Goal: Task Accomplishment & Management: Use online tool/utility

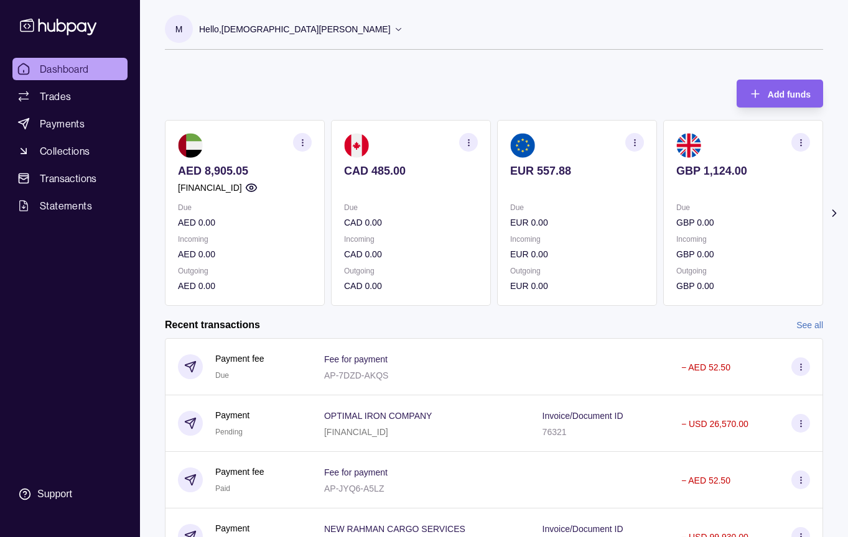
click at [832, 211] on icon at bounding box center [834, 213] width 12 height 12
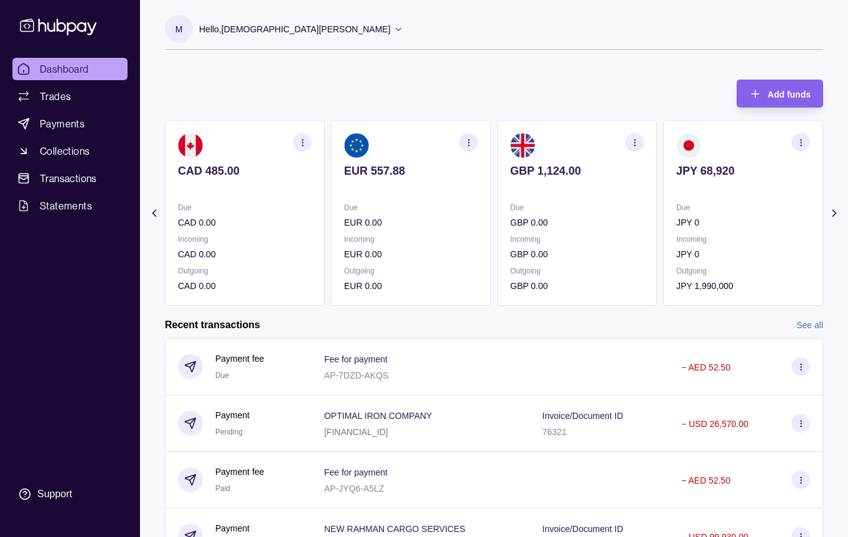
click at [832, 211] on icon at bounding box center [834, 213] width 12 height 12
click at [835, 211] on icon at bounding box center [834, 213] width 12 height 12
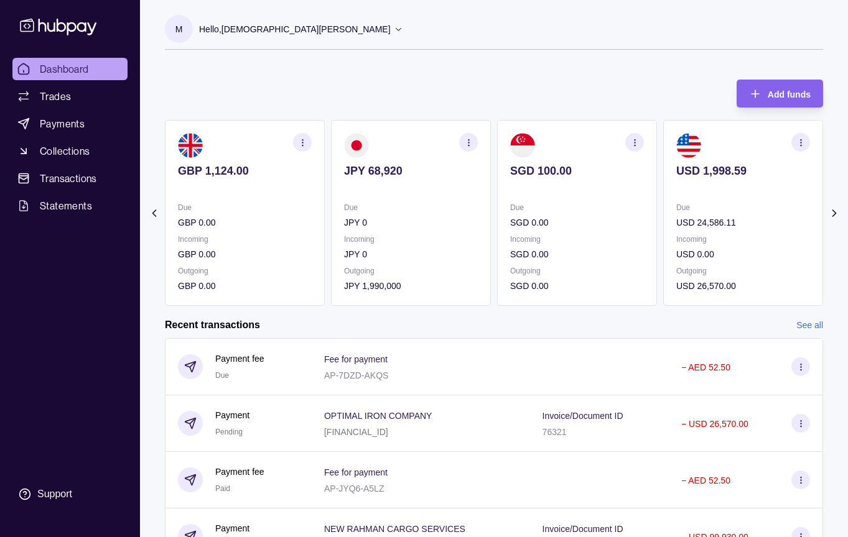
click at [803, 144] on icon "button" at bounding box center [800, 142] width 9 height 9
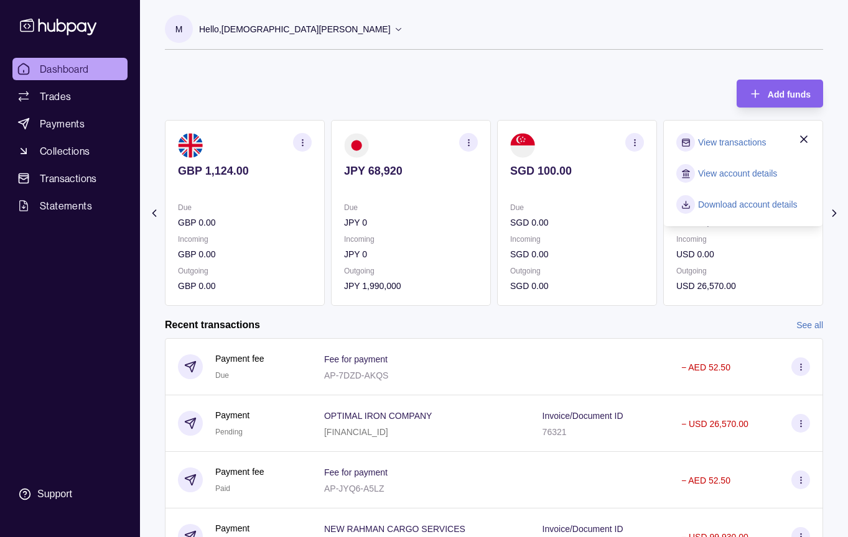
click at [740, 170] on link "View account details" at bounding box center [737, 174] width 79 height 14
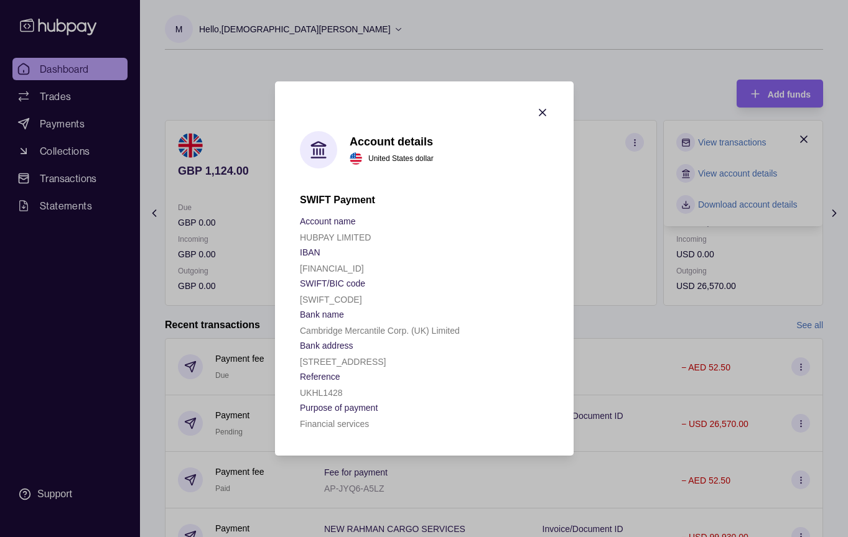
click at [542, 106] on icon "button" at bounding box center [542, 112] width 12 height 12
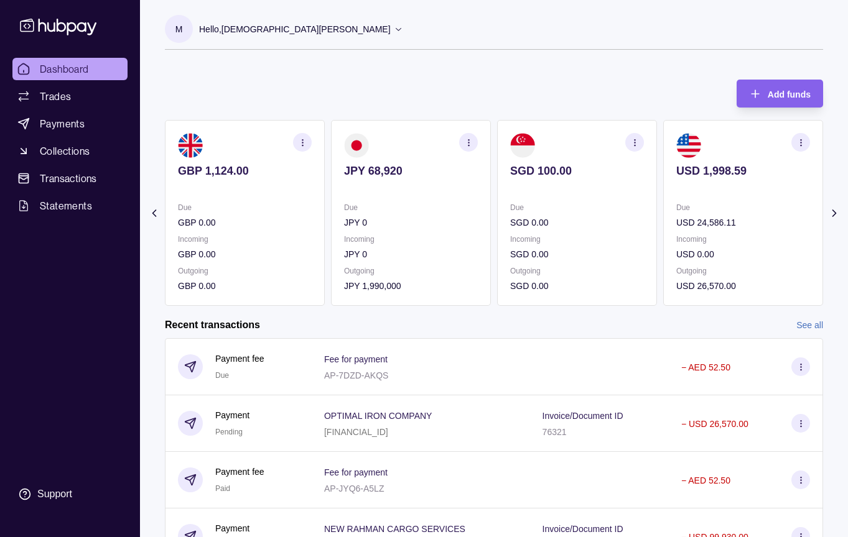
click at [832, 217] on icon at bounding box center [834, 213] width 12 height 12
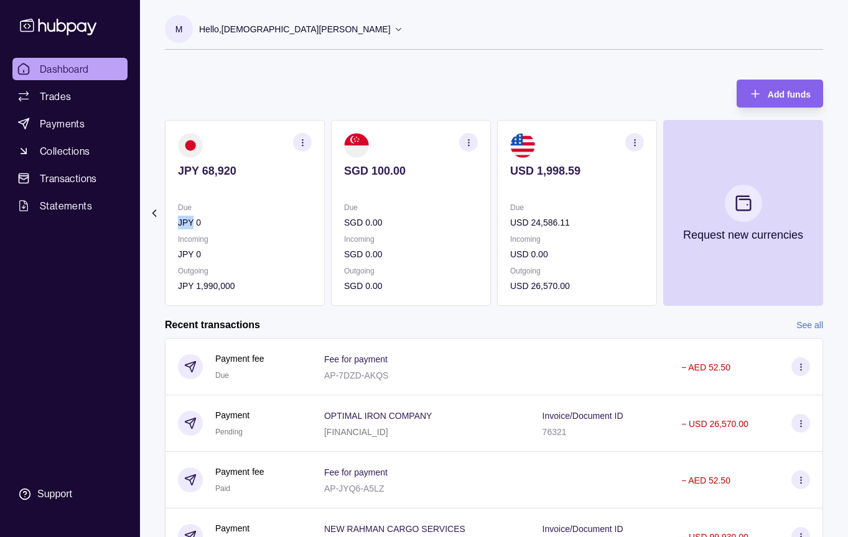
click at [832, 217] on section "Add funds AED 8,905.05 [FINANCIAL_ID] Due AED 0.00 Incoming AED 0.00 Outgoing A…" at bounding box center [494, 357] width 708 height 580
click at [155, 215] on icon at bounding box center [154, 213] width 12 height 12
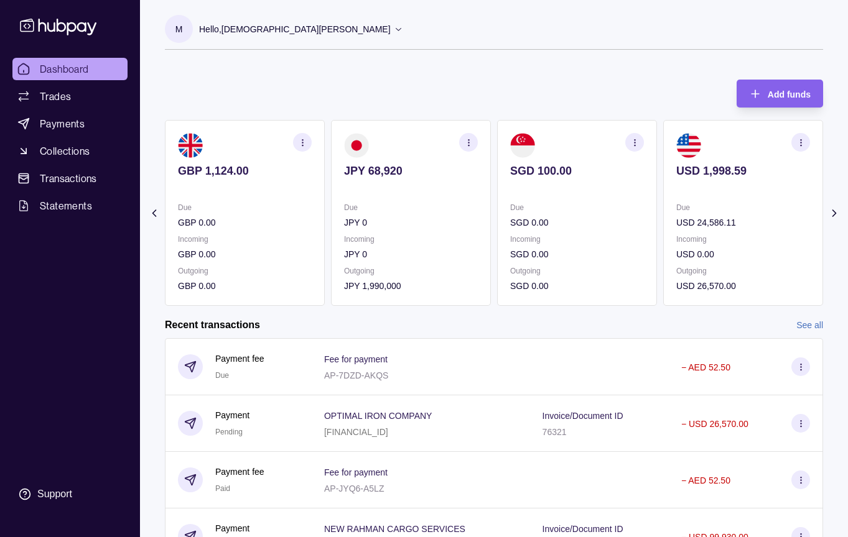
click at [155, 215] on icon at bounding box center [154, 213] width 12 height 12
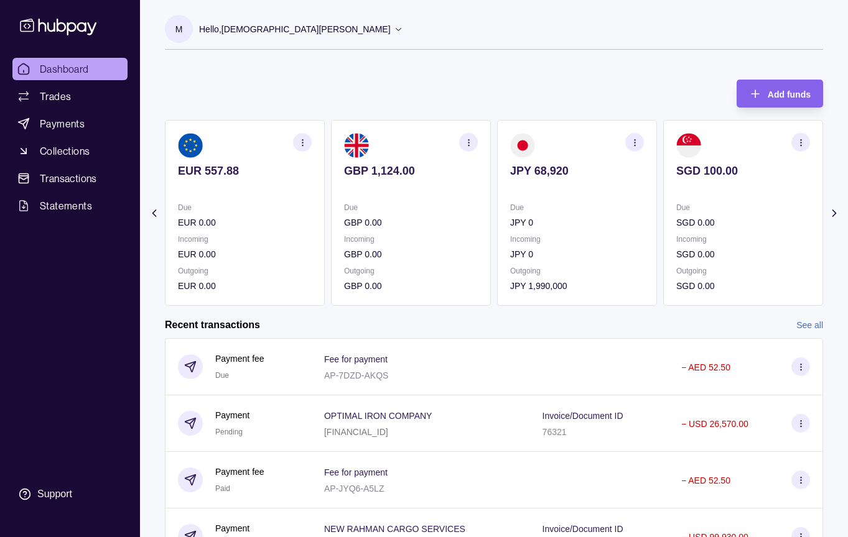
click at [155, 215] on icon at bounding box center [154, 213] width 12 height 12
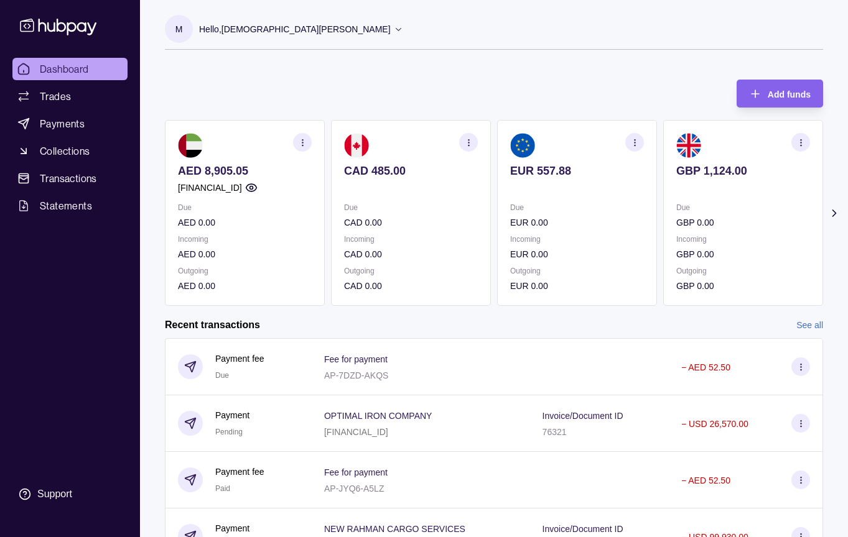
click at [155, 215] on section "Add funds AED 8,905.05 [FINANCIAL_ID] Due AED 0.00 Incoming AED 0.00 Outgoing A…" at bounding box center [494, 357] width 708 height 580
click at [836, 213] on icon at bounding box center [834, 213] width 12 height 12
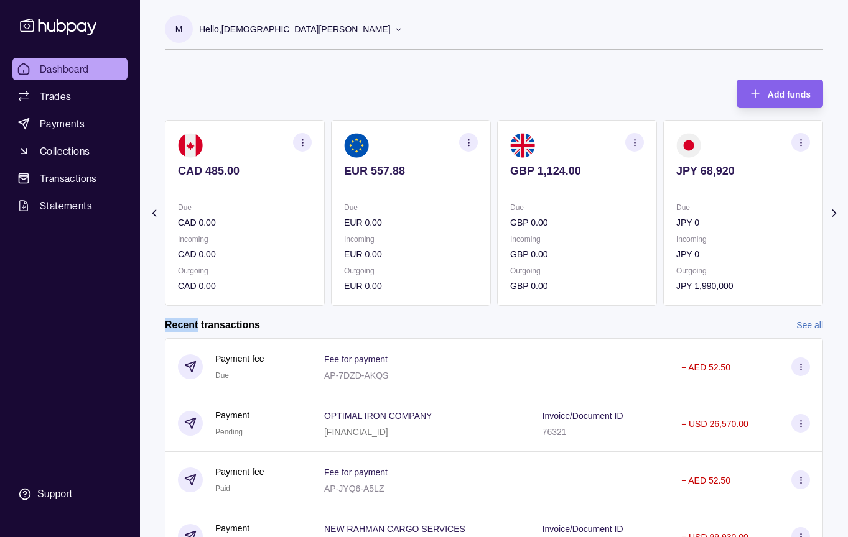
click at [836, 213] on icon at bounding box center [834, 213] width 12 height 12
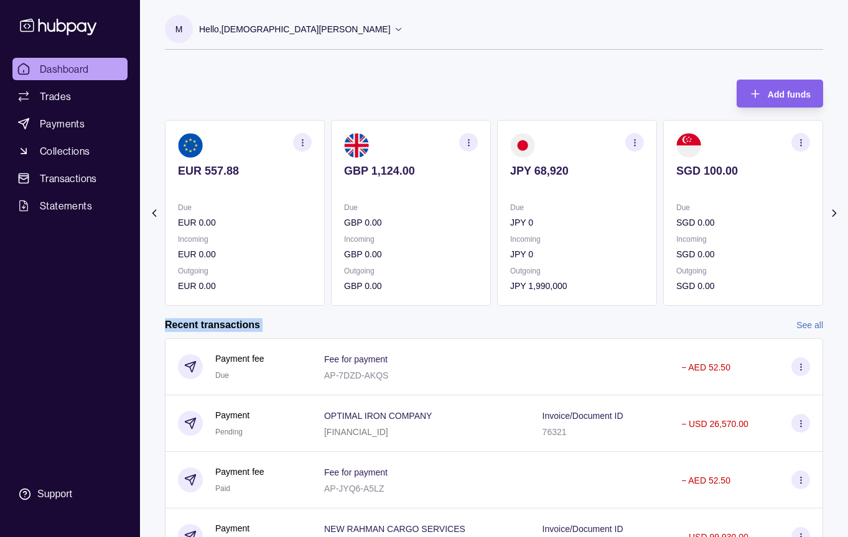
click at [836, 213] on icon at bounding box center [834, 213] width 12 height 12
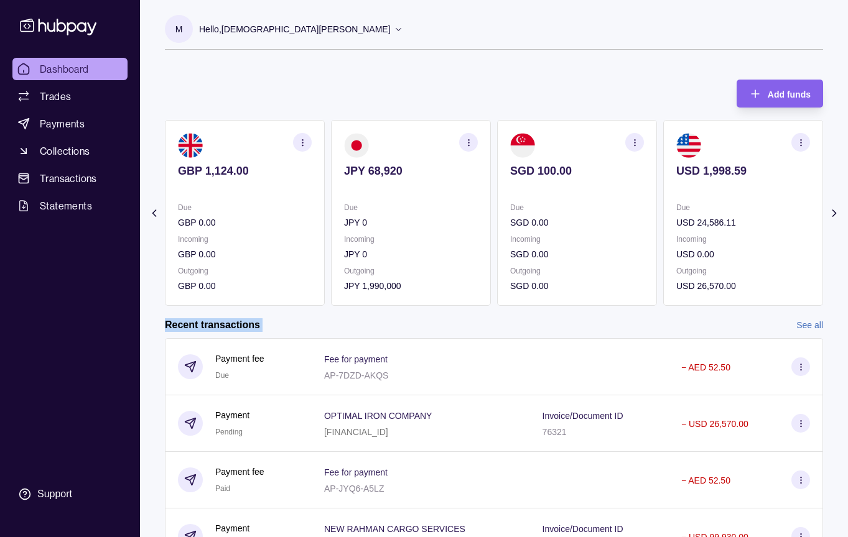
click at [803, 137] on section "button" at bounding box center [800, 142] width 19 height 19
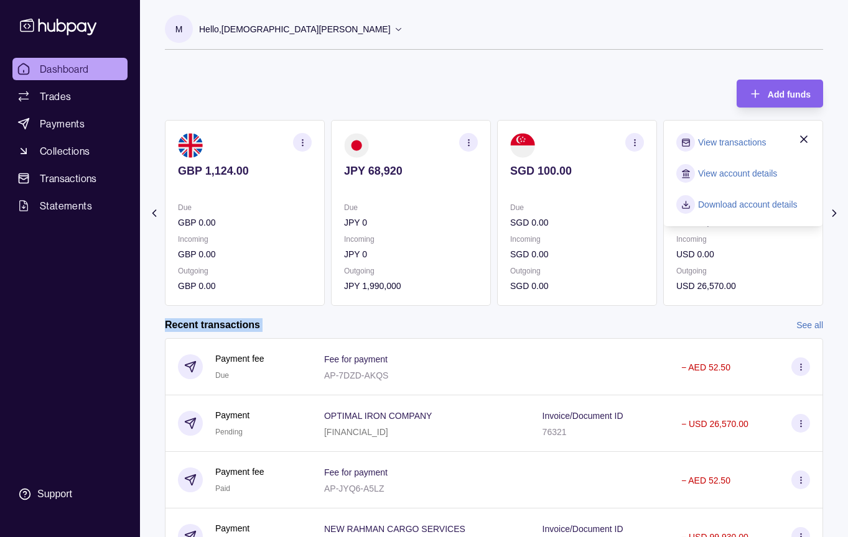
click at [741, 172] on link "View account details" at bounding box center [737, 174] width 79 height 14
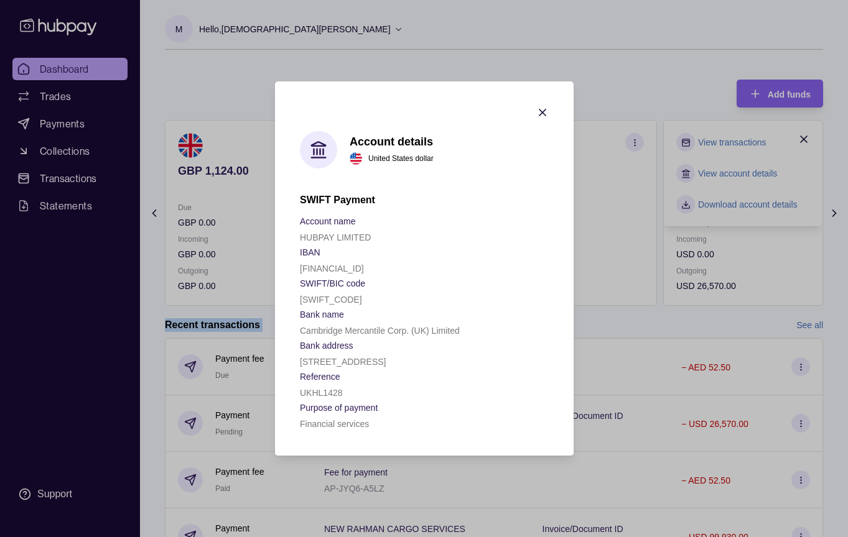
click at [540, 109] on icon "button" at bounding box center [542, 112] width 6 height 6
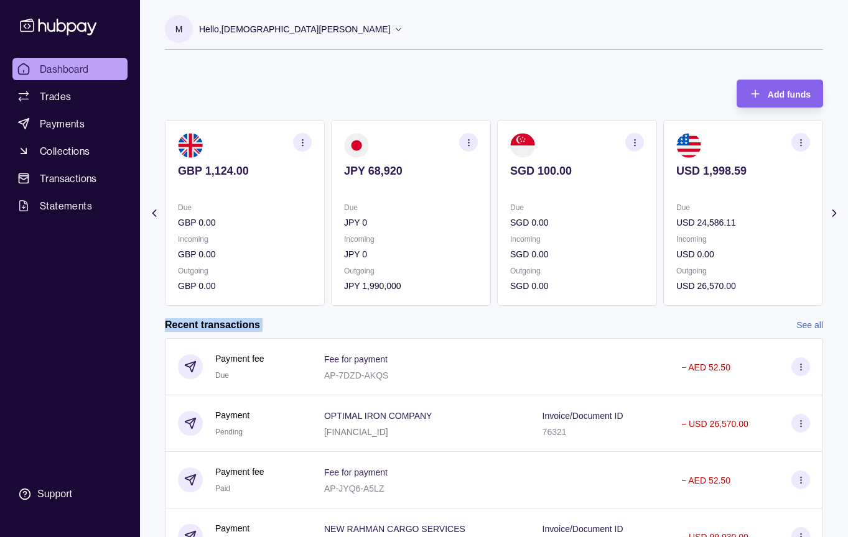
click at [797, 144] on icon "button" at bounding box center [800, 142] width 9 height 9
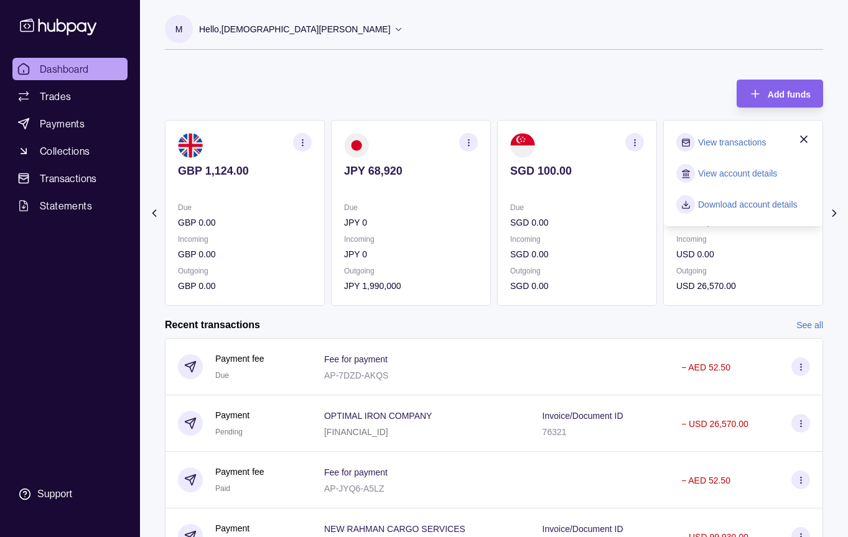
click at [629, 103] on div "Add funds AED 8,905.05 [FINANCIAL_ID] Due AED 0.00 Incoming AED 0.00 Outgoing A…" at bounding box center [494, 186] width 658 height 239
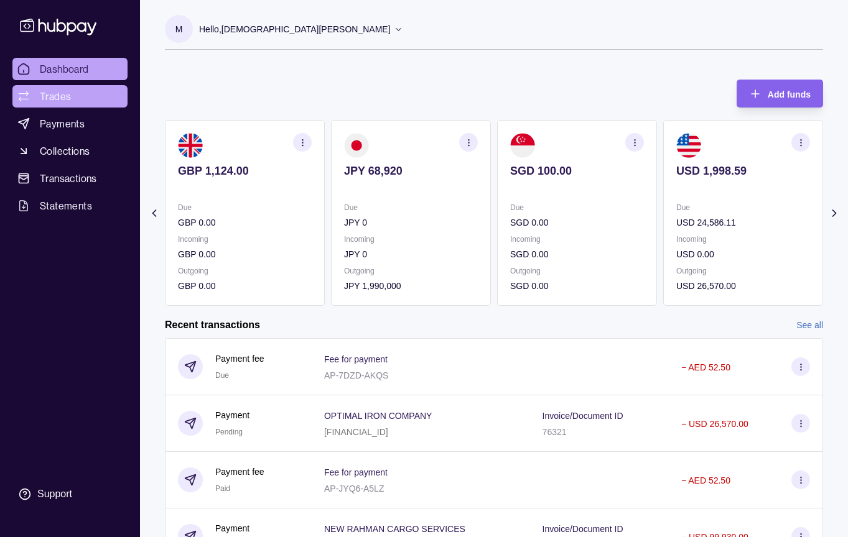
click at [56, 95] on span "Trades" at bounding box center [55, 96] width 31 height 15
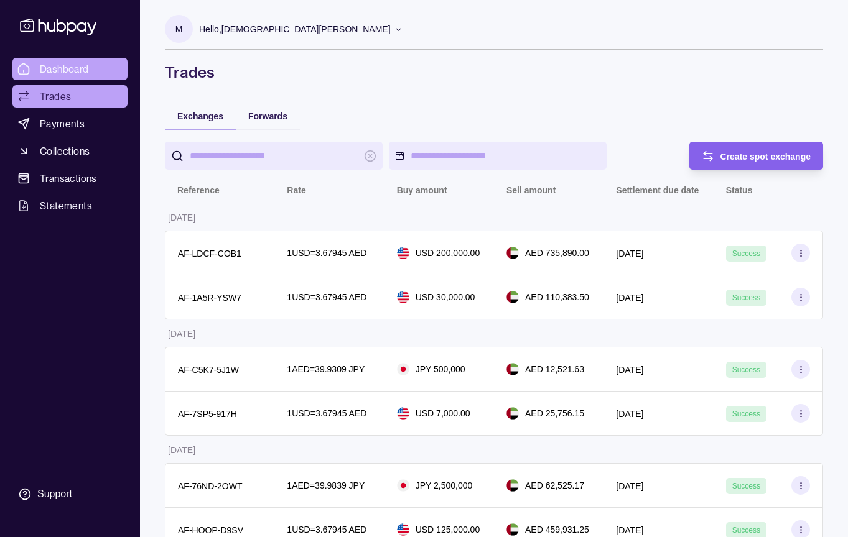
click at [88, 72] on span "Dashboard" at bounding box center [64, 69] width 49 height 15
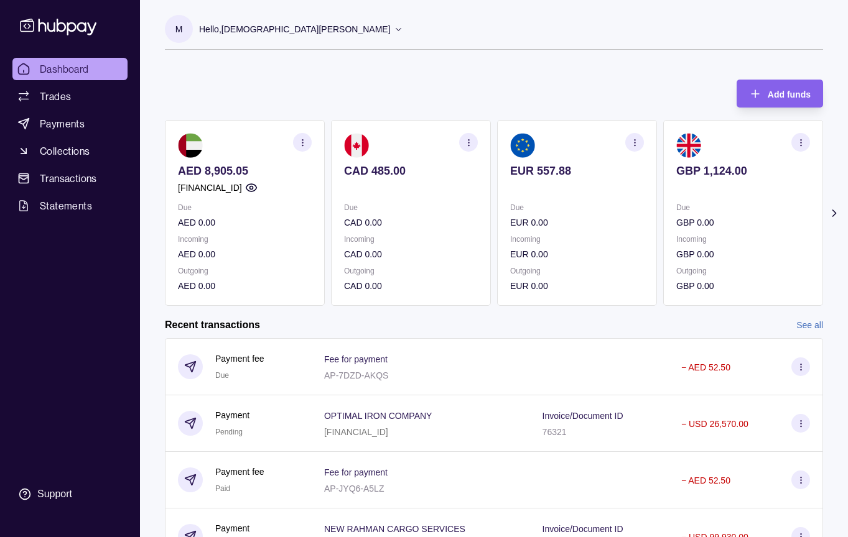
click at [834, 212] on icon at bounding box center [833, 213] width 3 height 6
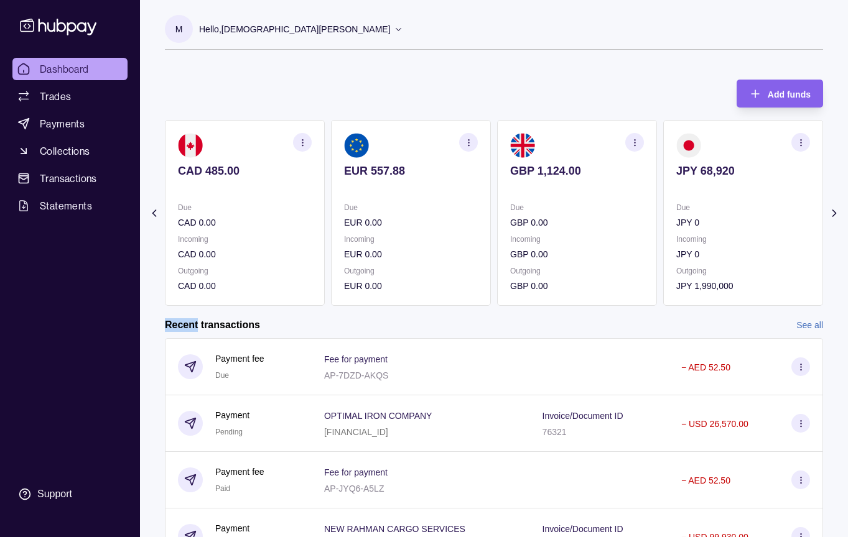
click at [834, 212] on icon at bounding box center [833, 213] width 3 height 6
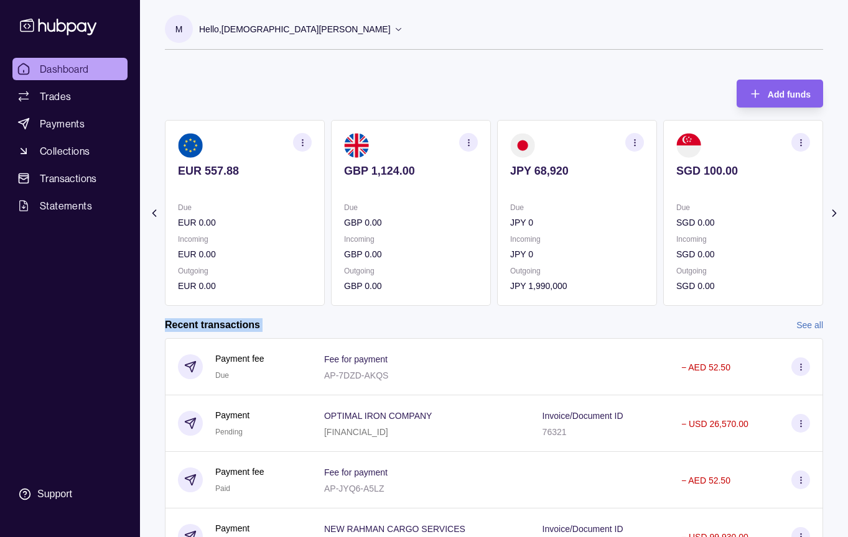
click at [834, 212] on icon at bounding box center [833, 213] width 3 height 6
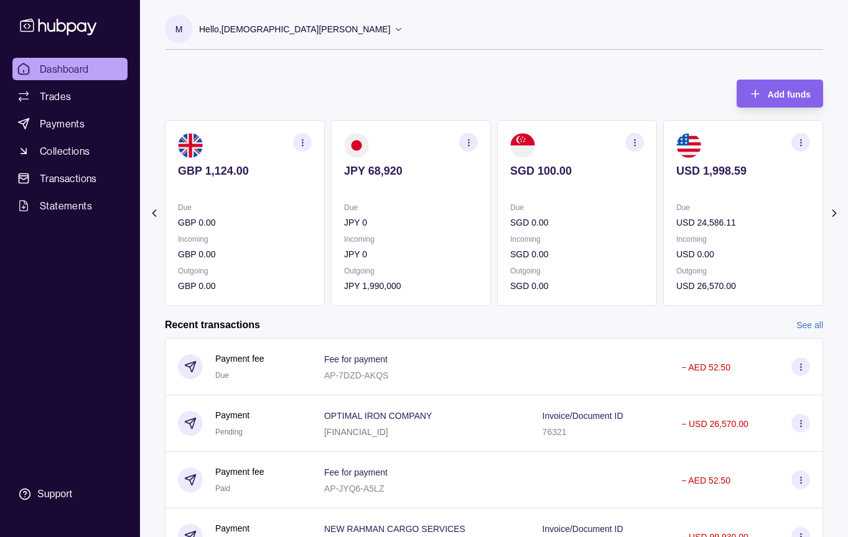
click at [834, 212] on icon at bounding box center [833, 213] width 3 height 6
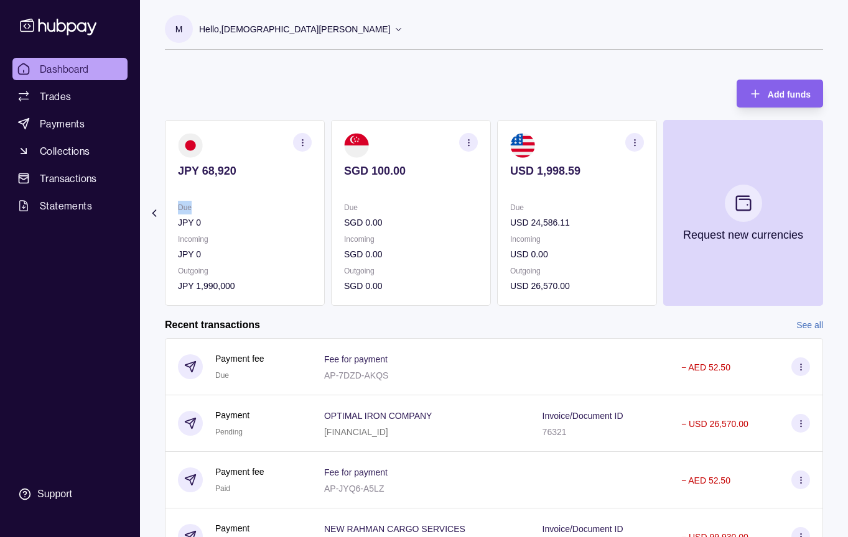
click at [834, 212] on section "Add funds AED 8,905.05 [FINANCIAL_ID] Due AED 0.00 Incoming AED 0.00 Outgoing A…" at bounding box center [494, 357] width 708 height 580
click at [60, 100] on span "Trades" at bounding box center [55, 96] width 31 height 15
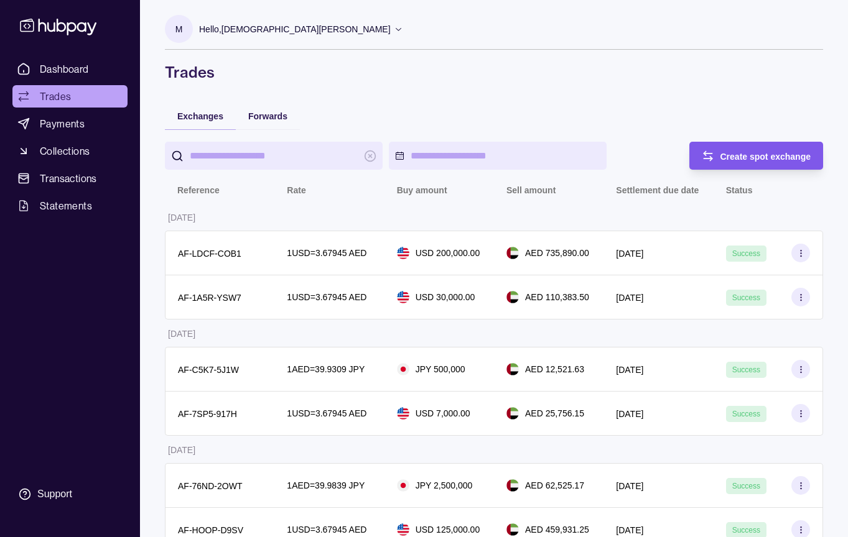
click at [713, 155] on icon "button" at bounding box center [707, 156] width 12 height 12
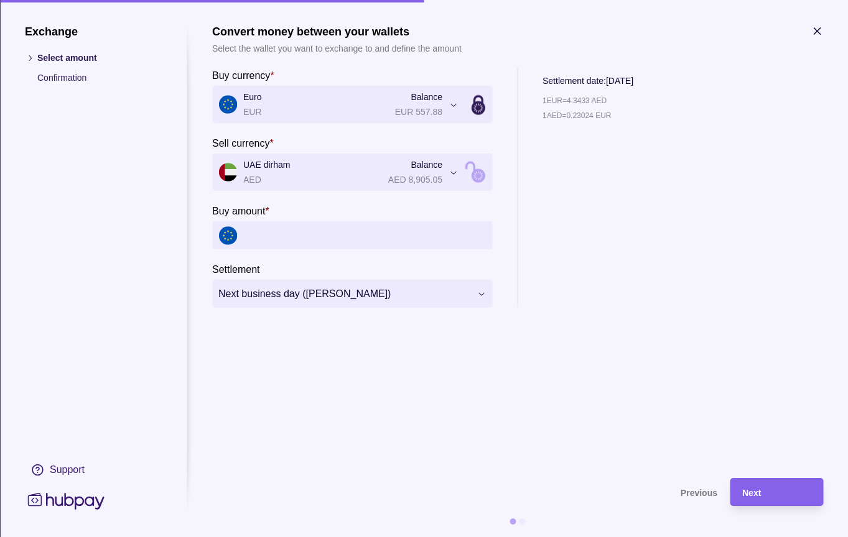
click at [817, 27] on icon "button" at bounding box center [816, 31] width 12 height 12
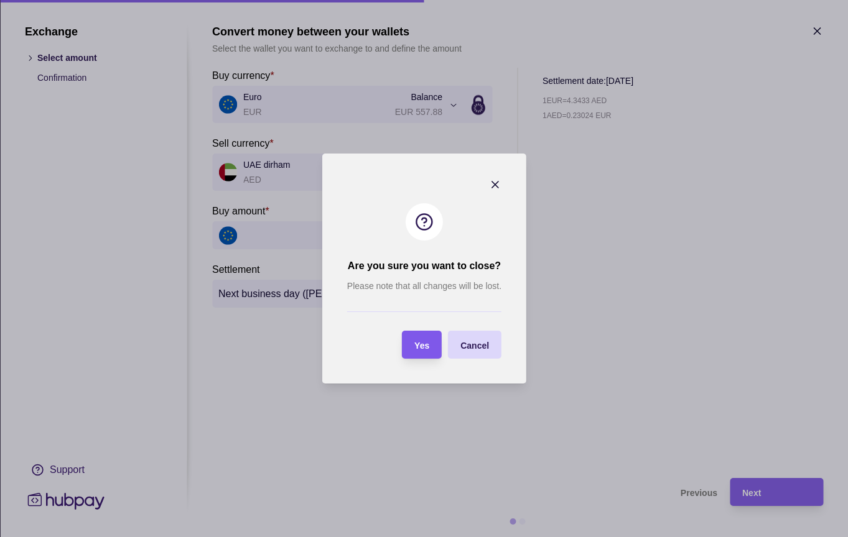
click at [427, 349] on span "Yes" at bounding box center [421, 346] width 15 height 10
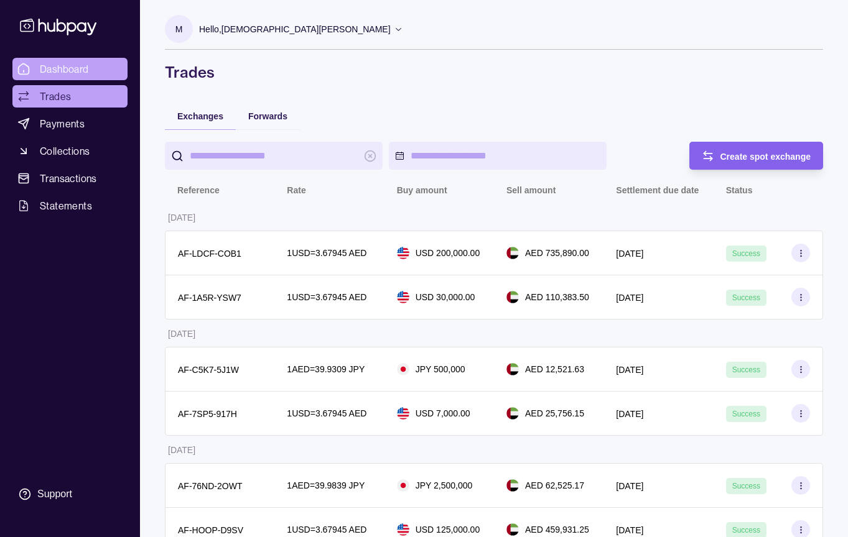
click at [64, 72] on span "Dashboard" at bounding box center [64, 69] width 49 height 15
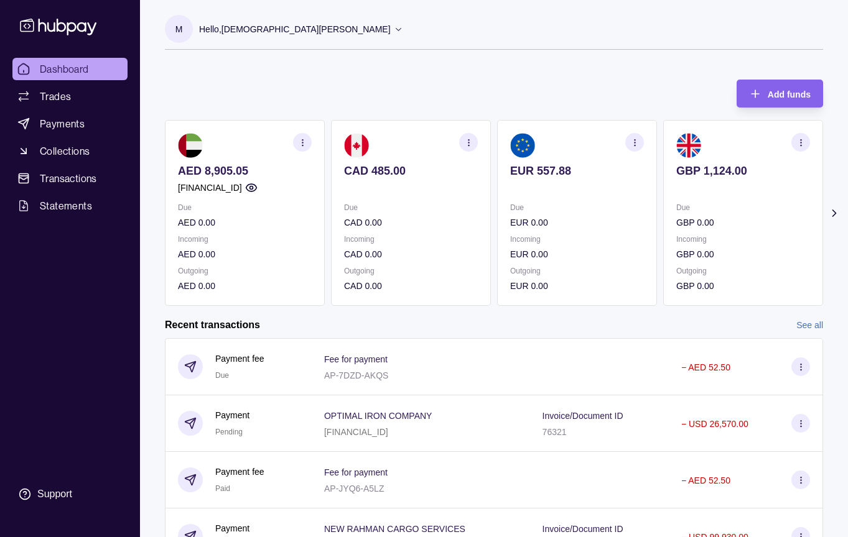
click at [825, 214] on section "Add funds AED 8,905.05 [FINANCIAL_ID] Due AED 0.00 Incoming AED 0.00 Outgoing A…" at bounding box center [494, 357] width 708 height 580
click at [829, 214] on icon at bounding box center [834, 213] width 12 height 12
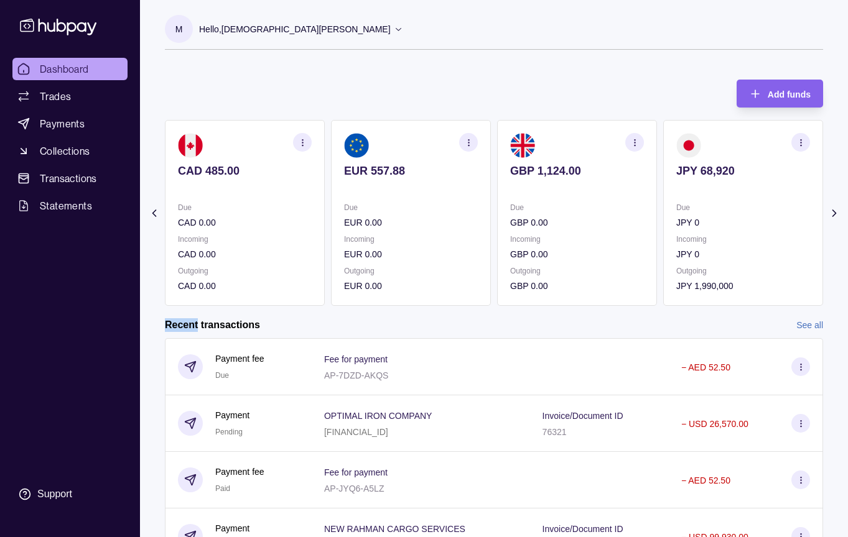
click at [829, 214] on icon at bounding box center [834, 213] width 12 height 12
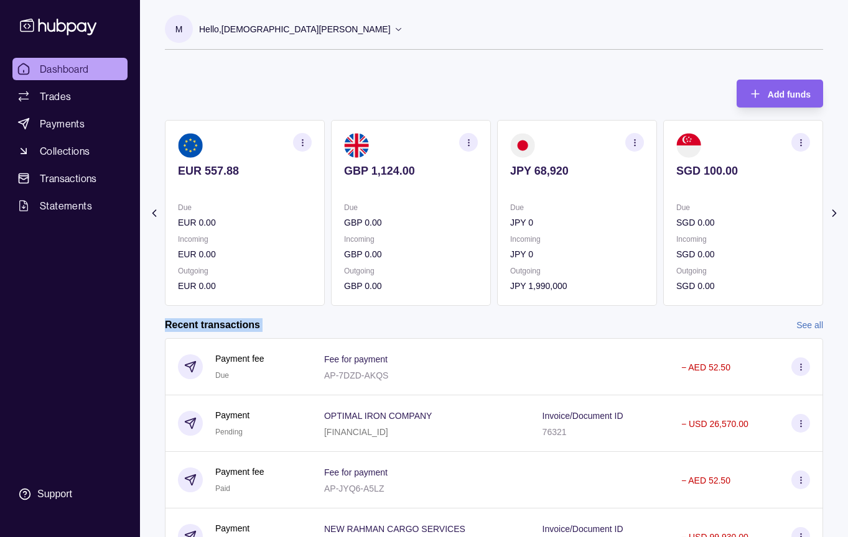
click at [829, 214] on icon at bounding box center [834, 213] width 12 height 12
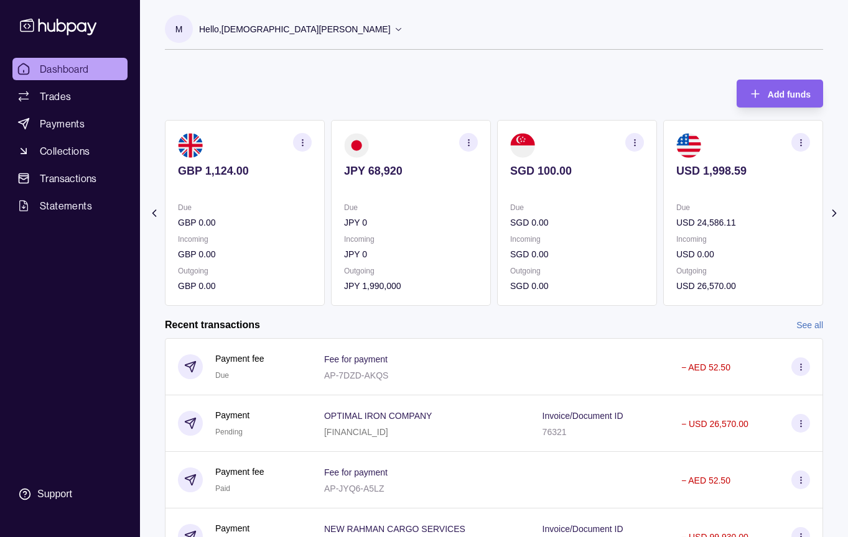
click at [829, 214] on icon at bounding box center [834, 213] width 12 height 12
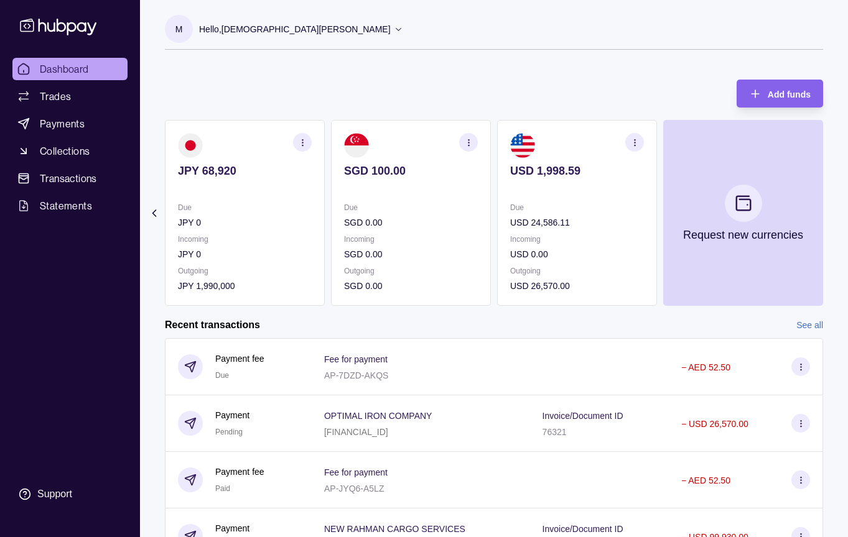
click at [829, 214] on section "Add funds AED 8,905.05 [FINANCIAL_ID] Due AED 0.00 Incoming AED 0.00 Outgoing A…" at bounding box center [494, 357] width 708 height 580
click at [631, 140] on icon "button" at bounding box center [634, 142] width 9 height 9
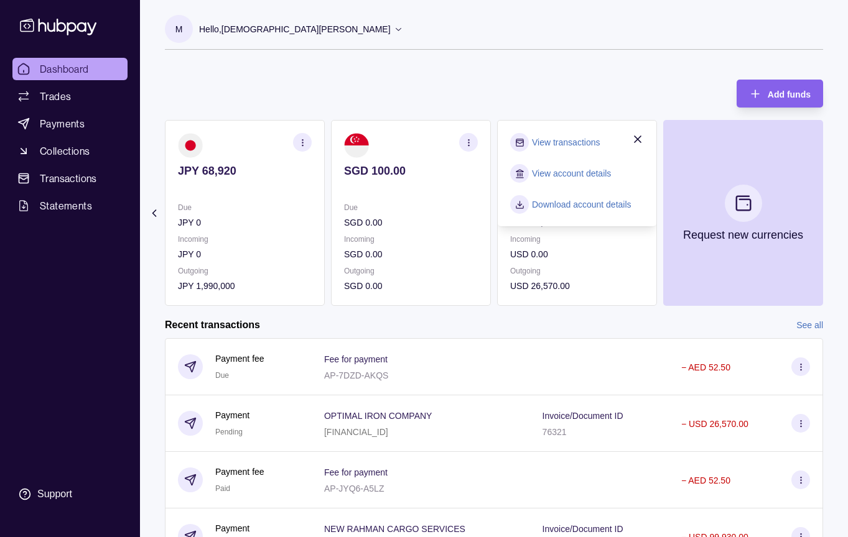
click at [639, 137] on icon "button" at bounding box center [637, 139] width 6 height 6
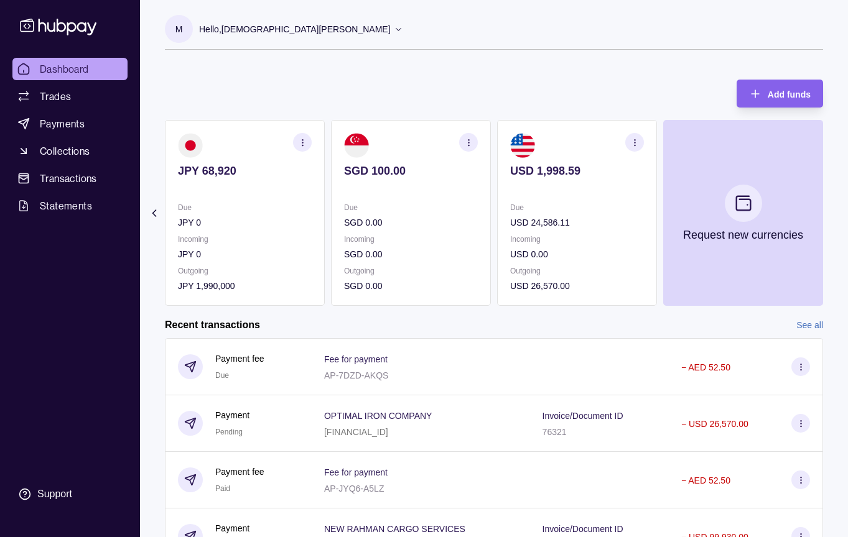
click at [639, 137] on section "button" at bounding box center [634, 142] width 19 height 19
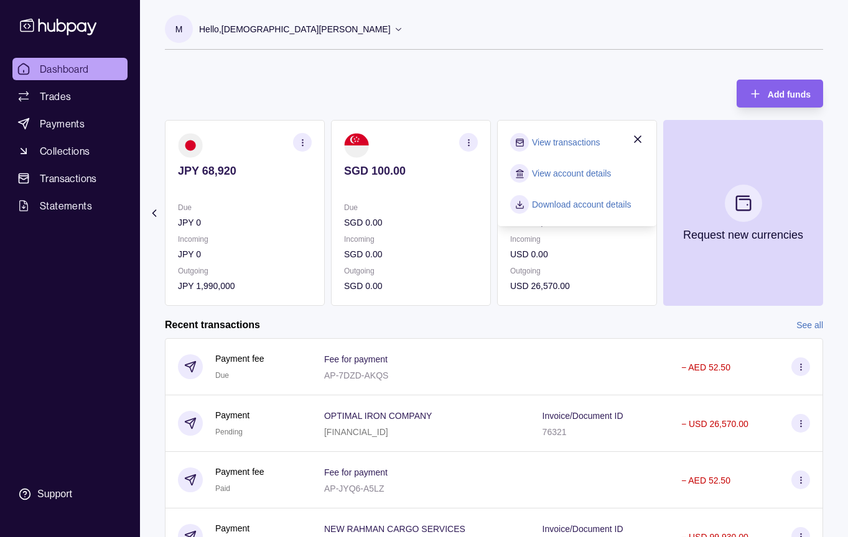
click at [639, 137] on icon "button" at bounding box center [637, 139] width 6 height 6
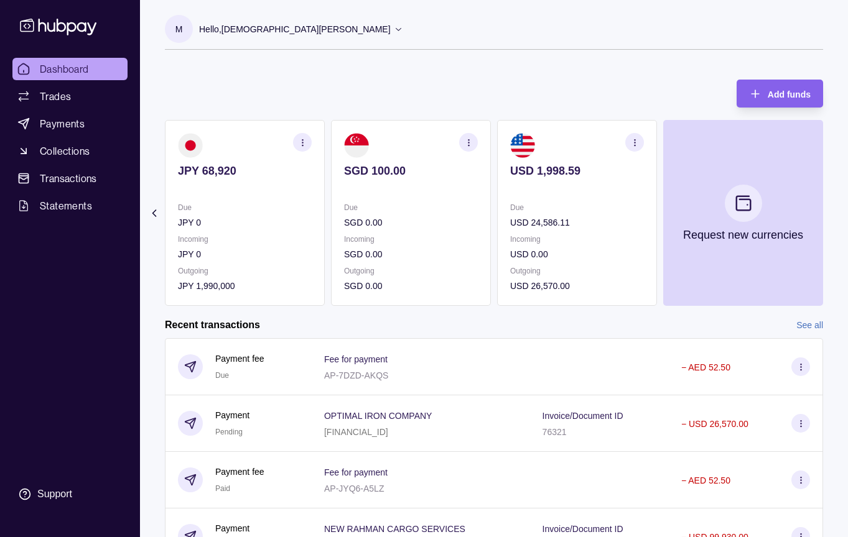
click at [639, 137] on section "button" at bounding box center [634, 142] width 19 height 19
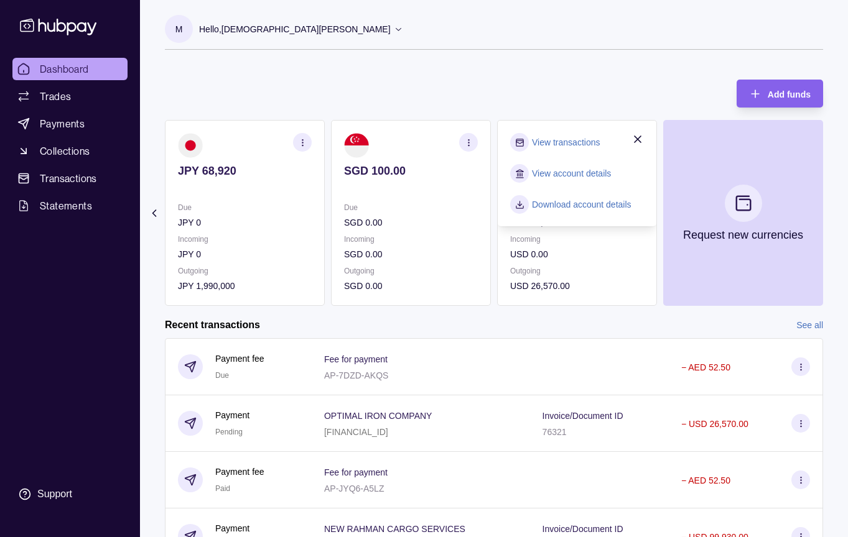
click at [639, 137] on icon "button" at bounding box center [637, 139] width 6 height 6
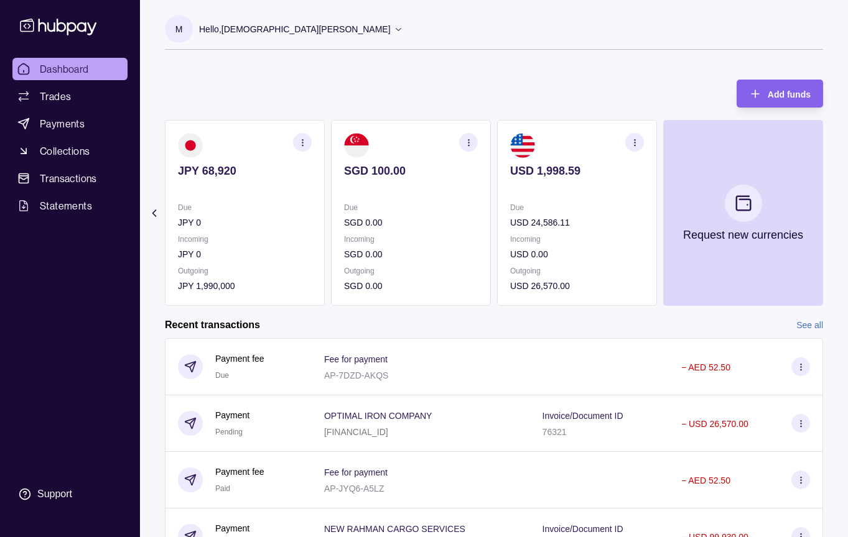
click at [790, 329] on div "Recent transactions See all" at bounding box center [494, 325] width 658 height 14
click at [805, 326] on link "See all" at bounding box center [809, 325] width 27 height 14
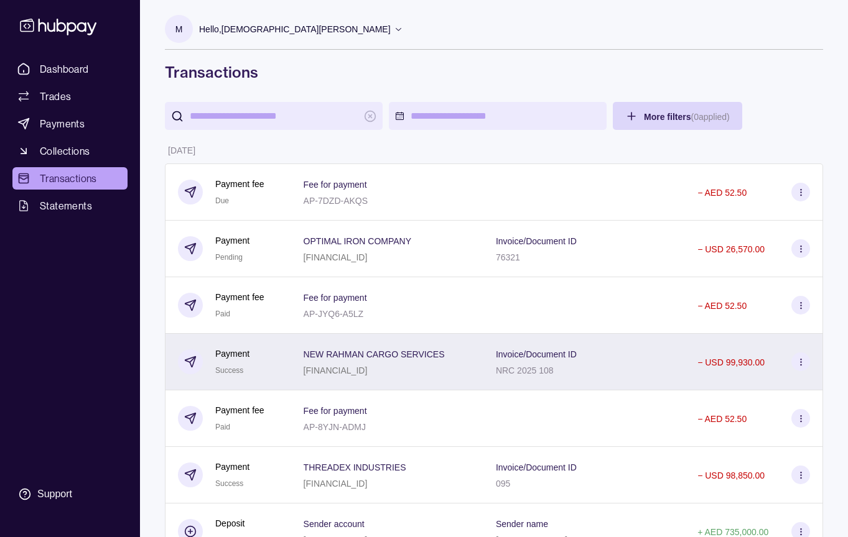
click at [607, 354] on div "Invoice/Document ID NRC 2025 108" at bounding box center [584, 361] width 177 height 31
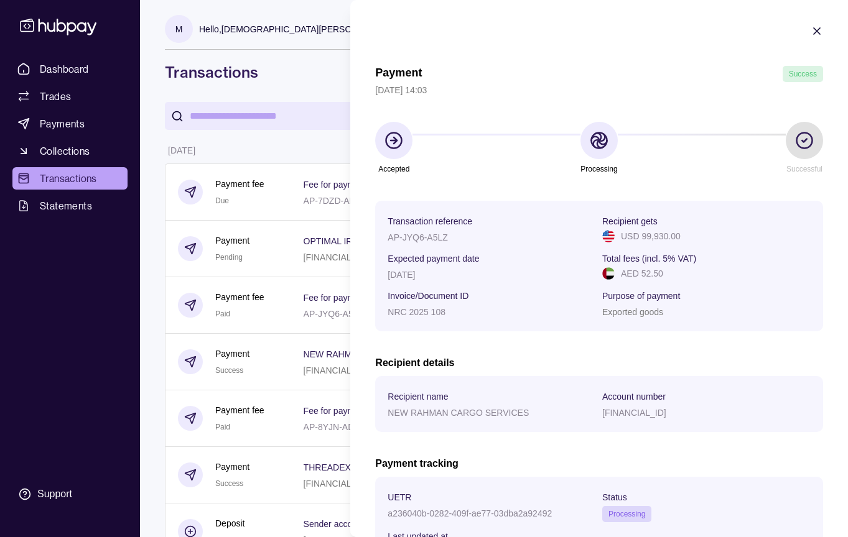
click at [814, 30] on icon "button" at bounding box center [816, 31] width 12 height 12
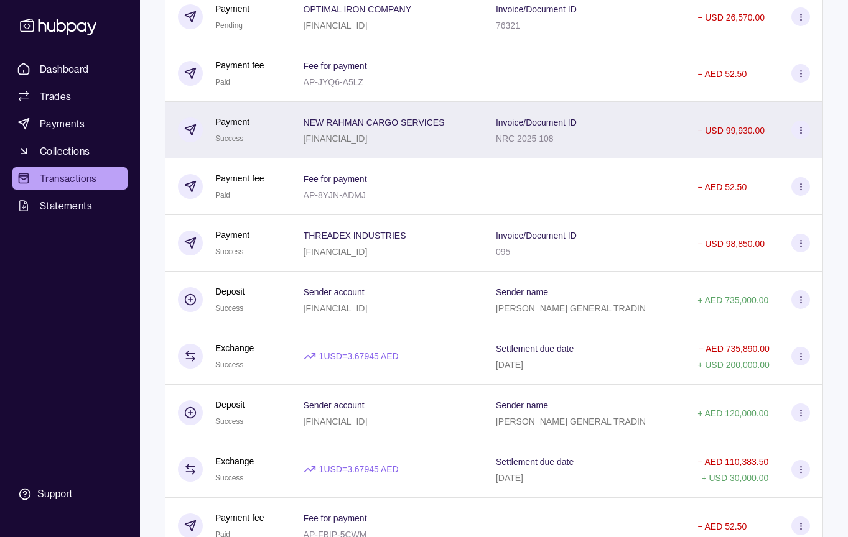
scroll to position [243, 0]
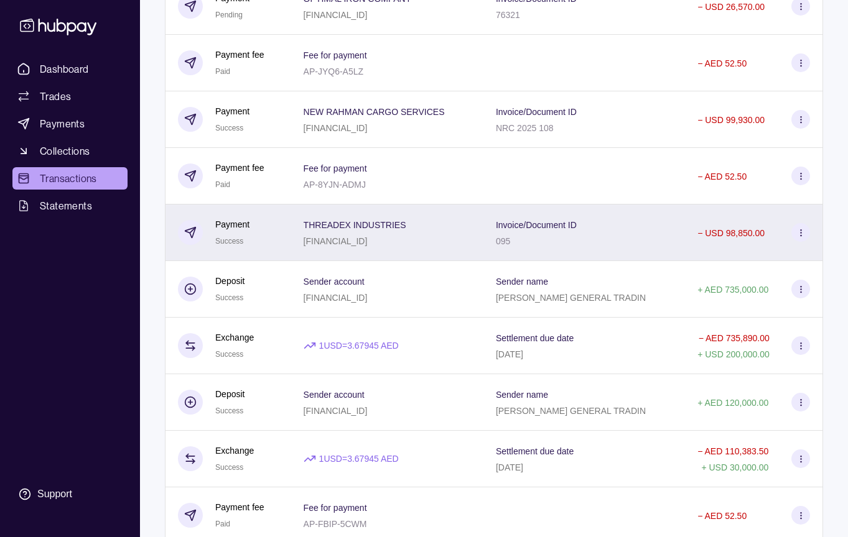
click at [589, 257] on div "Invoice/Document ID 095" at bounding box center [583, 233] width 201 height 57
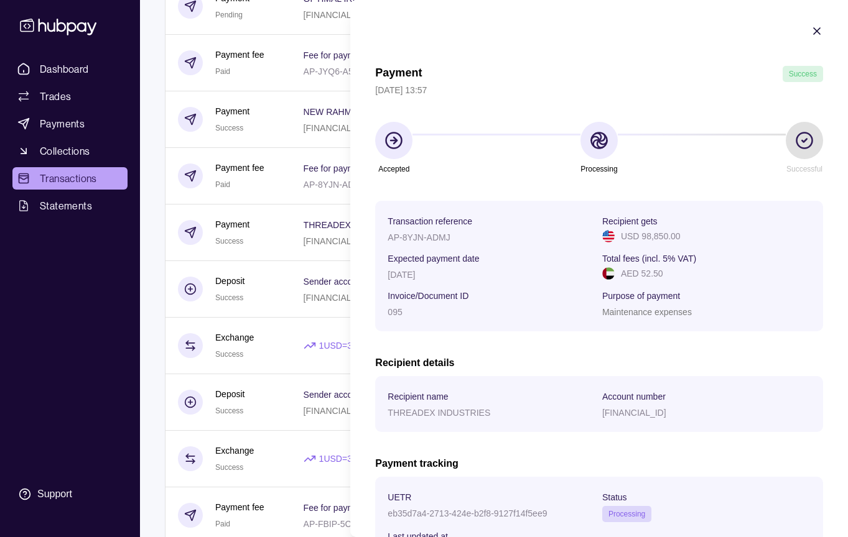
click at [816, 25] on icon "button" at bounding box center [816, 31] width 12 height 12
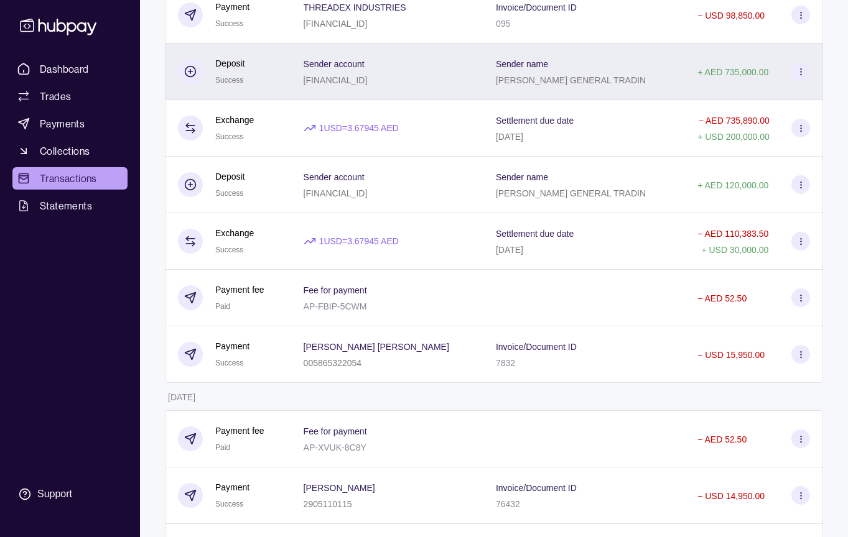
scroll to position [511, 0]
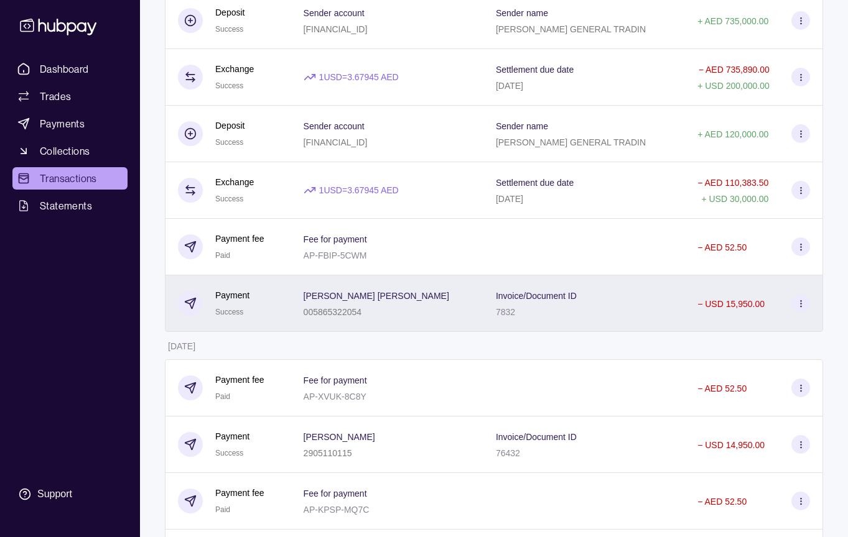
click at [621, 275] on div "Invoice/Document ID 7832" at bounding box center [583, 303] width 201 height 57
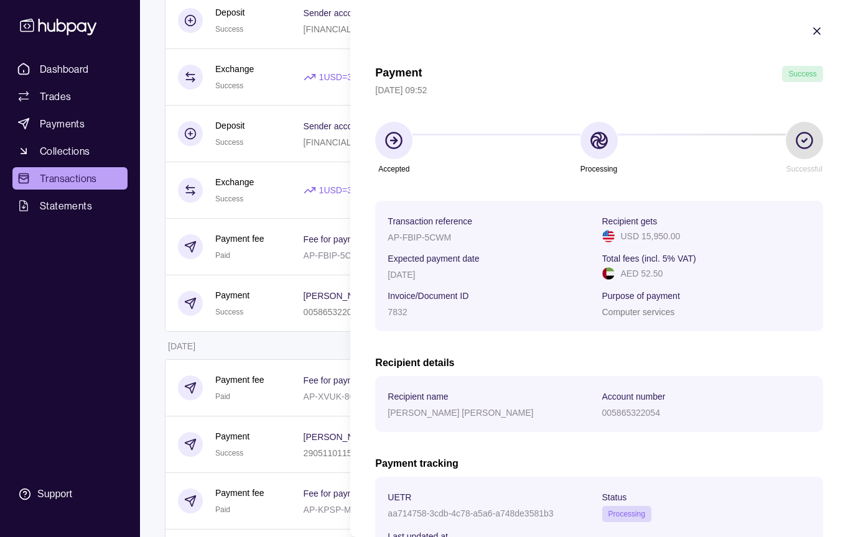
click at [819, 31] on icon "button" at bounding box center [816, 31] width 12 height 12
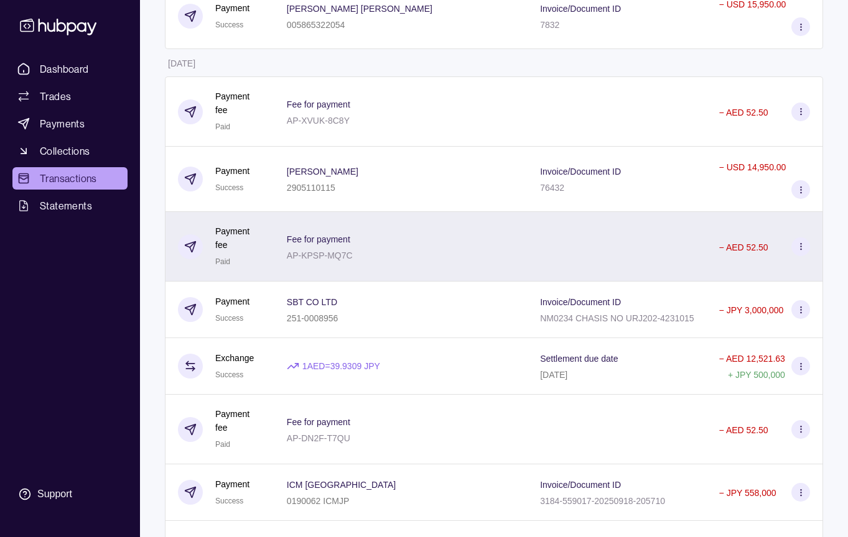
scroll to position [970, 0]
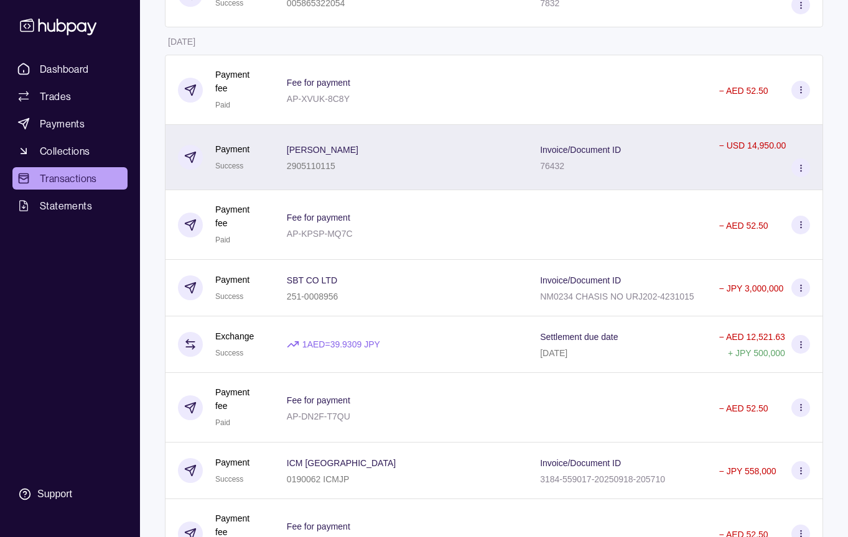
click at [585, 151] on p "Invoice/Document ID" at bounding box center [580, 150] width 81 height 10
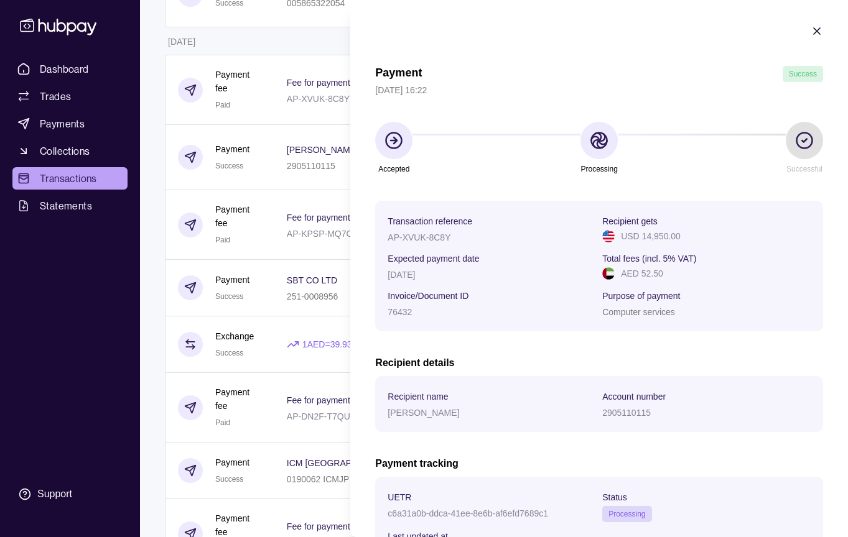
click at [816, 27] on icon "button" at bounding box center [816, 31] width 12 height 12
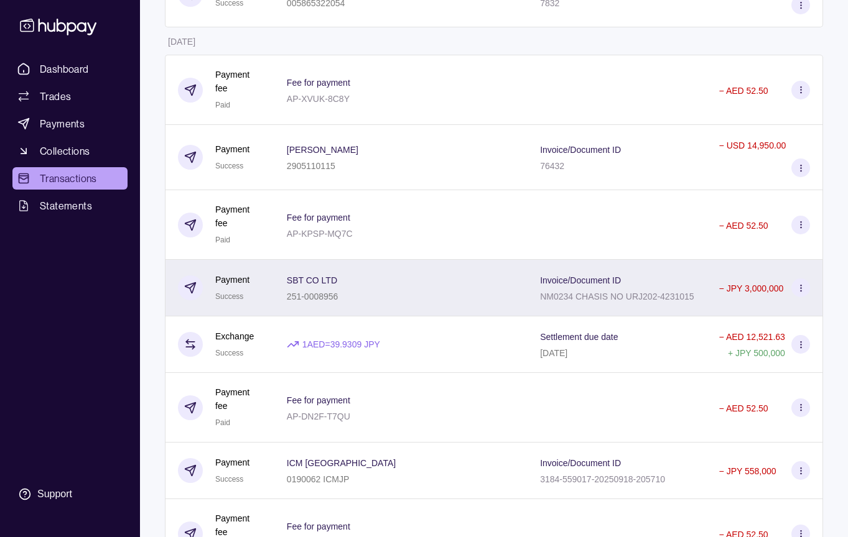
click at [639, 299] on p "NM0234 CHASIS NO URJ202-4231015" at bounding box center [617, 297] width 154 height 10
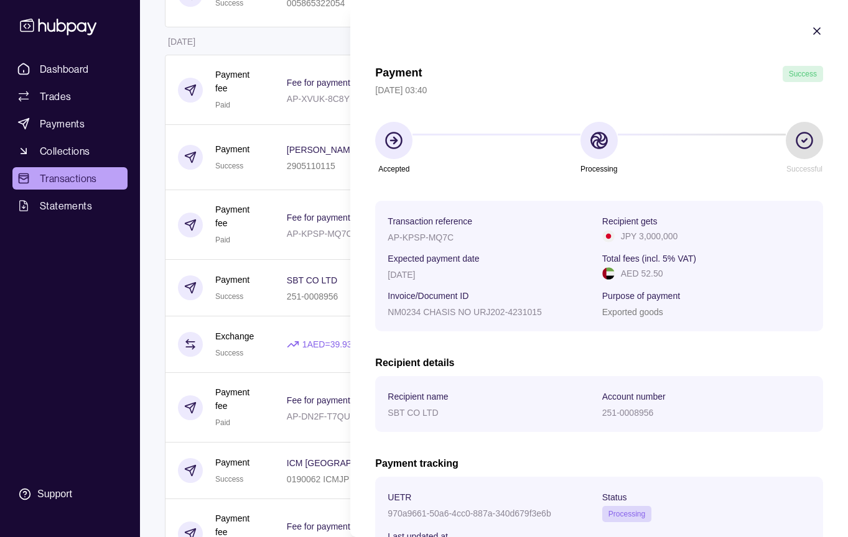
click at [817, 31] on icon "button" at bounding box center [816, 31] width 6 height 6
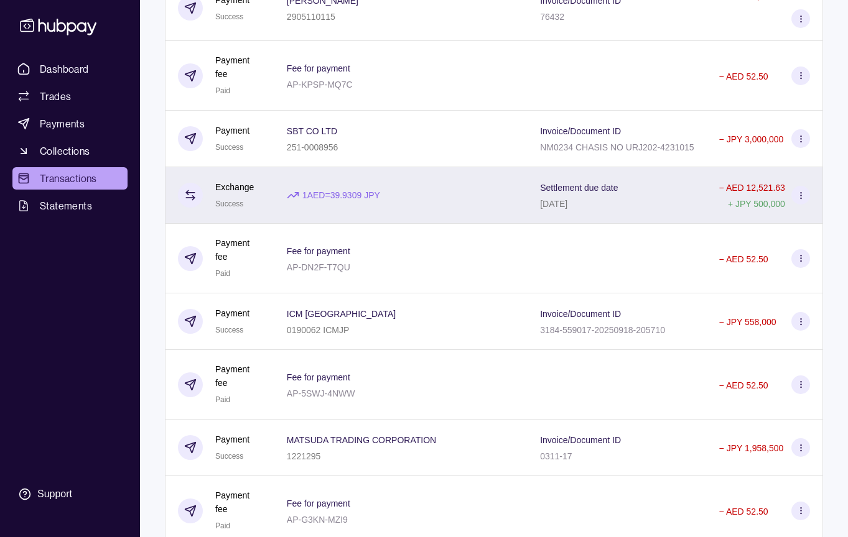
scroll to position [1124, 0]
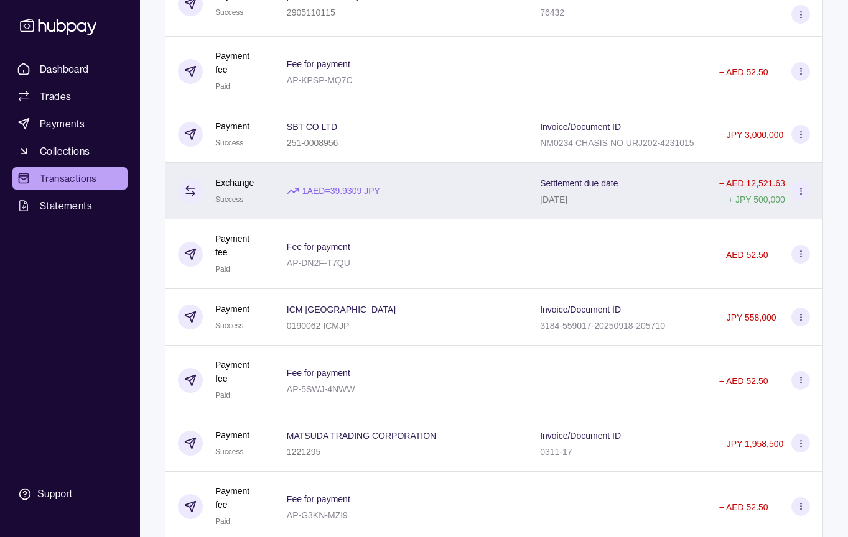
click at [573, 328] on div "Invoice/Document ID 3184-559017-20250918-205710" at bounding box center [616, 317] width 178 height 57
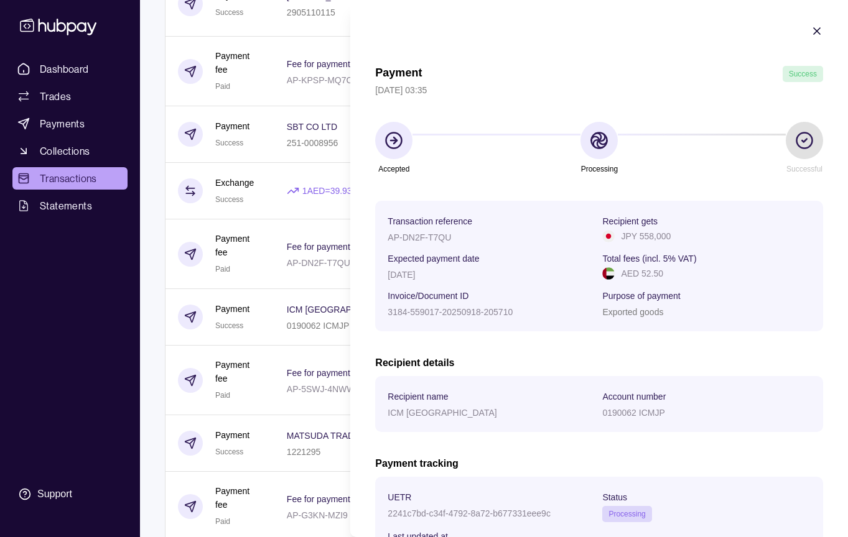
click at [815, 28] on icon "button" at bounding box center [816, 31] width 12 height 12
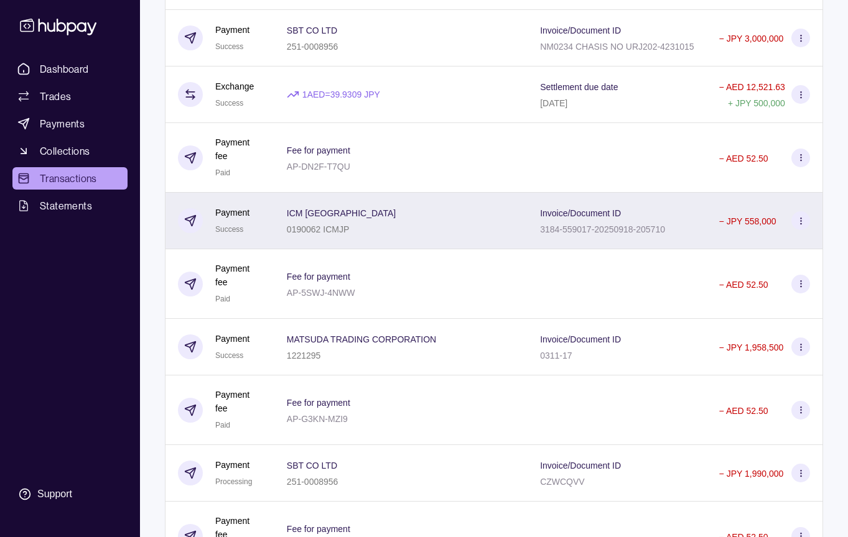
scroll to position [1234, 0]
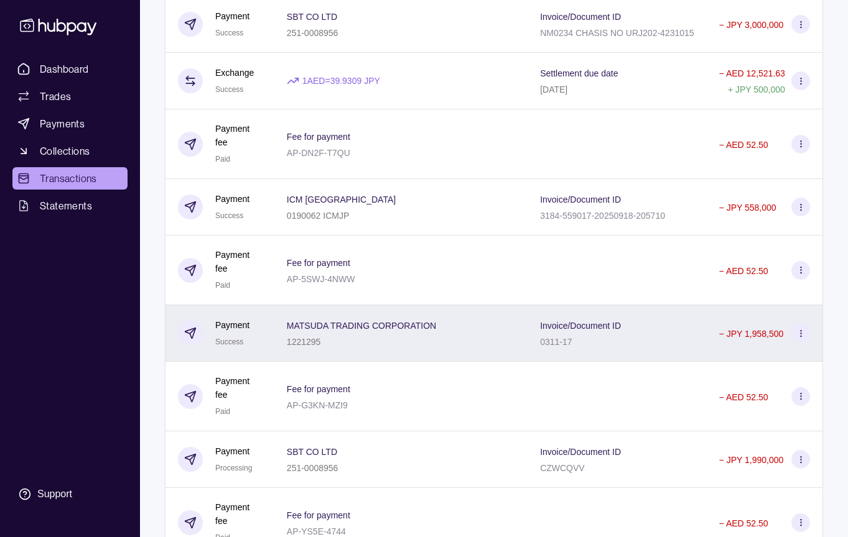
click at [573, 331] on p "Invoice/Document ID" at bounding box center [580, 326] width 81 height 10
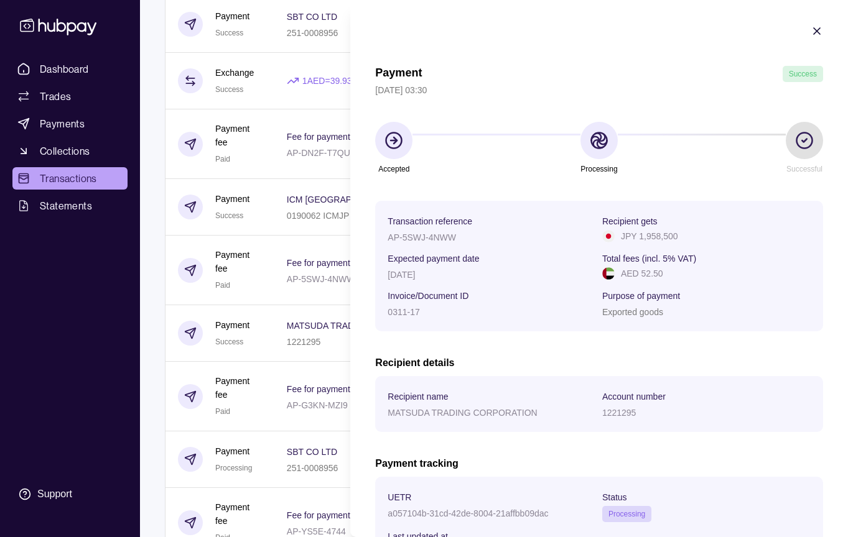
click at [819, 35] on icon "button" at bounding box center [816, 31] width 12 height 12
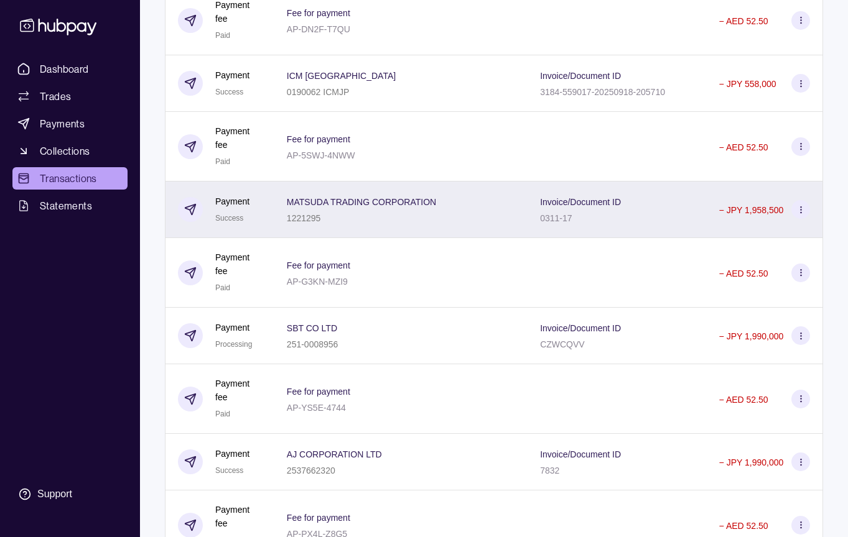
scroll to position [1365, 0]
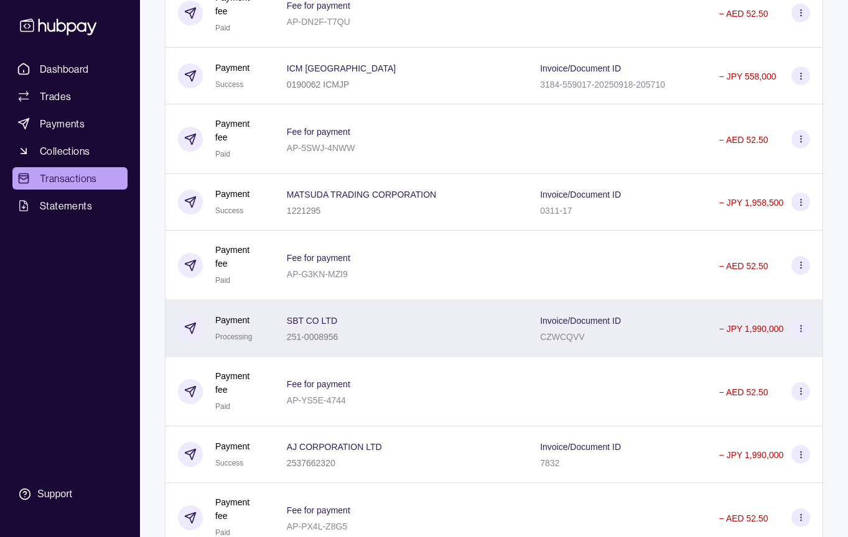
click at [573, 326] on p "Invoice/Document ID" at bounding box center [580, 321] width 81 height 10
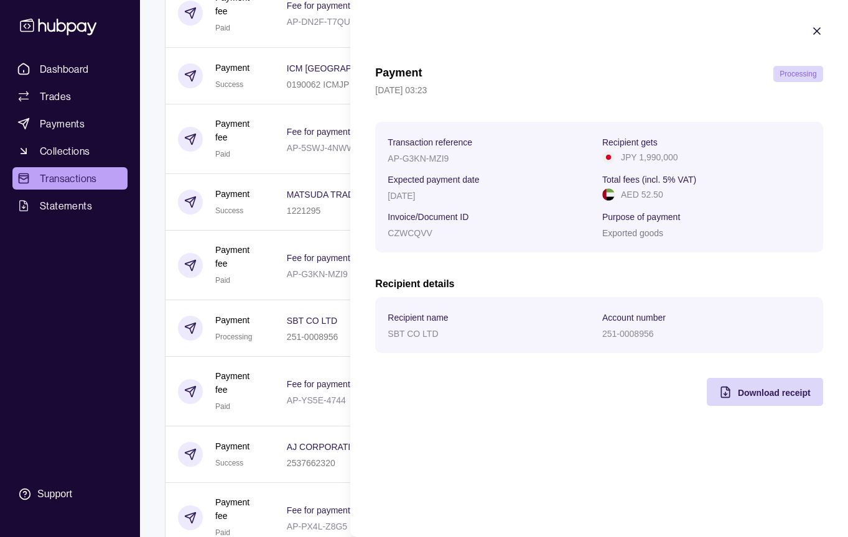
click at [821, 32] on icon "button" at bounding box center [816, 31] width 12 height 12
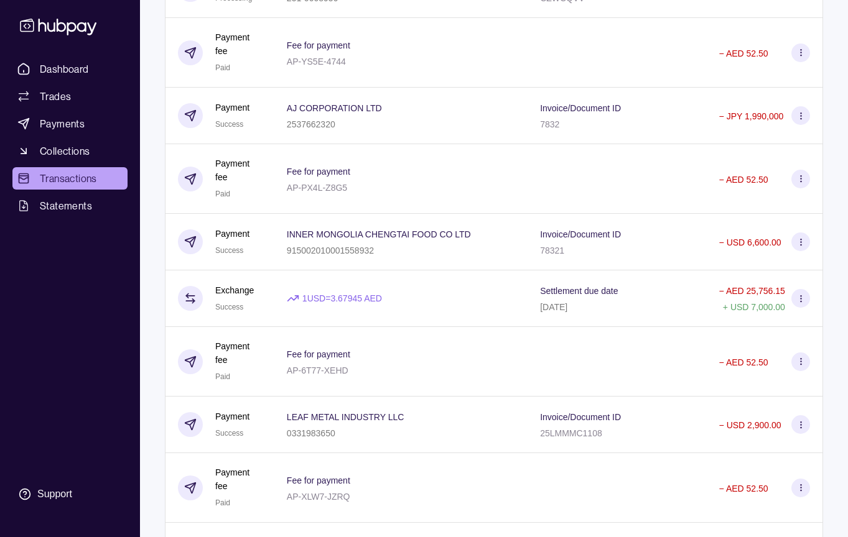
scroll to position [1729, 0]
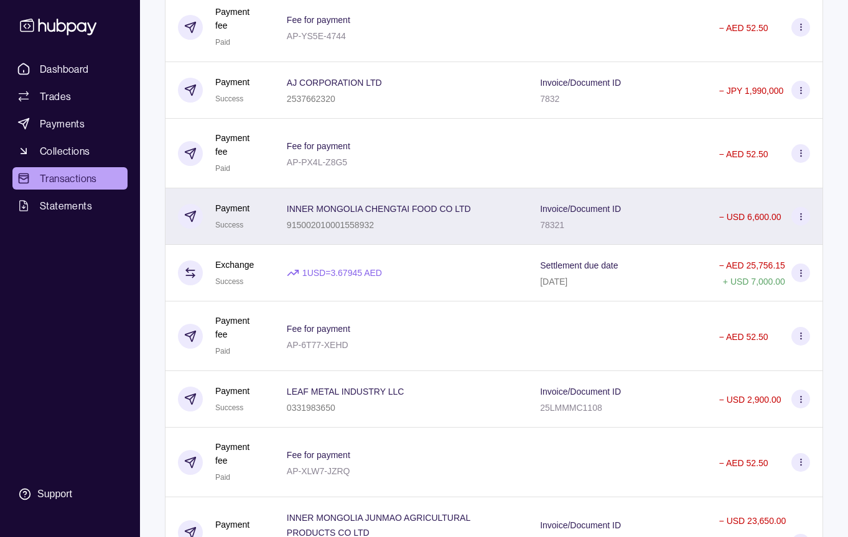
click at [478, 232] on div "INNER MONGOLIA CHENGTAI FOOD CO LTD 915002010001558932" at bounding box center [401, 216] width 228 height 31
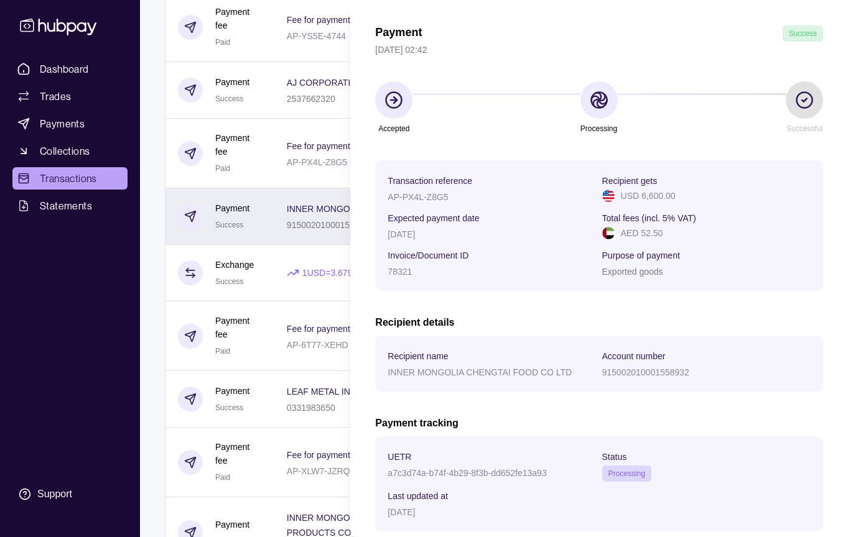
scroll to position [0, 0]
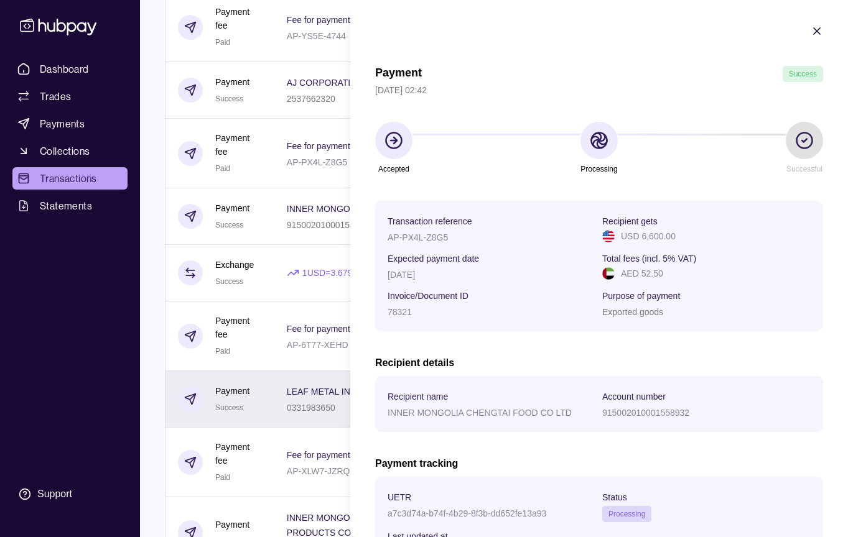
click at [297, 455] on html "Dashboard Trades Payments Collections Transactions Statements Support M Hello, …" at bounding box center [424, 412] width 848 height 4283
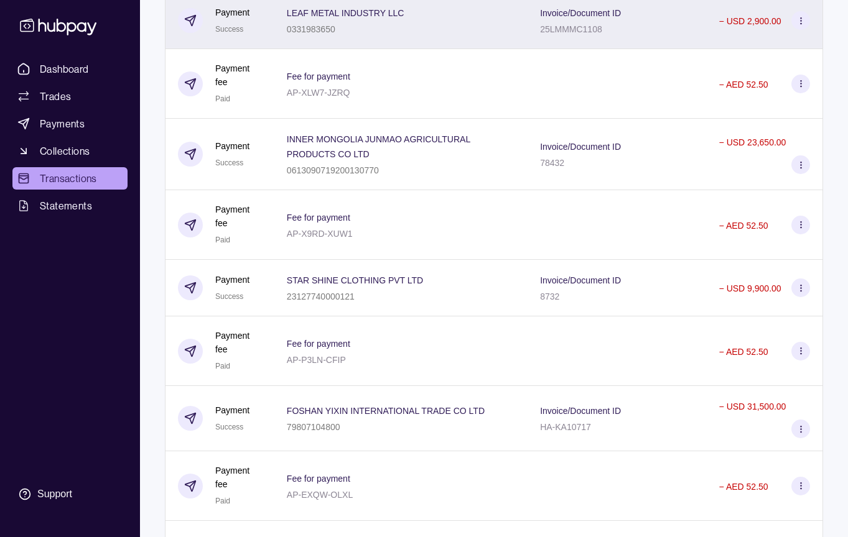
scroll to position [2109, 0]
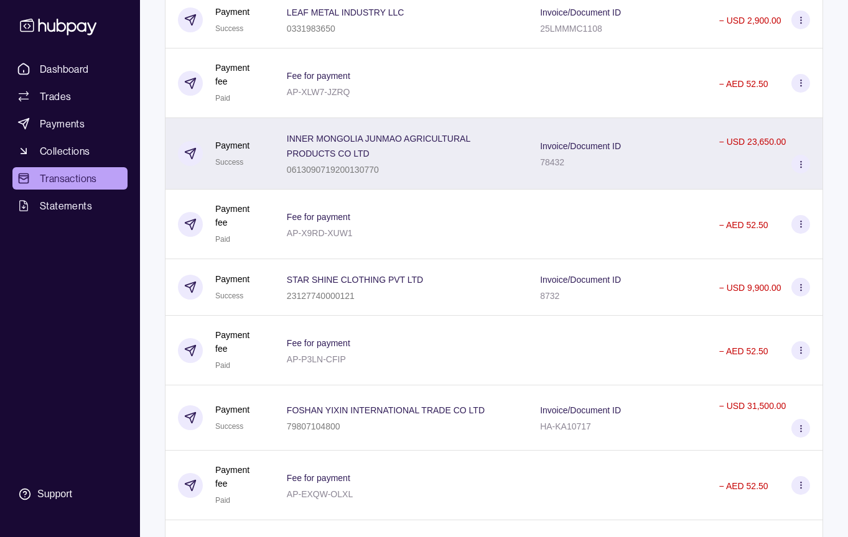
click at [405, 160] on span "INNER MONGOLIA JUNMAO AGRICULTURAL PRODUCTS CO LTD" at bounding box center [401, 146] width 228 height 30
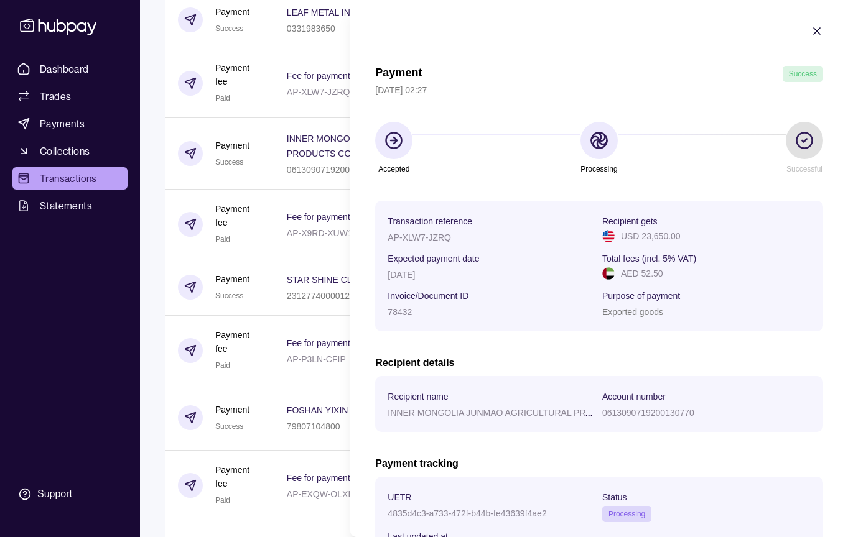
click at [808, 27] on section "Payment Success [DATE] 02:27 Accepted Processing Successful Transaction referen…" at bounding box center [598, 325] width 497 height 650
click at [814, 29] on icon "button" at bounding box center [816, 31] width 6 height 6
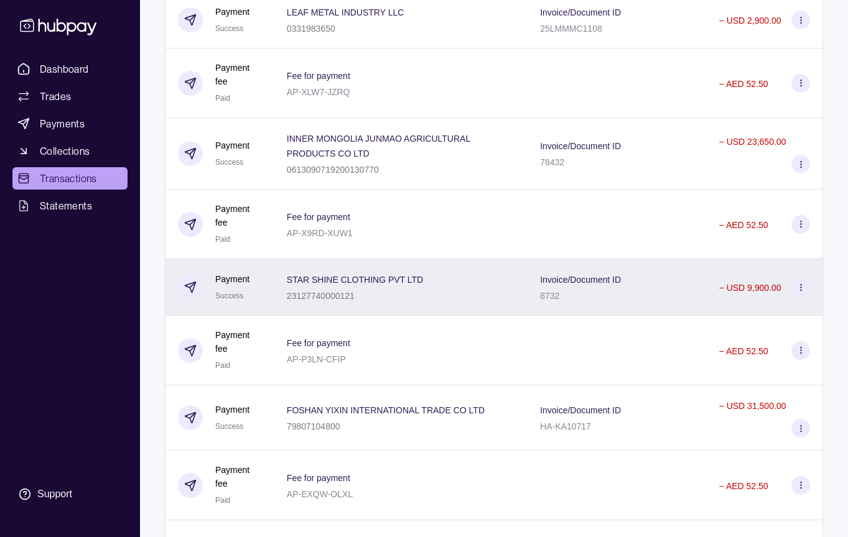
click at [581, 285] on p "Invoice/Document ID" at bounding box center [580, 280] width 81 height 10
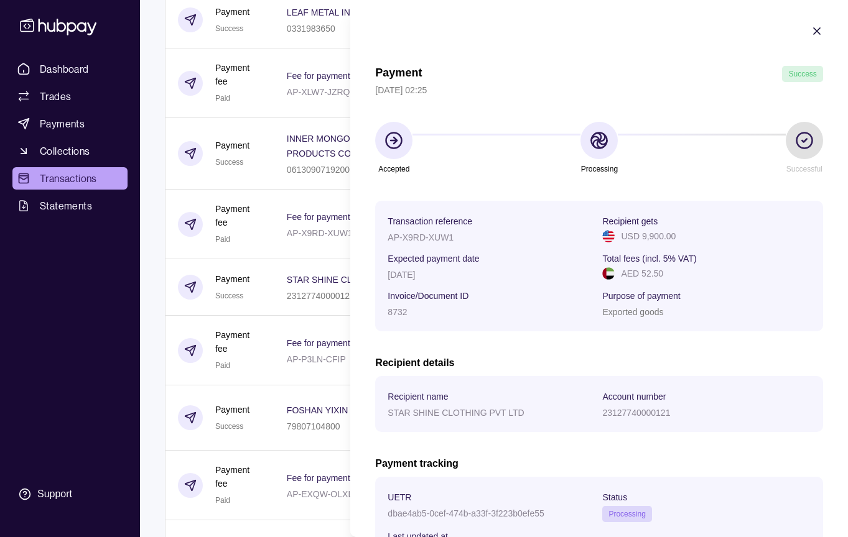
click at [821, 24] on section "Payment Success [DATE] 02:25 Accepted Processing Successful Transaction referen…" at bounding box center [598, 325] width 497 height 650
click at [817, 27] on icon "button" at bounding box center [816, 31] width 12 height 12
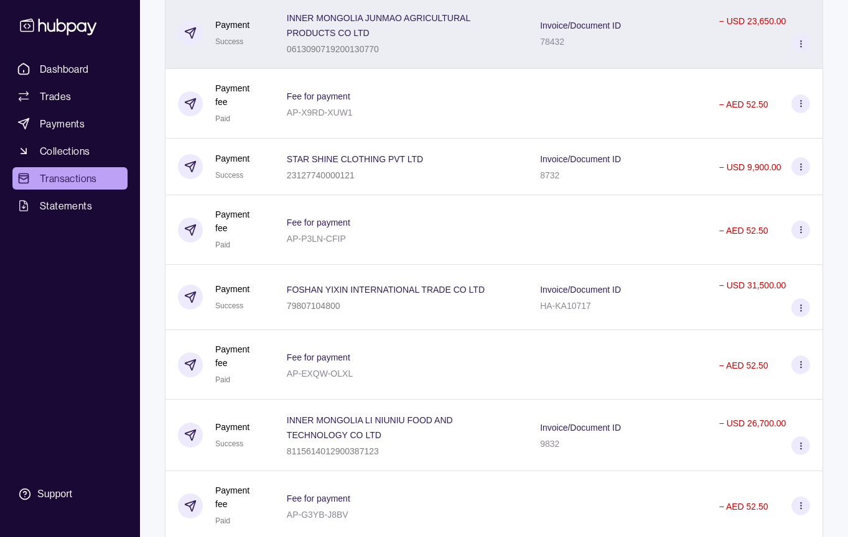
scroll to position [2233, 0]
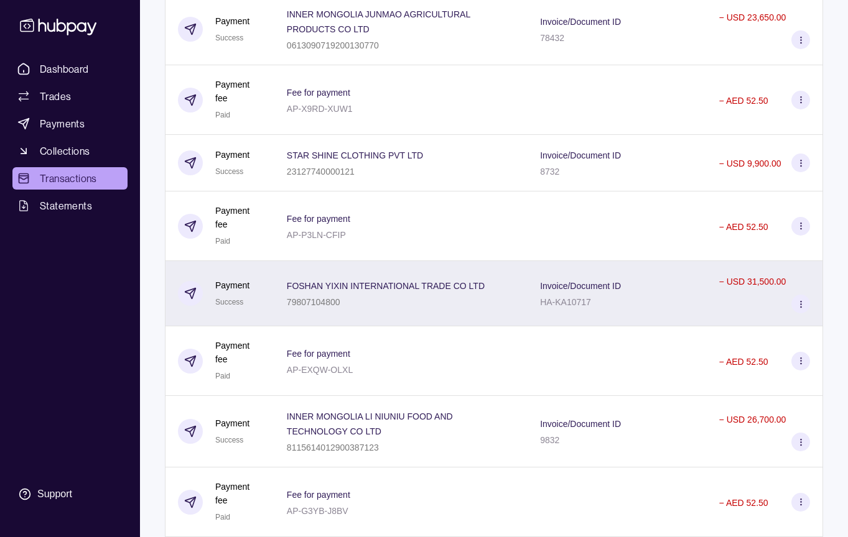
click at [579, 326] on div "Invoice/Document ID HA-KA10717" at bounding box center [616, 293] width 178 height 65
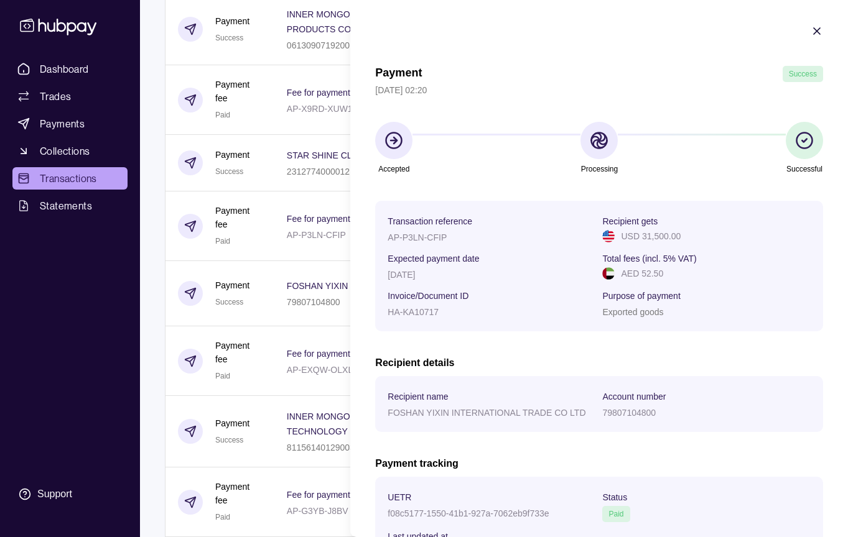
click at [820, 27] on icon "button" at bounding box center [816, 31] width 12 height 12
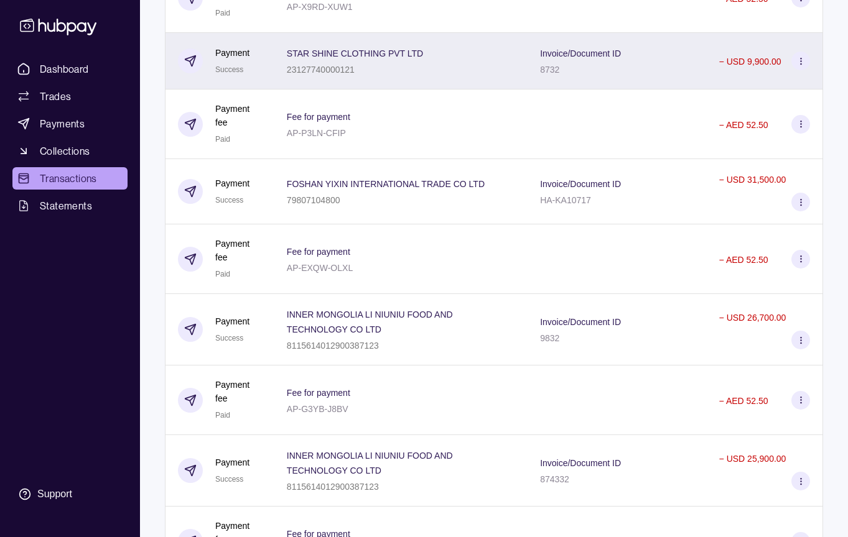
scroll to position [2336, 0]
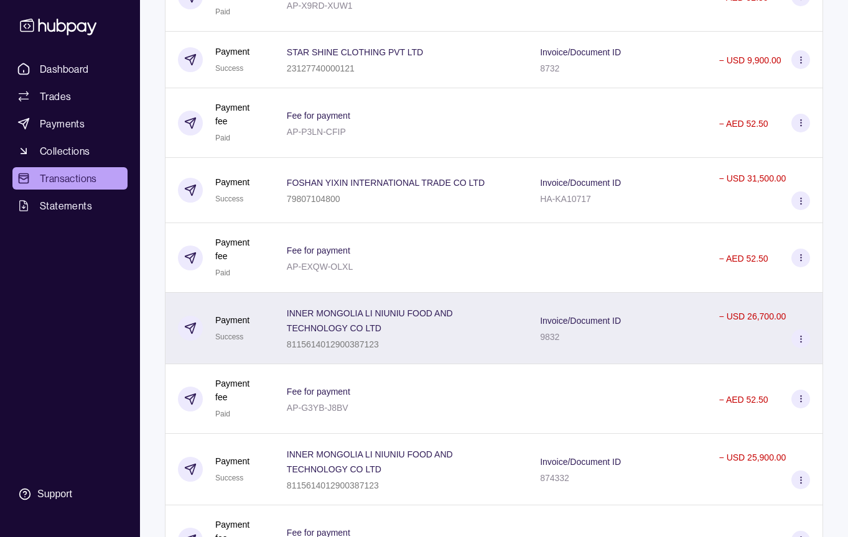
click at [595, 326] on p "Invoice/Document ID" at bounding box center [580, 321] width 81 height 10
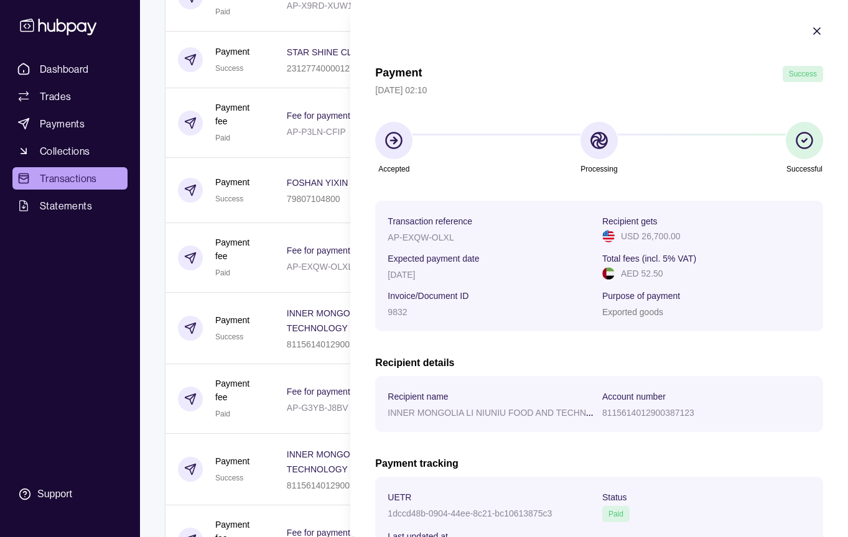
click at [813, 25] on icon "button" at bounding box center [816, 31] width 12 height 12
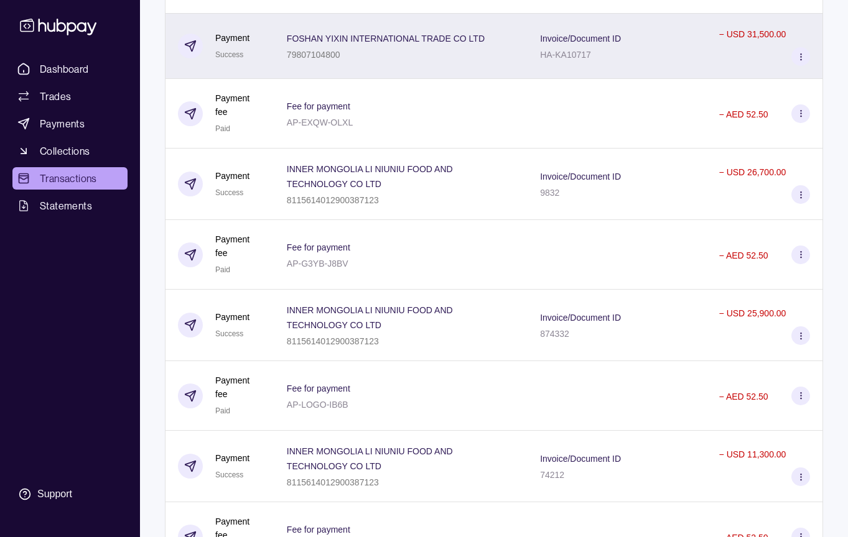
scroll to position [2482, 0]
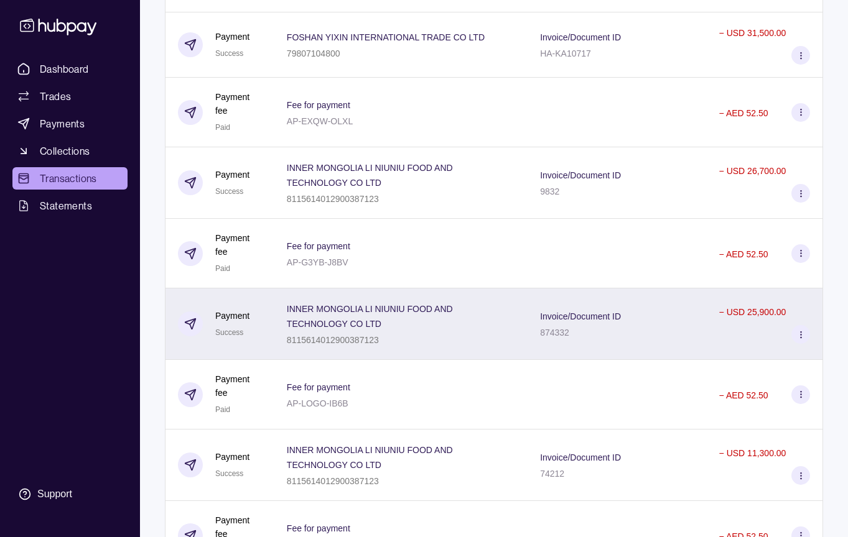
click at [639, 340] on div "Invoice/Document ID 874332" at bounding box center [617, 323] width 154 height 31
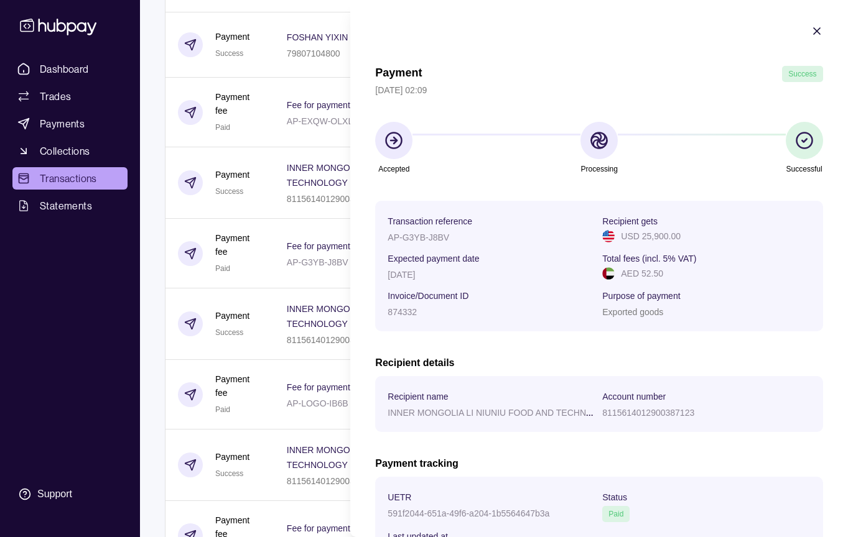
click at [814, 27] on icon "button" at bounding box center [816, 31] width 12 height 12
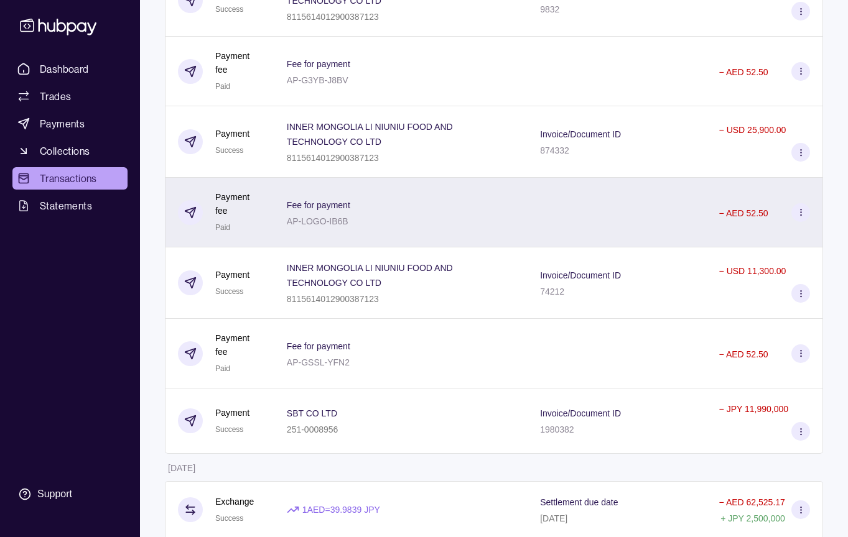
scroll to position [2666, 0]
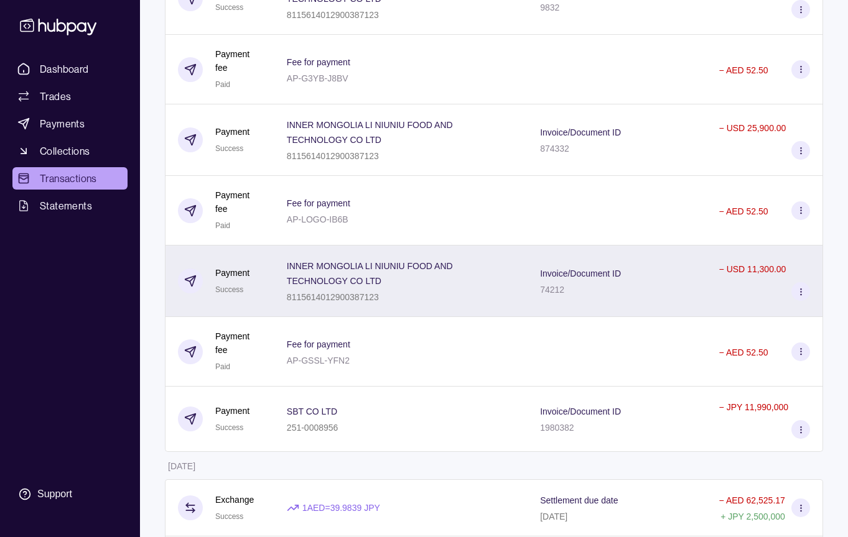
click at [650, 297] on div "Invoice/Document ID 74212" at bounding box center [617, 281] width 154 height 31
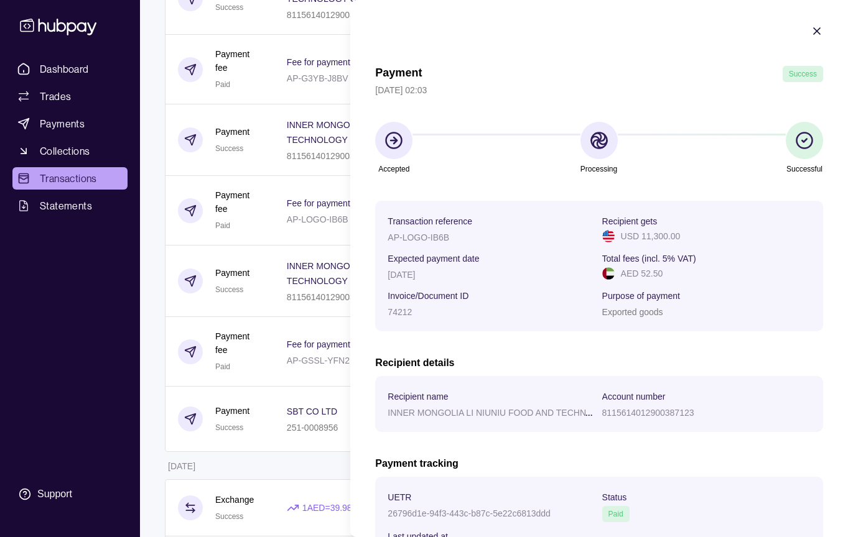
click at [818, 29] on icon "button" at bounding box center [816, 31] width 6 height 6
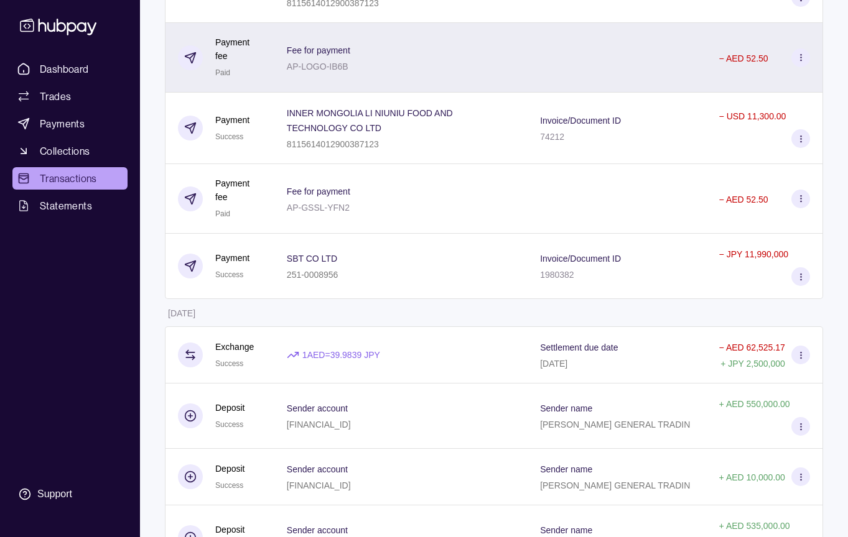
scroll to position [2821, 0]
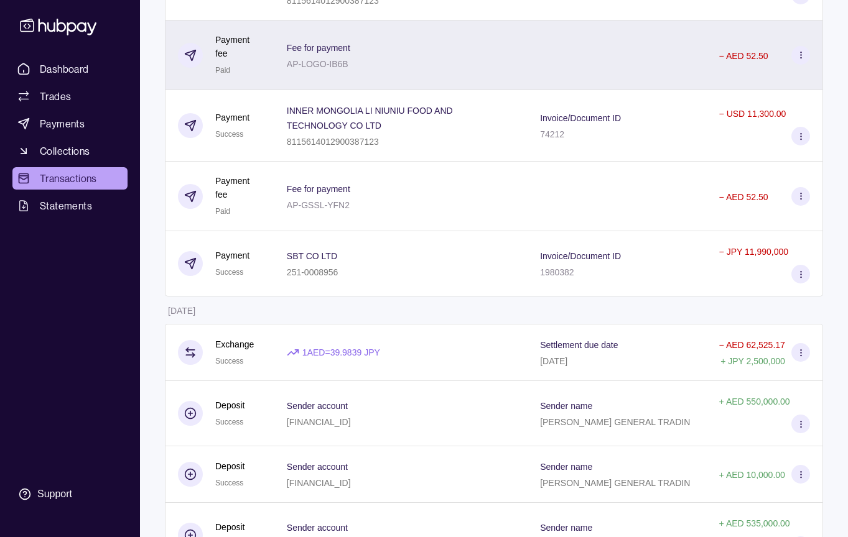
click at [591, 297] on div "Invoice/Document ID 1980382" at bounding box center [616, 263] width 178 height 65
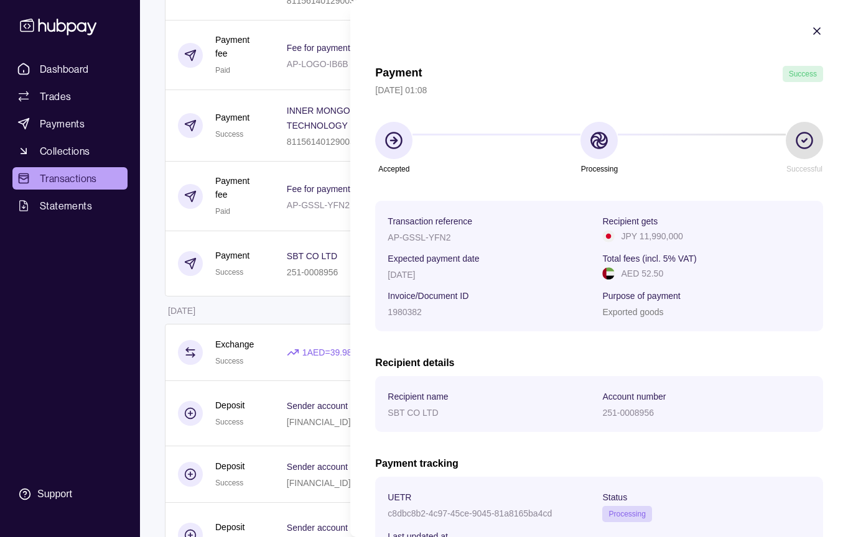
click at [811, 27] on icon "button" at bounding box center [816, 31] width 12 height 12
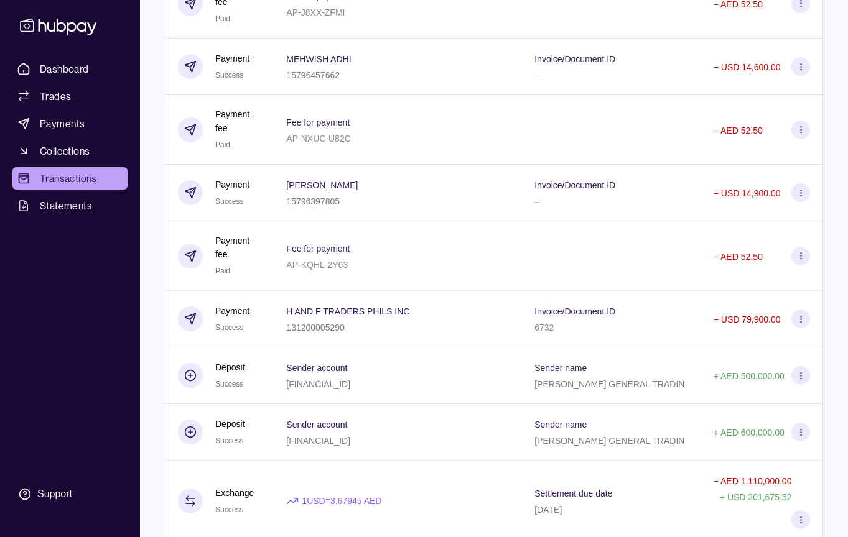
scroll to position [5320, 0]
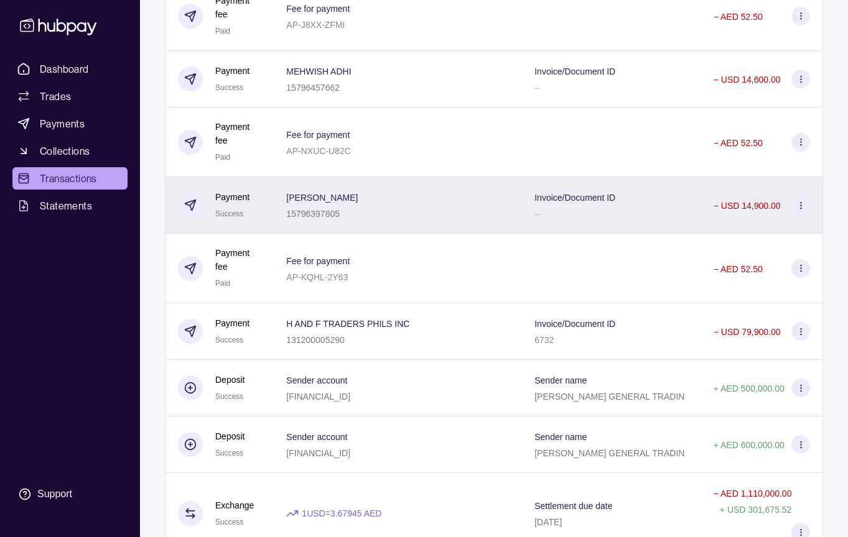
click at [547, 221] on div "–" at bounding box center [574, 213] width 81 height 15
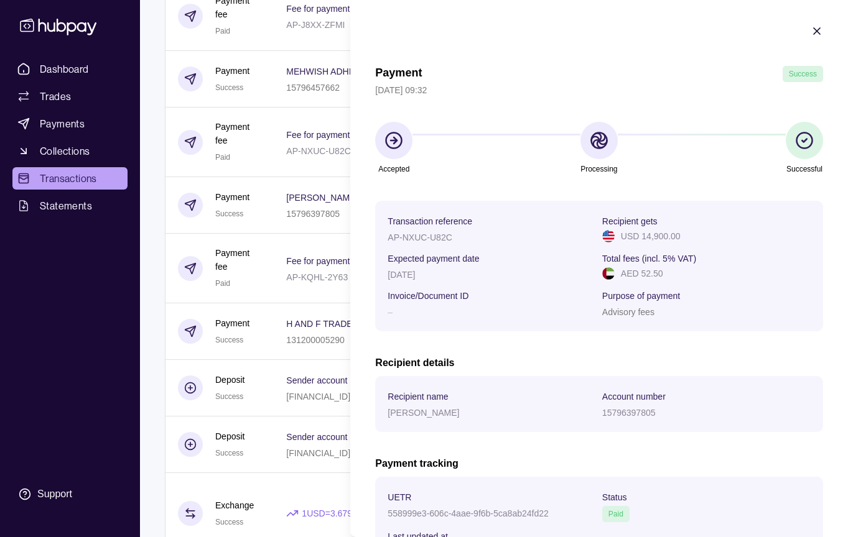
click at [816, 29] on icon "button" at bounding box center [816, 31] width 12 height 12
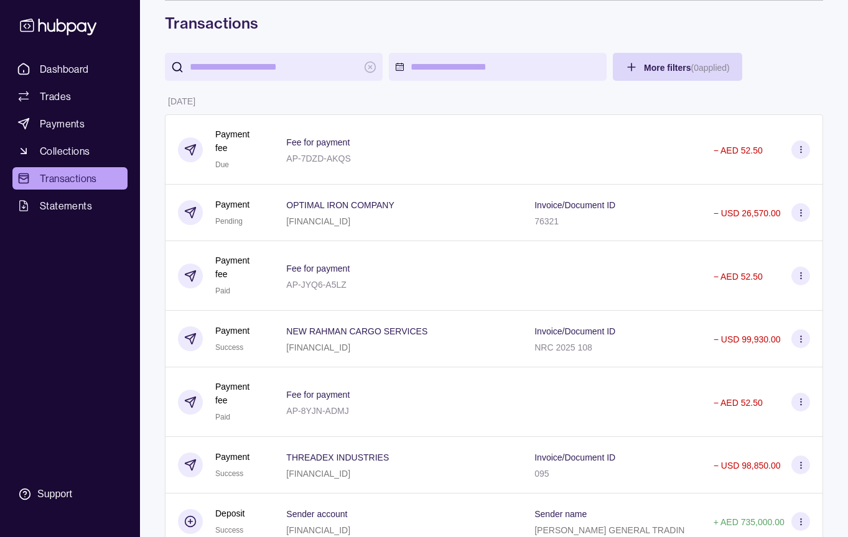
scroll to position [0, 0]
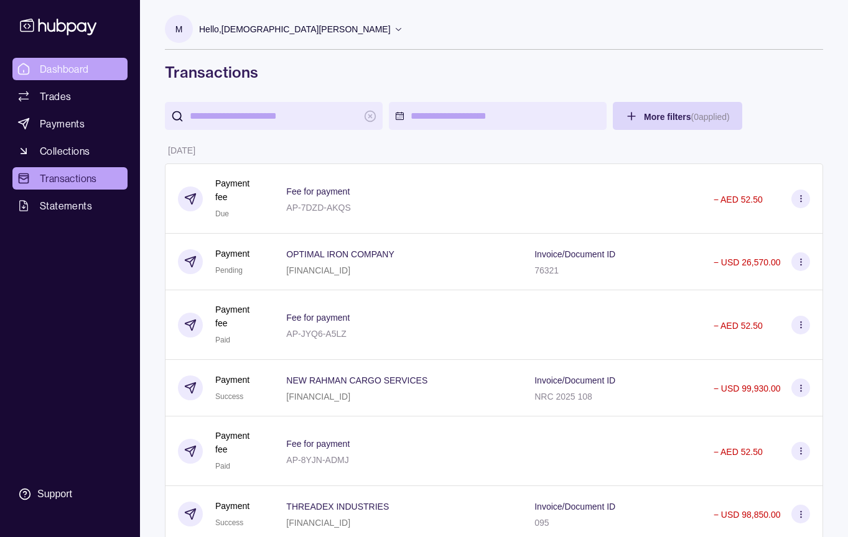
click at [53, 69] on span "Dashboard" at bounding box center [64, 69] width 49 height 15
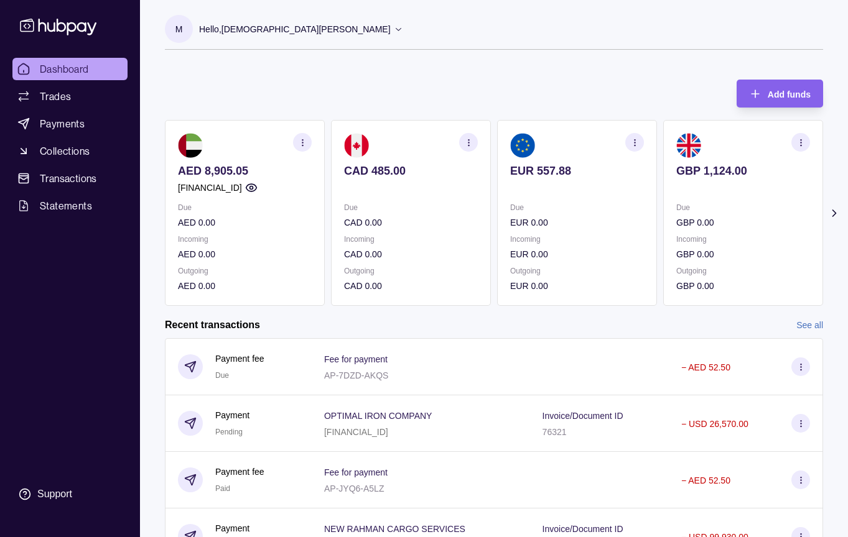
click at [801, 322] on link "See all" at bounding box center [809, 325] width 27 height 14
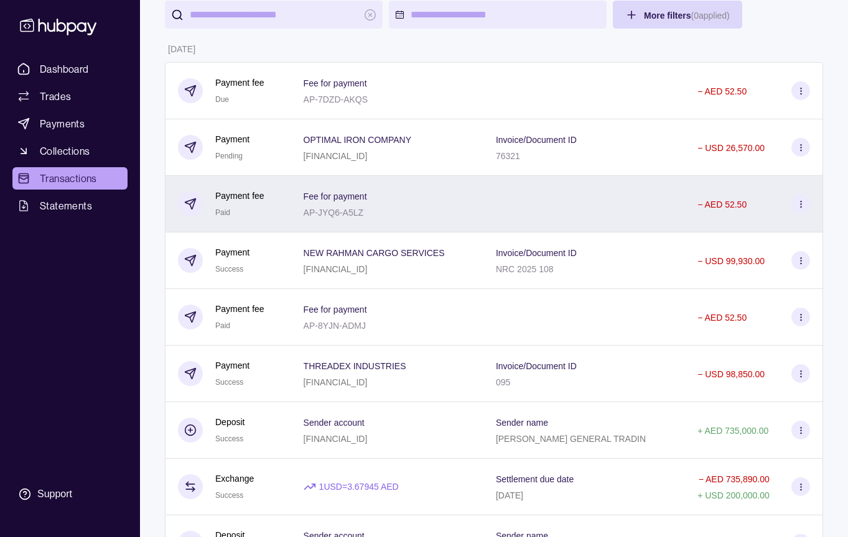
scroll to position [103, 0]
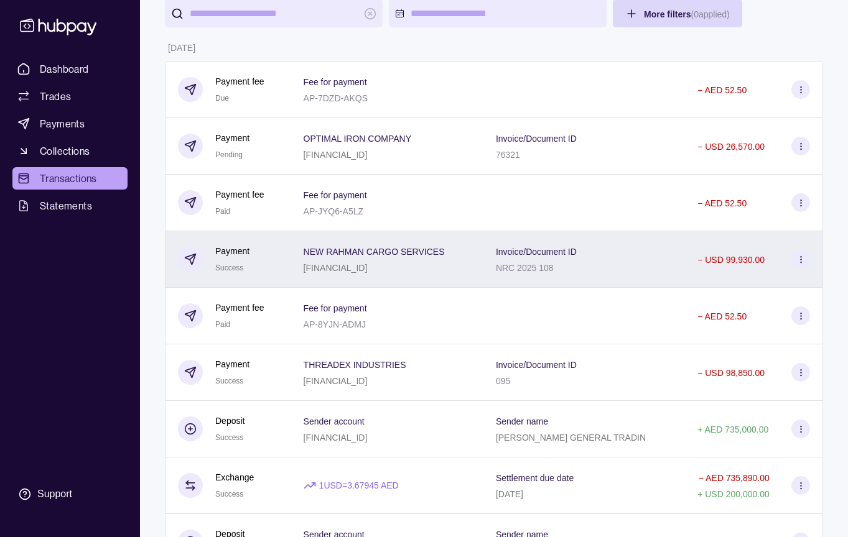
click at [630, 252] on div "Invoice/Document ID NRC 2025 108" at bounding box center [584, 259] width 177 height 31
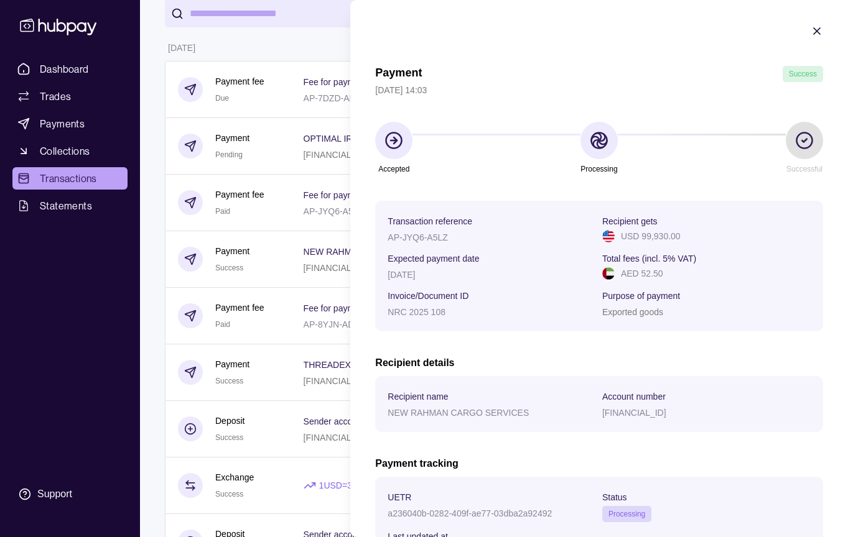
click at [815, 35] on icon "button" at bounding box center [816, 31] width 12 height 12
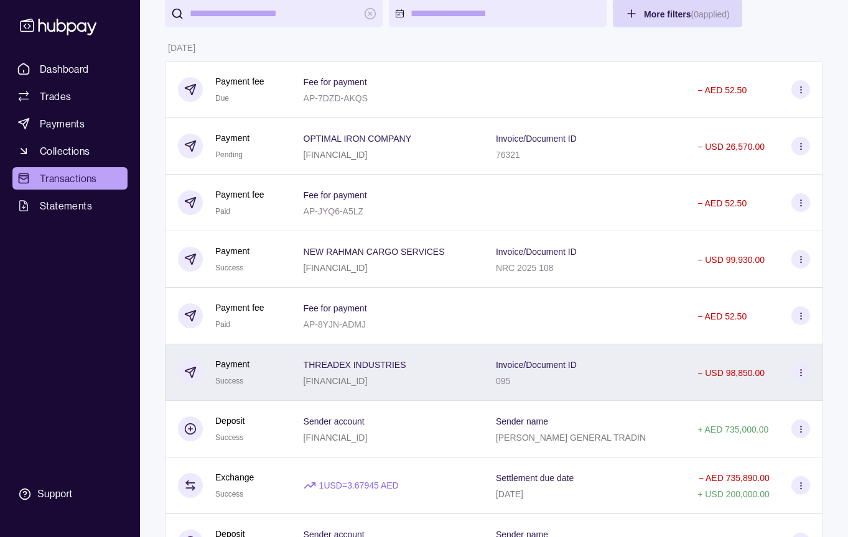
click at [677, 347] on div "Invoice/Document ID 095" at bounding box center [583, 372] width 201 height 57
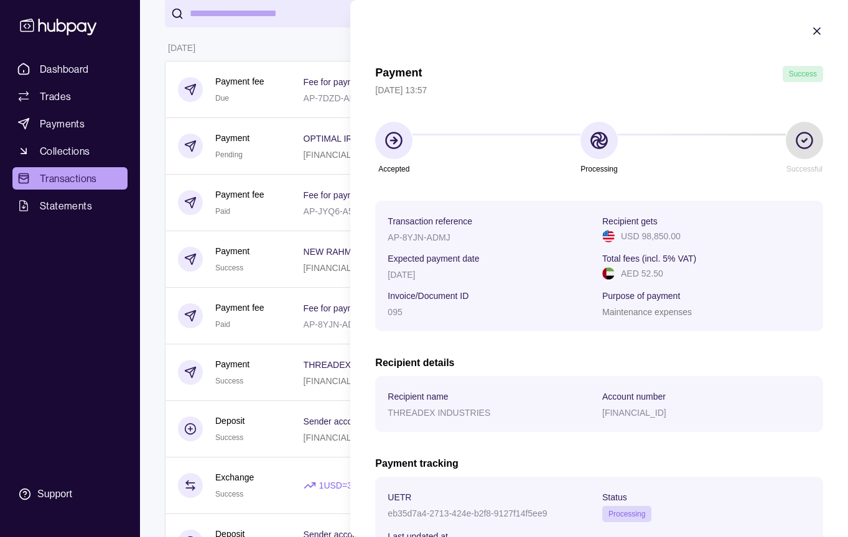
click at [814, 33] on icon "button" at bounding box center [816, 31] width 6 height 6
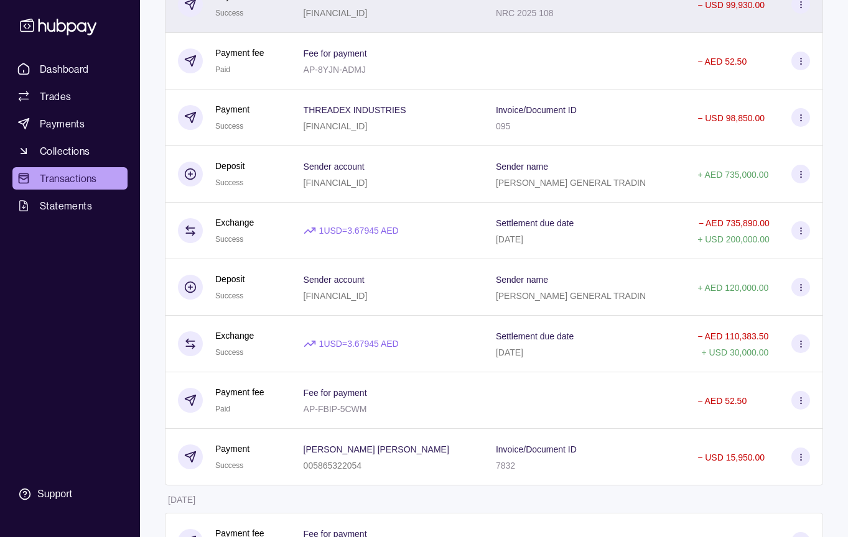
scroll to position [371, 0]
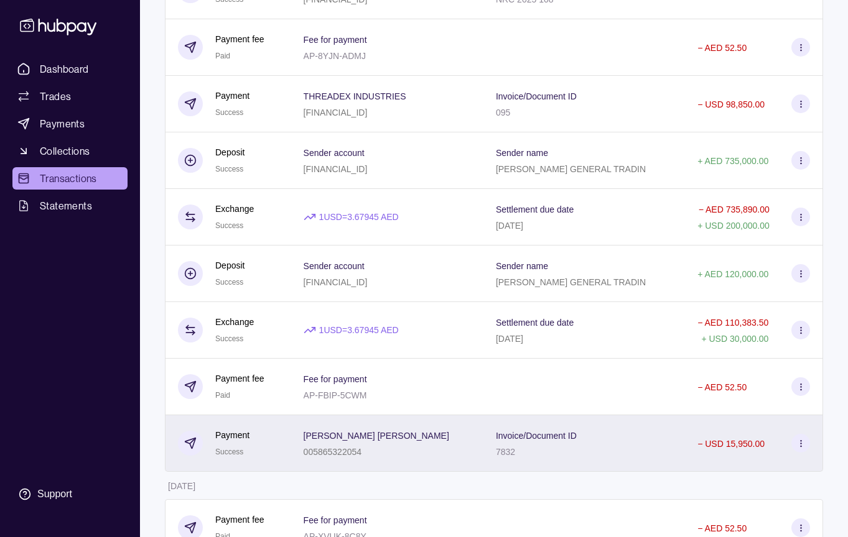
click at [680, 431] on div "Invoice/Document ID 7832" at bounding box center [583, 443] width 201 height 57
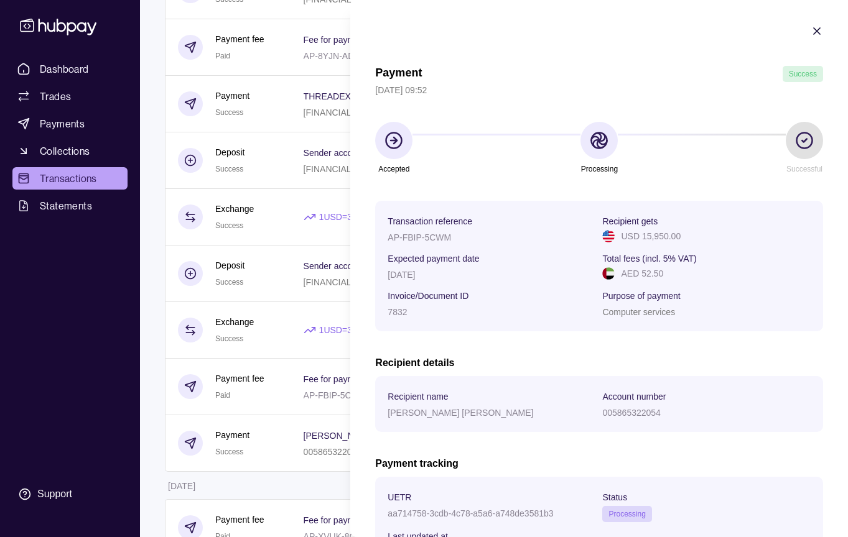
click at [814, 34] on icon "button" at bounding box center [816, 31] width 12 height 12
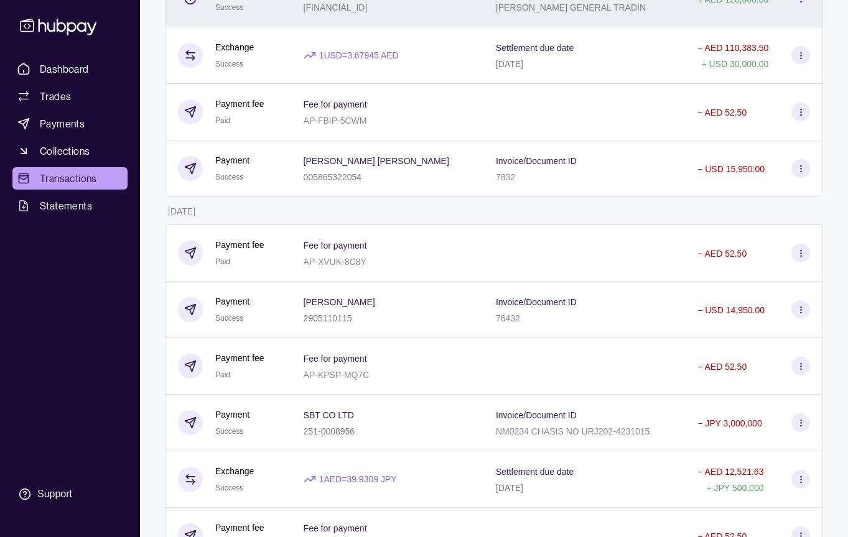
scroll to position [648, 0]
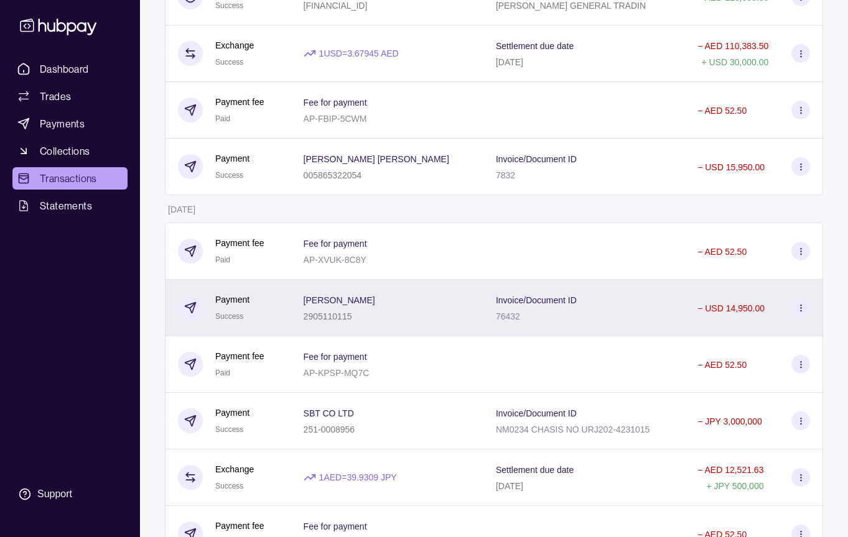
click at [649, 289] on div "Invoice/Document ID 76432" at bounding box center [583, 308] width 201 height 57
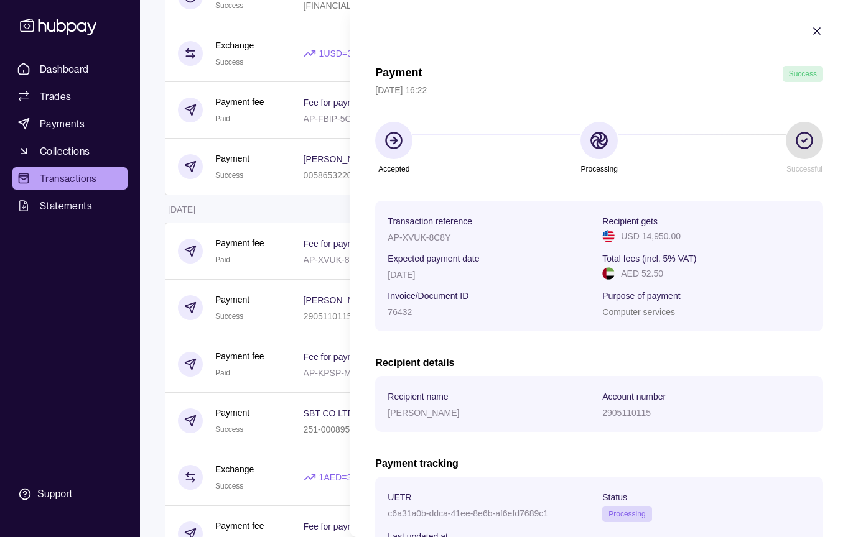
click at [816, 32] on icon "button" at bounding box center [816, 31] width 6 height 6
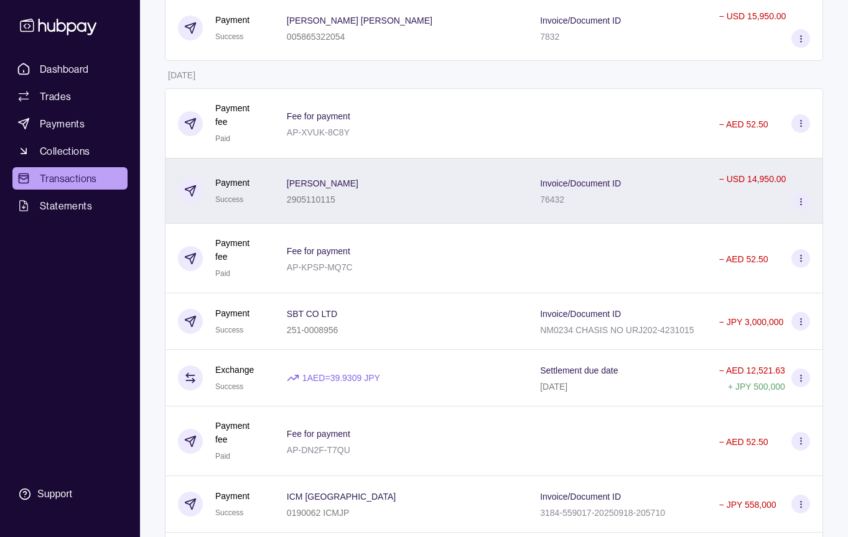
scroll to position [965, 0]
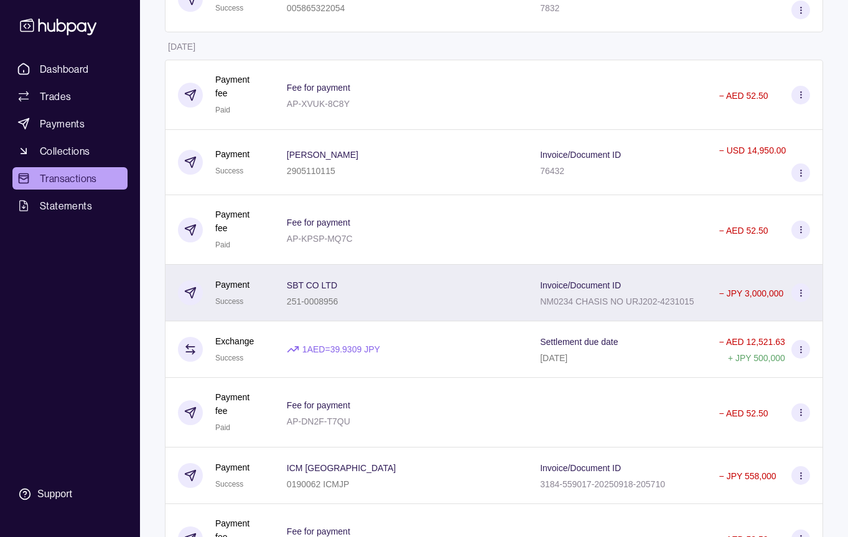
click at [654, 302] on p "NM0234 CHASIS NO URJ202-4231015" at bounding box center [617, 302] width 154 height 10
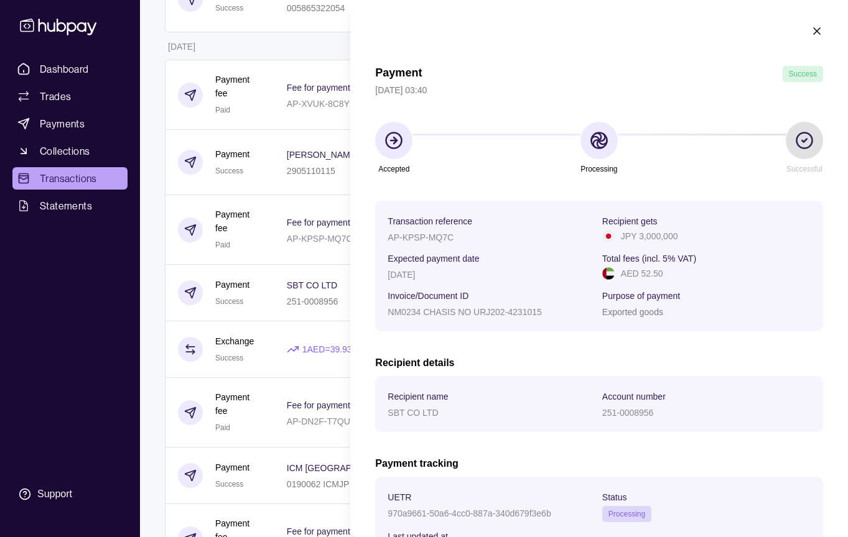
click at [819, 32] on icon "button" at bounding box center [816, 31] width 12 height 12
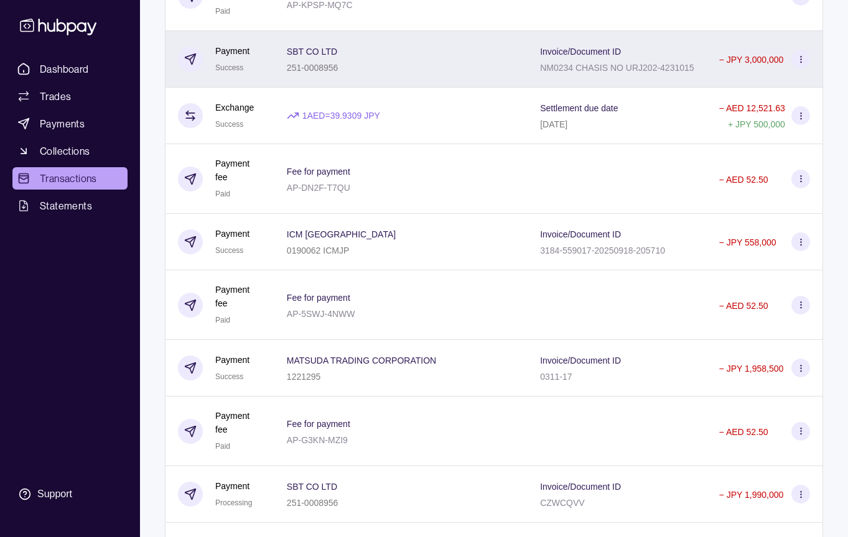
scroll to position [1200, 0]
click at [657, 256] on div "Invoice/Document ID 3184-559017-20250918-205710" at bounding box center [617, 240] width 154 height 31
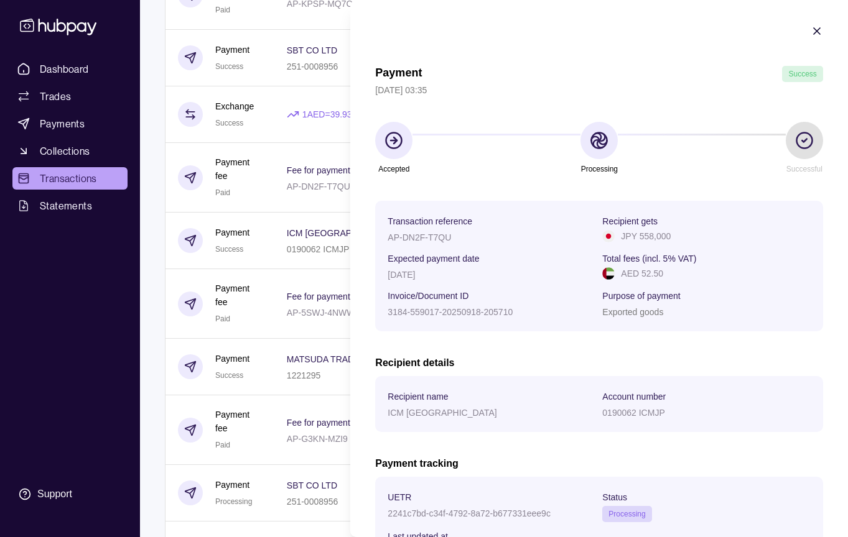
click at [818, 32] on icon "button" at bounding box center [816, 31] width 6 height 6
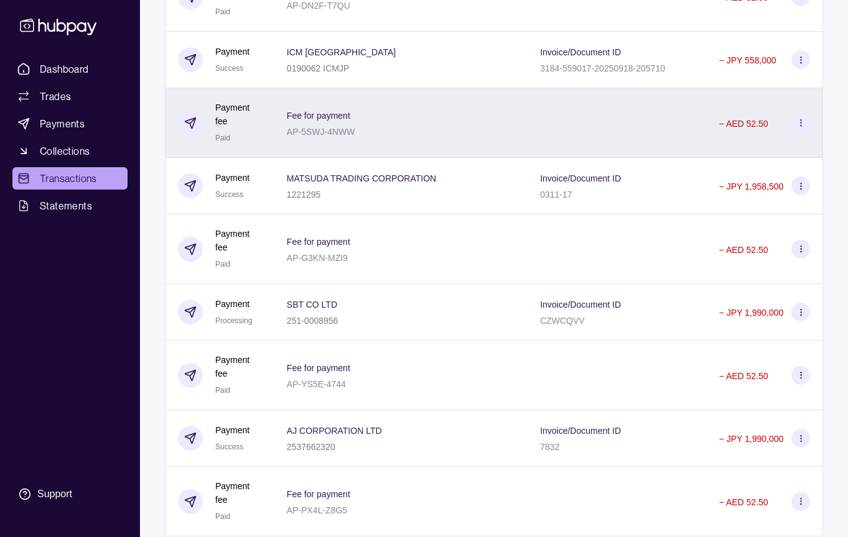
scroll to position [1382, 0]
click at [716, 340] on div "− JPY 1,990,000" at bounding box center [764, 311] width 116 height 57
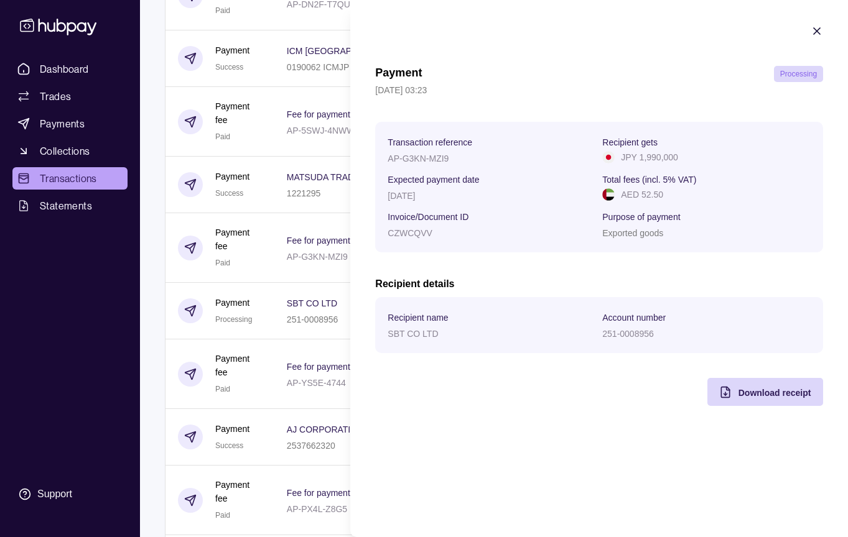
click at [816, 29] on icon "button" at bounding box center [816, 31] width 12 height 12
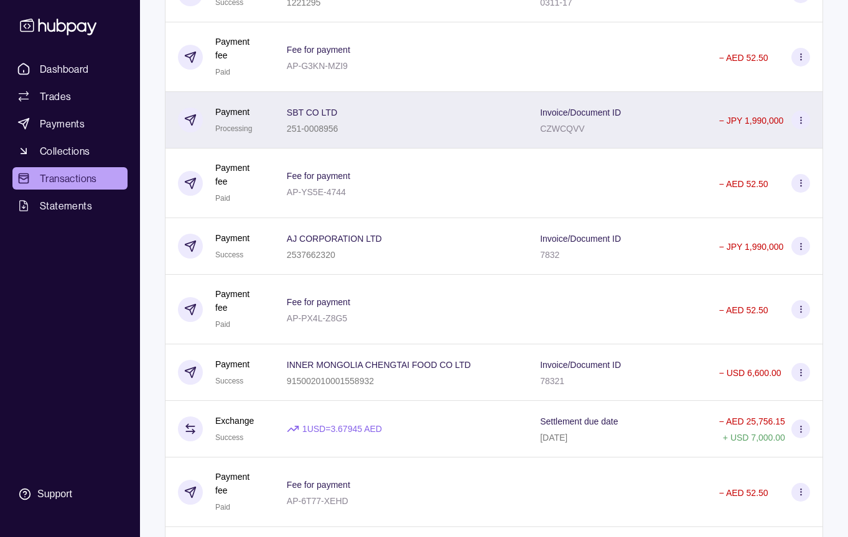
scroll to position [1574, 0]
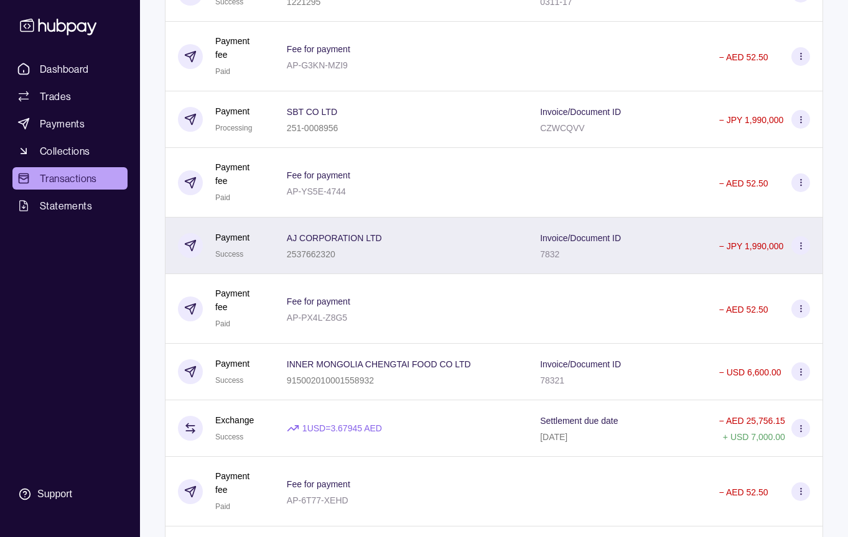
click at [608, 261] on div "7832" at bounding box center [580, 253] width 81 height 15
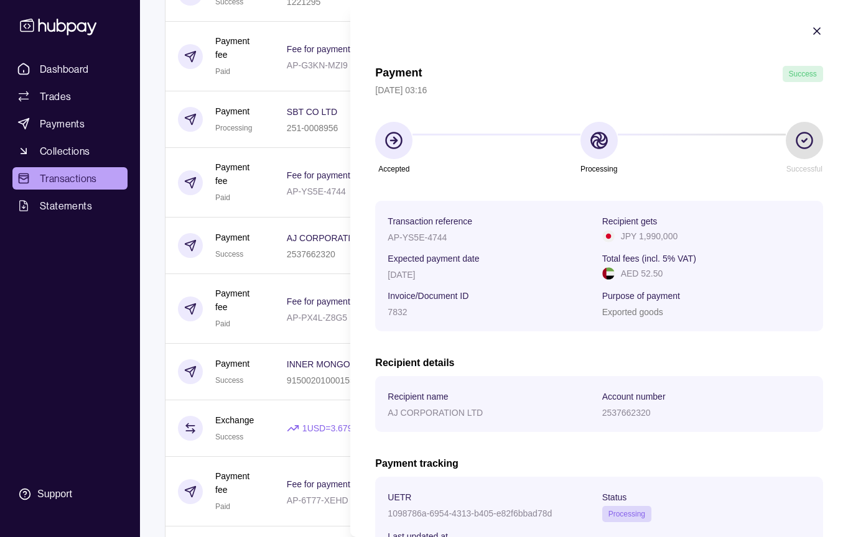
click at [816, 35] on icon "button" at bounding box center [816, 31] width 12 height 12
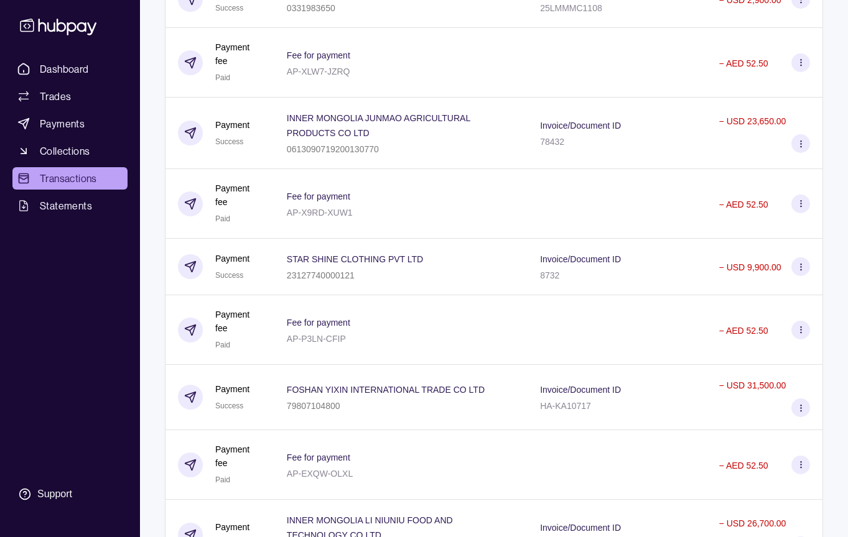
scroll to position [2157, 0]
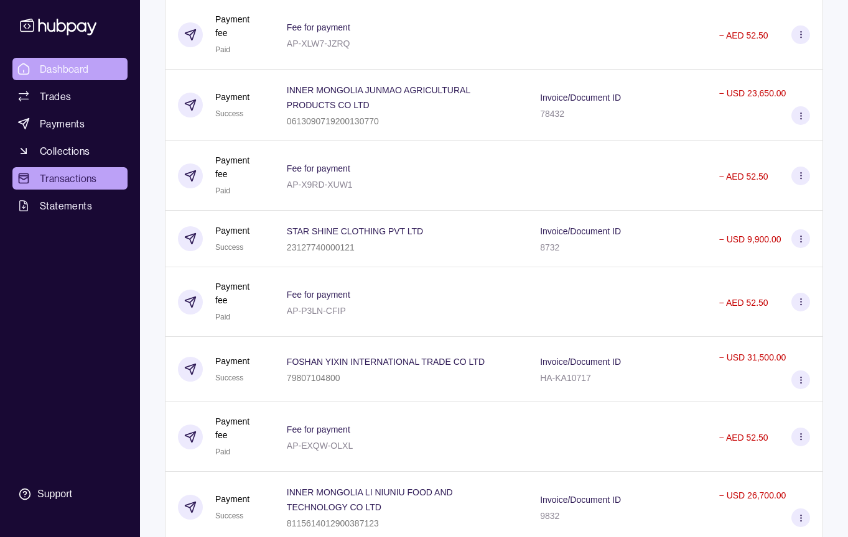
click at [69, 71] on span "Dashboard" at bounding box center [64, 69] width 49 height 15
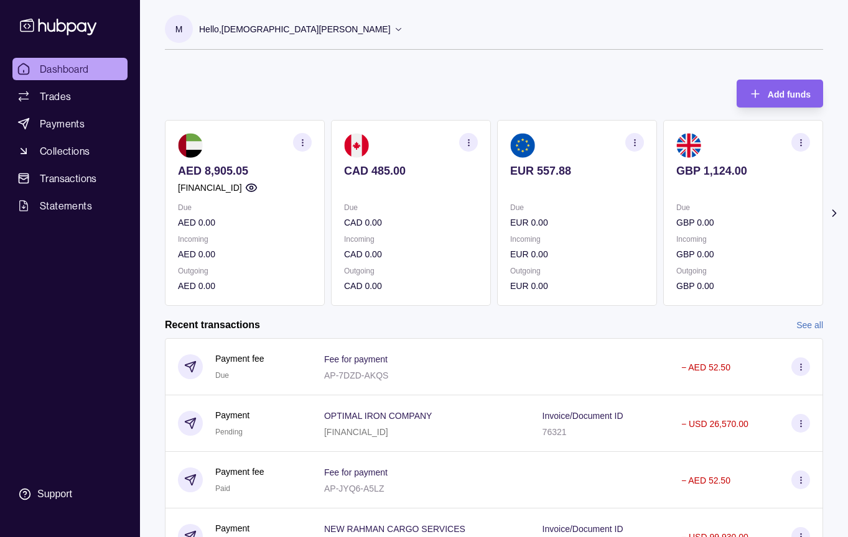
click at [838, 211] on icon at bounding box center [834, 213] width 12 height 12
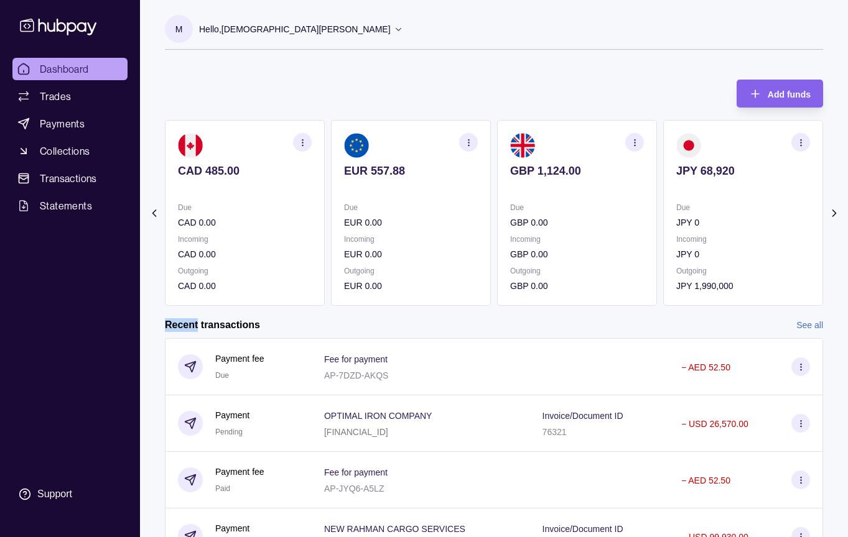
click at [838, 211] on icon at bounding box center [834, 213] width 12 height 12
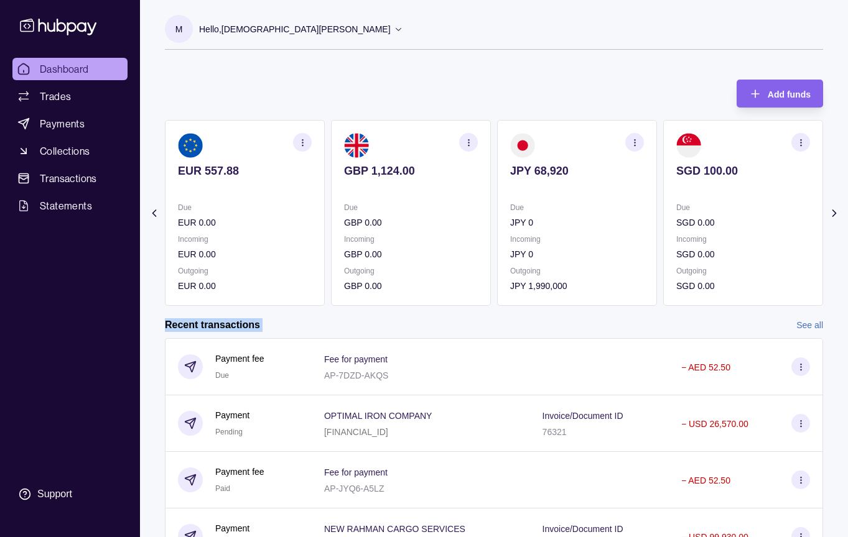
click at [838, 211] on icon at bounding box center [834, 213] width 12 height 12
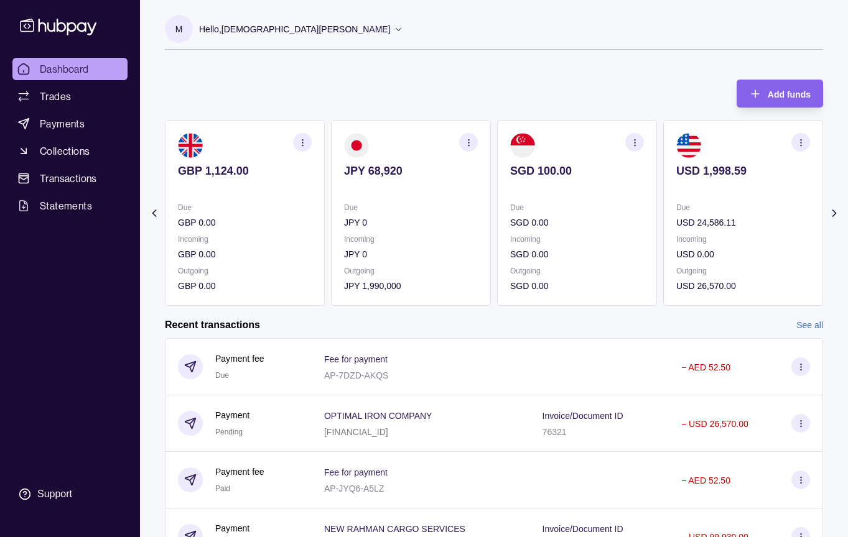
click at [838, 211] on icon at bounding box center [834, 213] width 12 height 12
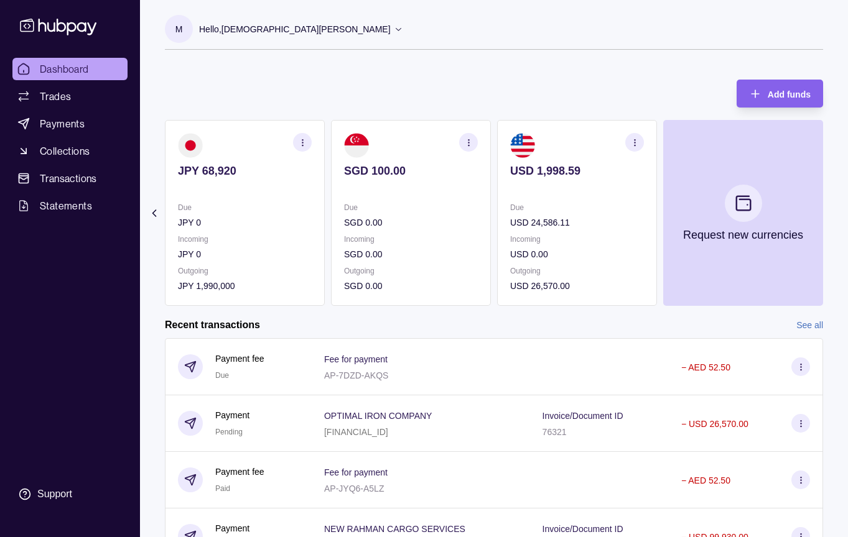
click at [838, 211] on section "Add funds AED 8,905.05 [FINANCIAL_ID] Due AED 0.00 Incoming AED 0.00 Outgoing A…" at bounding box center [494, 357] width 708 height 580
click at [811, 320] on link "See all" at bounding box center [809, 325] width 27 height 14
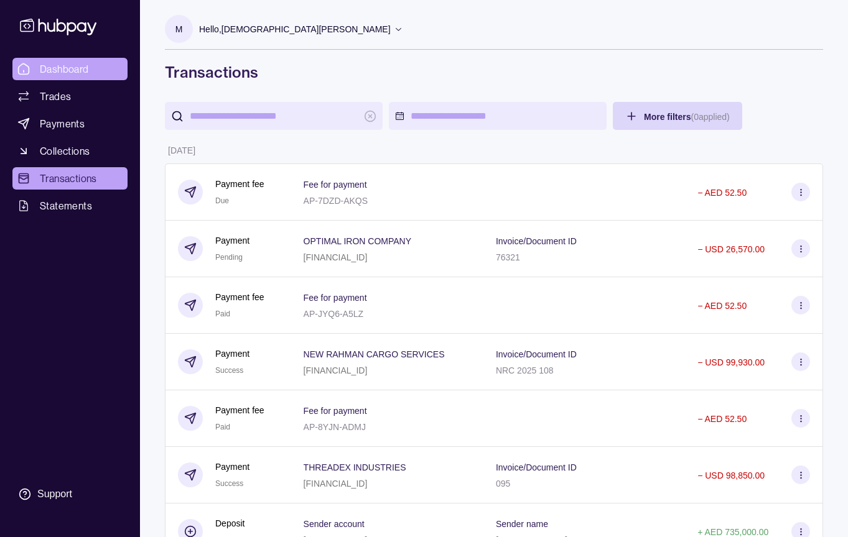
click at [50, 58] on link "Dashboard" at bounding box center [69, 69] width 115 height 22
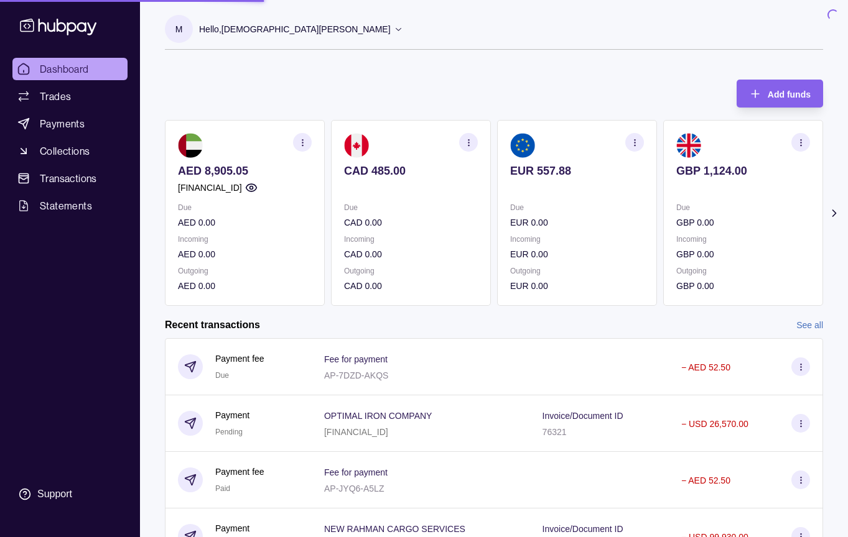
click at [803, 328] on link "See all" at bounding box center [809, 325] width 27 height 14
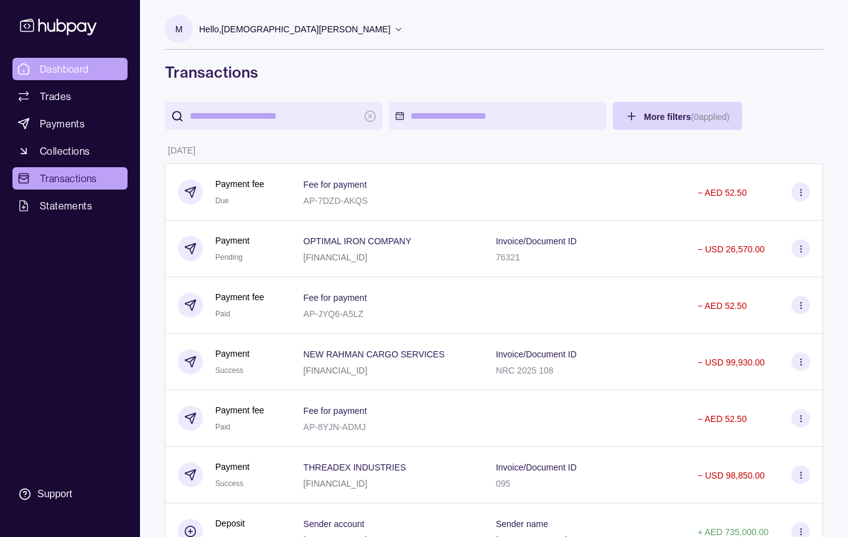
click at [95, 75] on link "Dashboard" at bounding box center [69, 69] width 115 height 22
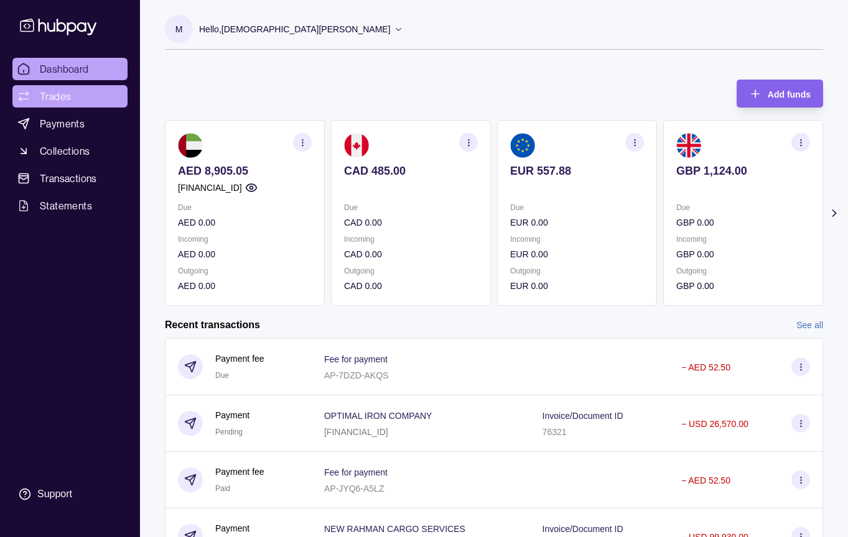
click at [82, 95] on link "Trades" at bounding box center [69, 96] width 115 height 22
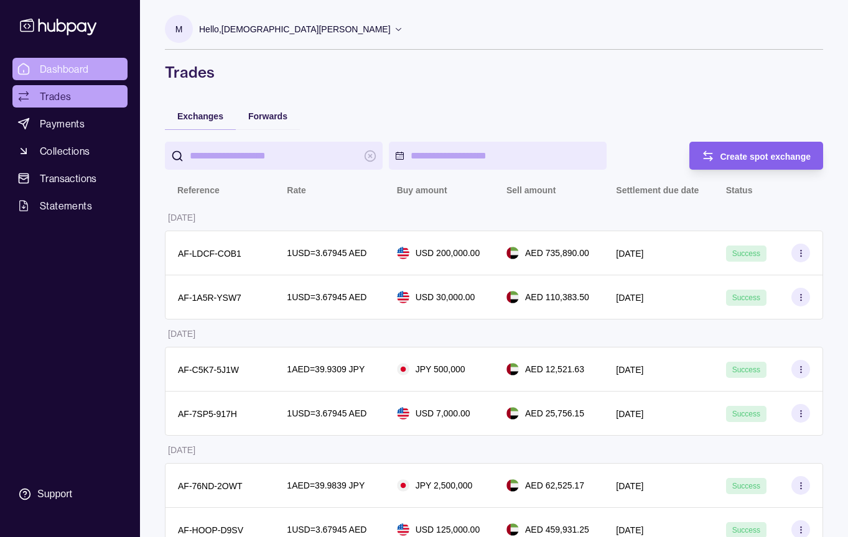
click at [89, 66] on link "Dashboard" at bounding box center [69, 69] width 115 height 22
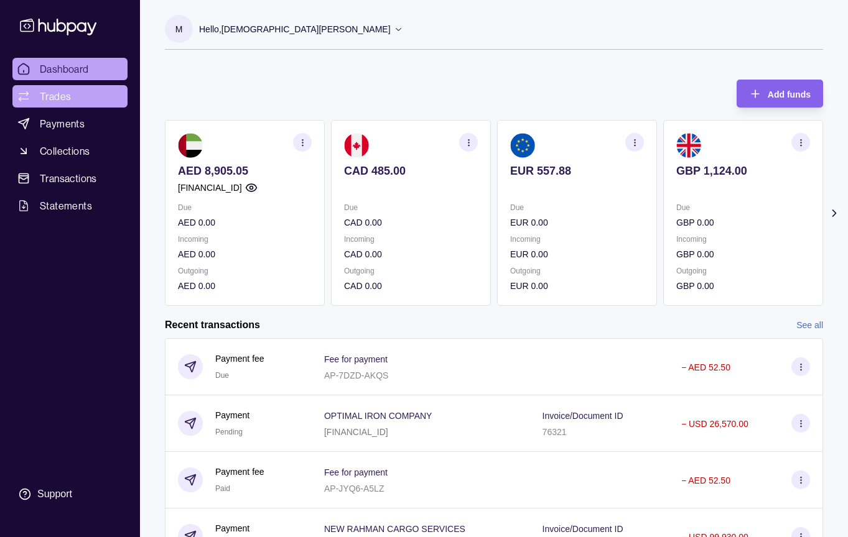
click at [49, 99] on span "Trades" at bounding box center [55, 96] width 31 height 15
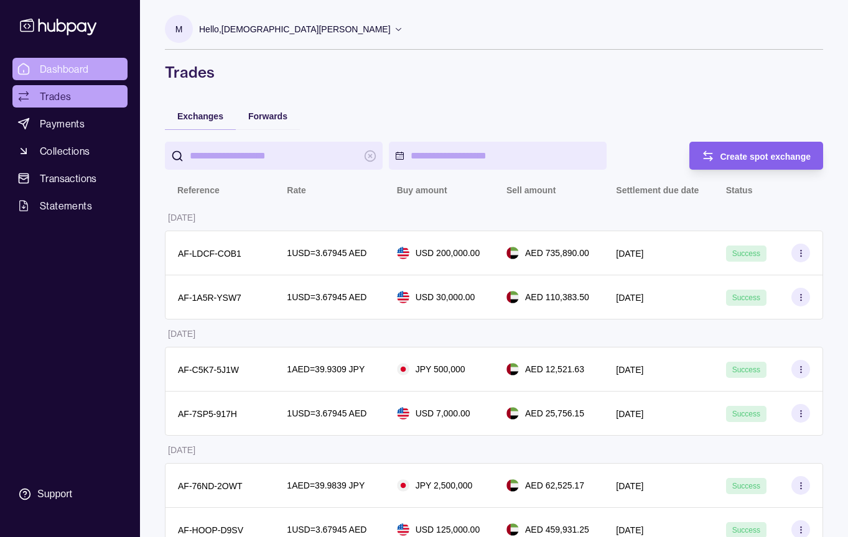
click at [44, 72] on span "Dashboard" at bounding box center [64, 69] width 49 height 15
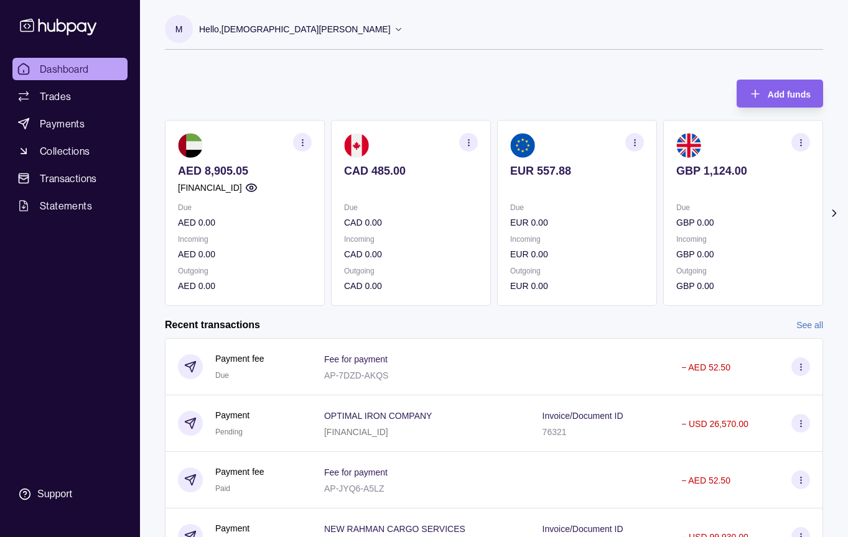
click at [809, 323] on link "See all" at bounding box center [809, 325] width 27 height 14
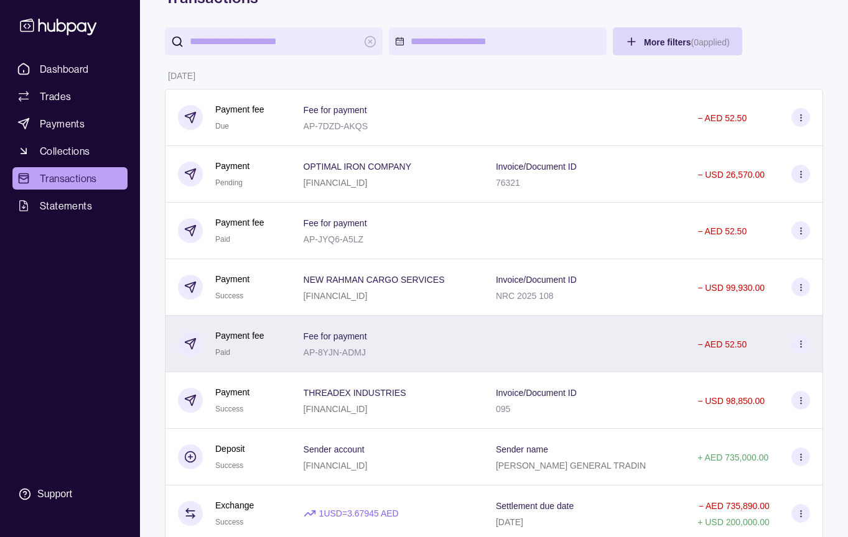
scroll to position [76, 0]
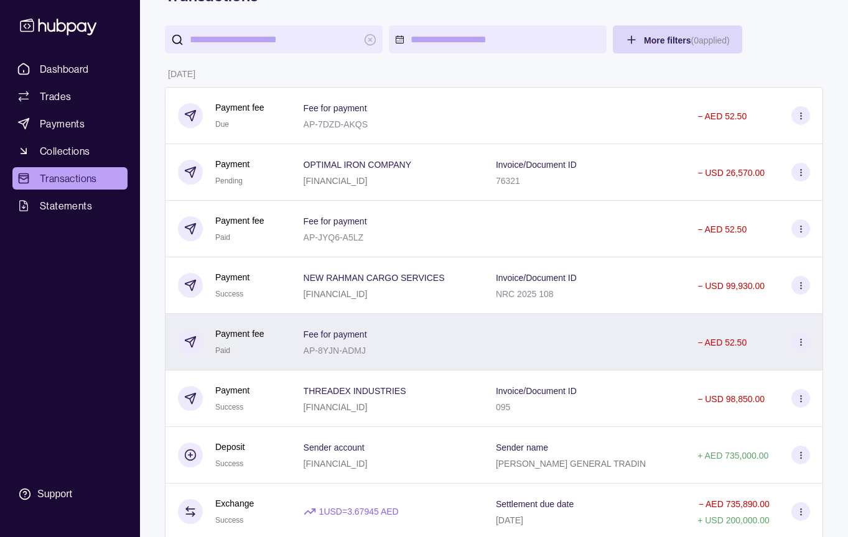
click at [683, 315] on div at bounding box center [583, 342] width 201 height 57
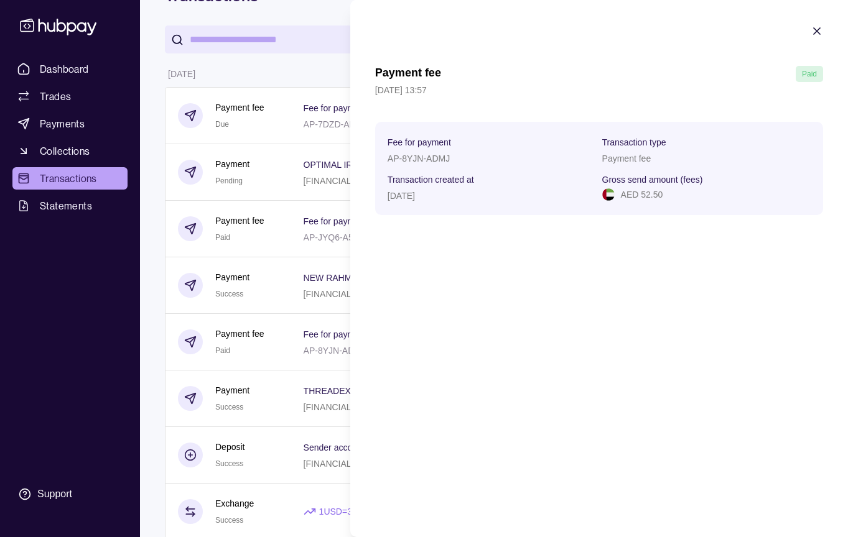
click at [815, 35] on icon "button" at bounding box center [816, 31] width 12 height 12
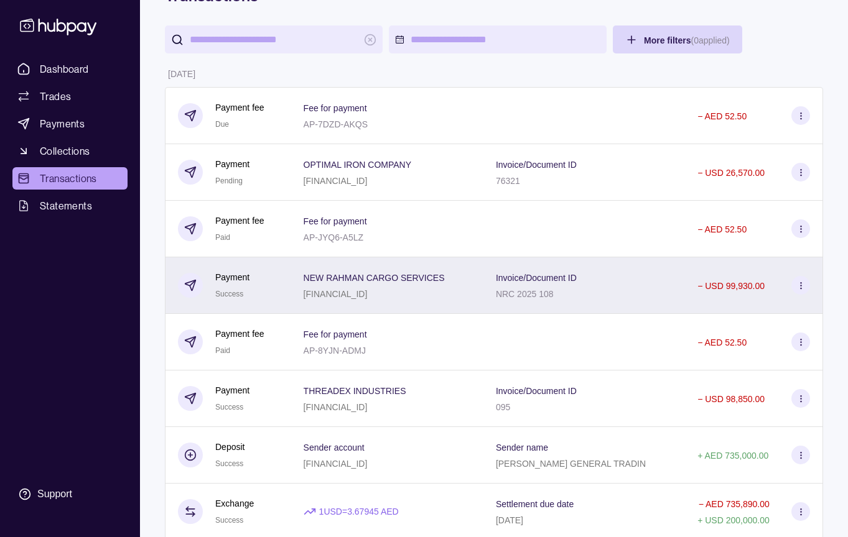
click at [637, 277] on div "Invoice/Document ID NRC 2025 108" at bounding box center [584, 285] width 177 height 31
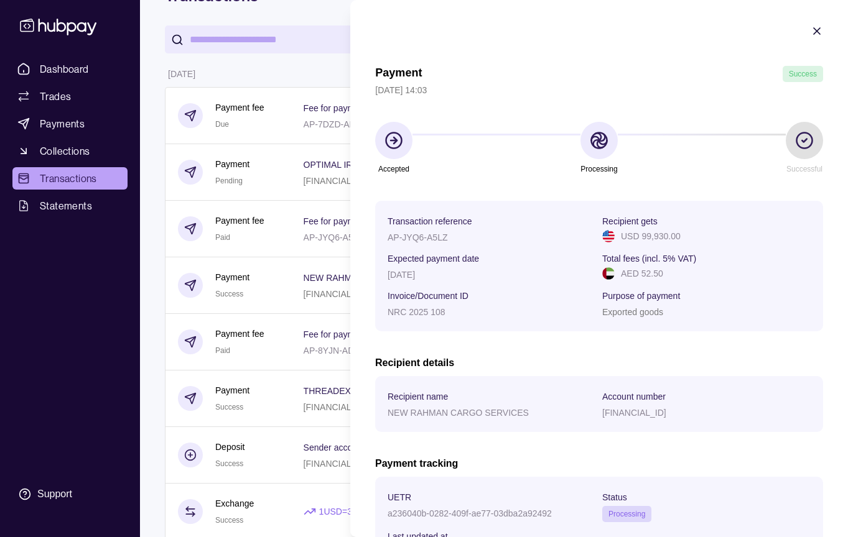
click at [816, 30] on icon "button" at bounding box center [816, 31] width 6 height 6
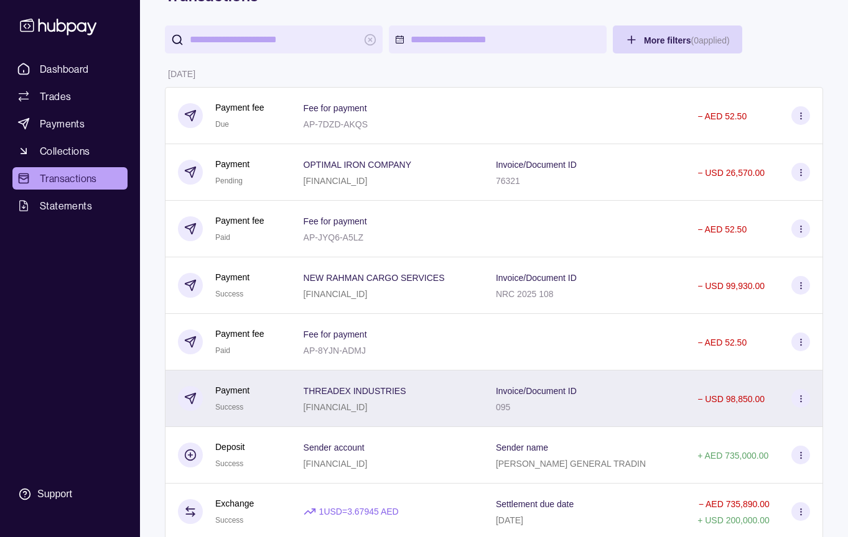
click at [672, 399] on div "Invoice/Document ID 095" at bounding box center [584, 398] width 177 height 31
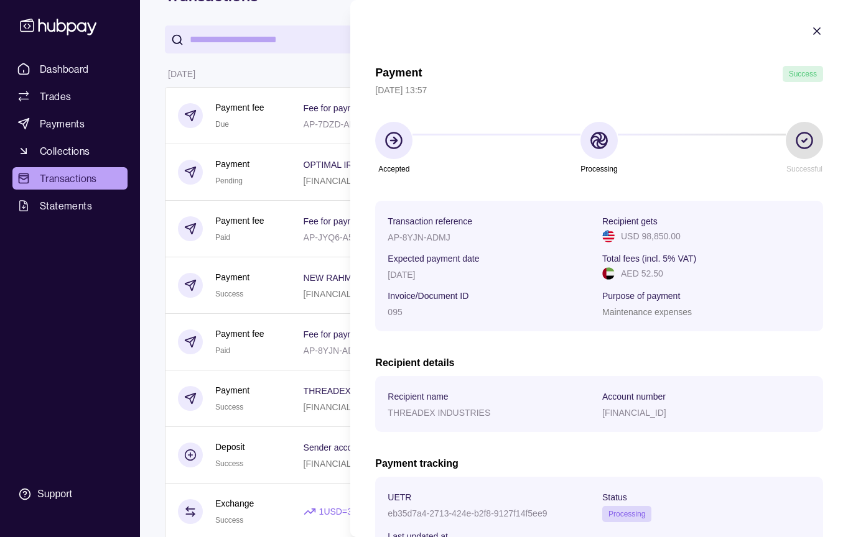
click at [816, 30] on icon "button" at bounding box center [816, 31] width 6 height 6
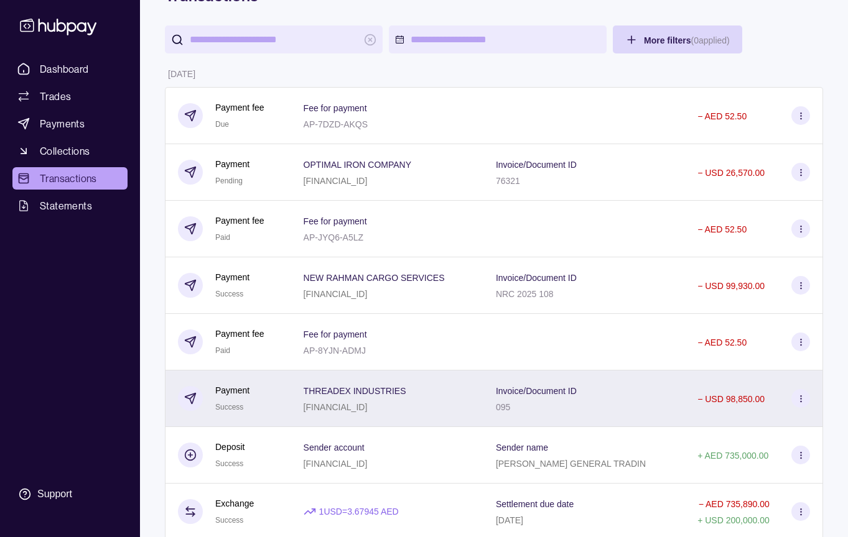
click at [645, 394] on div "Invoice/Document ID 095" at bounding box center [584, 398] width 177 height 31
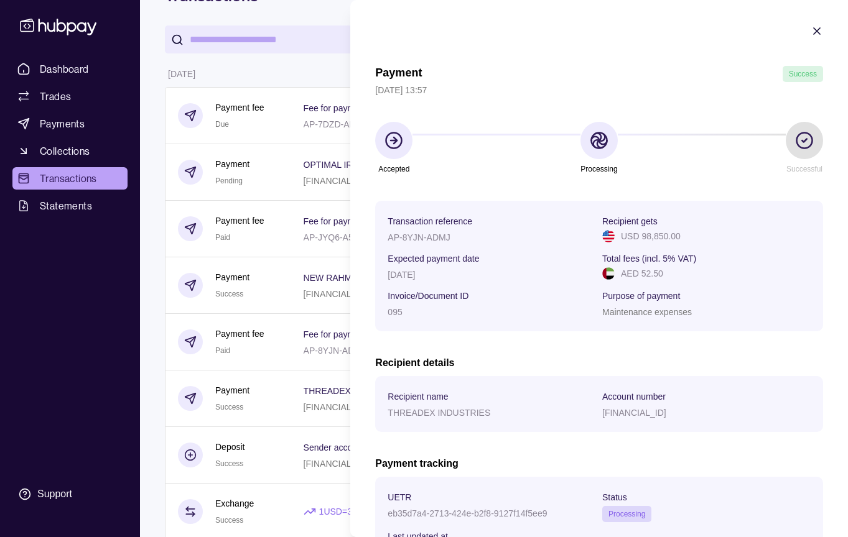
click at [816, 32] on icon "button" at bounding box center [816, 31] width 12 height 12
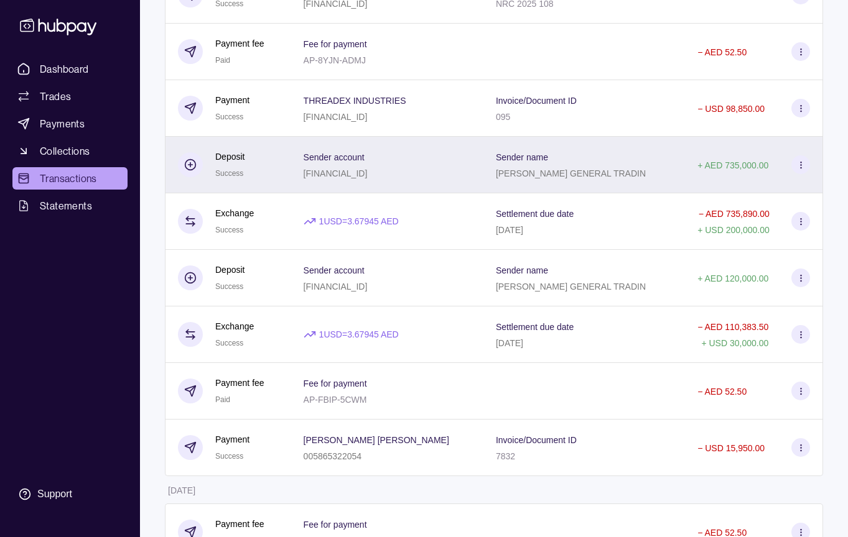
scroll to position [423, 0]
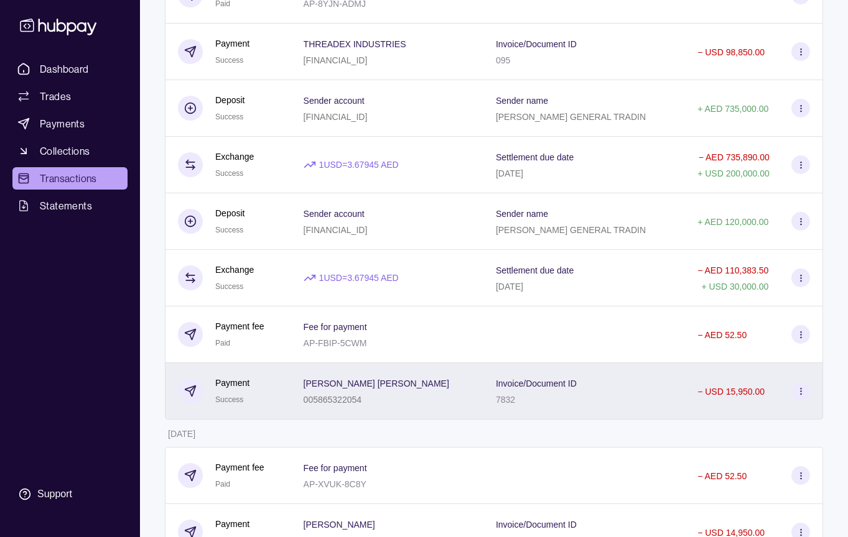
click at [608, 381] on div "Invoice/Document ID 7832" at bounding box center [584, 391] width 177 height 31
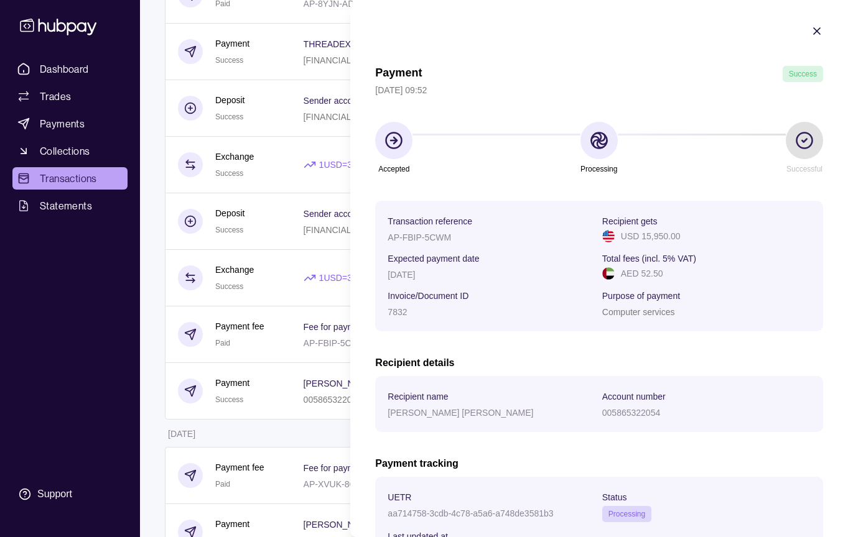
click at [815, 29] on icon "button" at bounding box center [816, 31] width 12 height 12
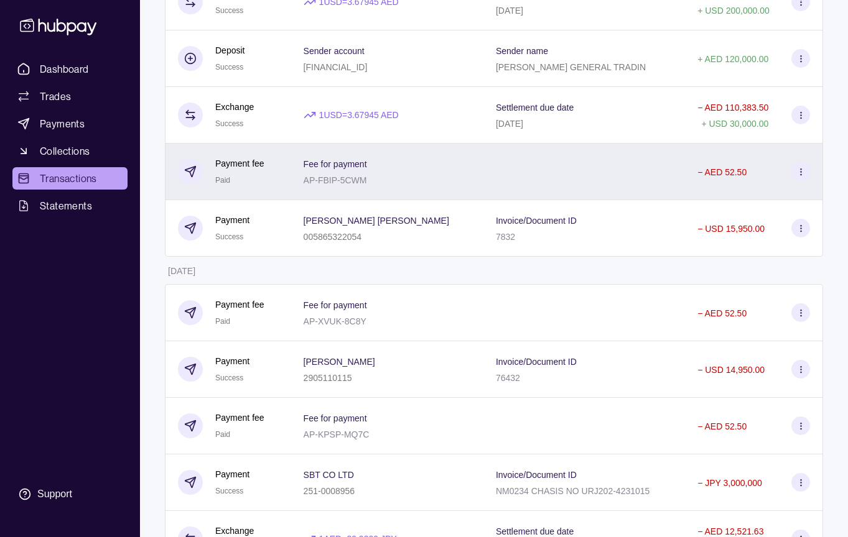
scroll to position [587, 0]
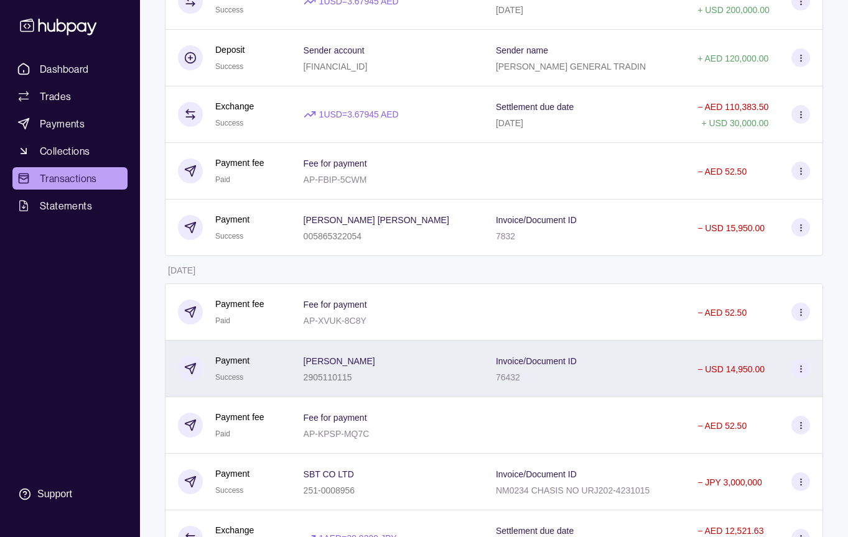
click at [650, 365] on div "Invoice/Document ID 76432" at bounding box center [584, 368] width 177 height 31
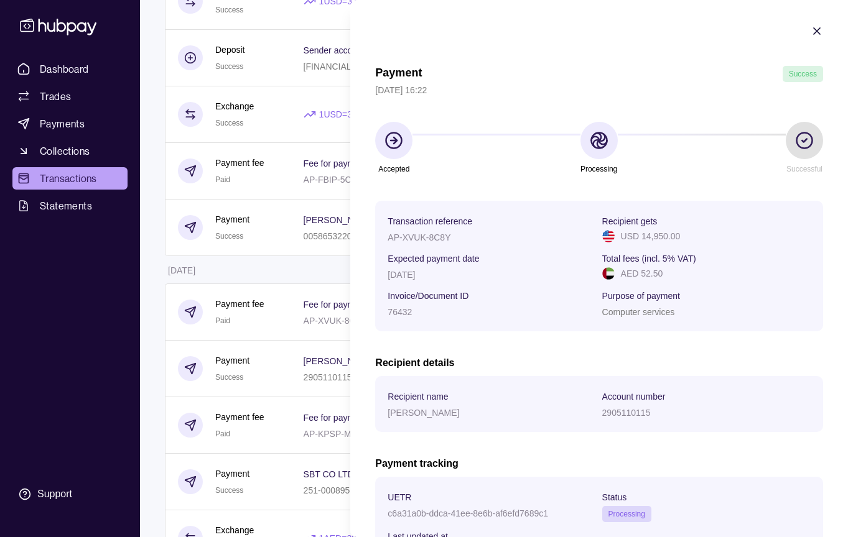
click at [817, 33] on icon "button" at bounding box center [816, 31] width 12 height 12
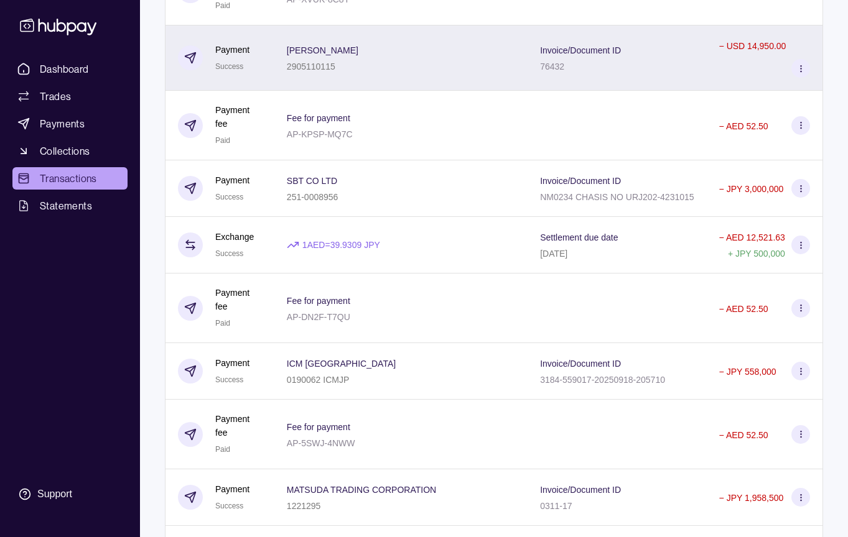
scroll to position [1071, 0]
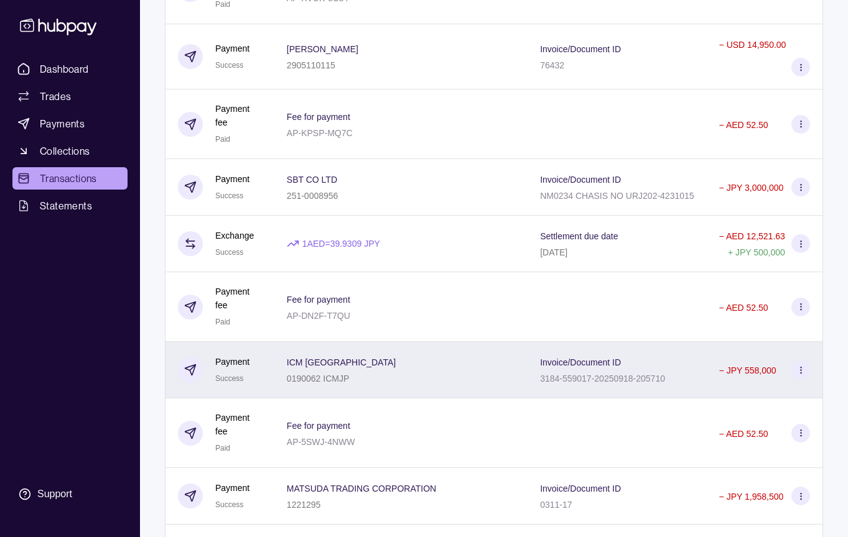
click at [693, 386] on div "Invoice/Document ID 3184-559017-20250918-205710" at bounding box center [617, 369] width 154 height 31
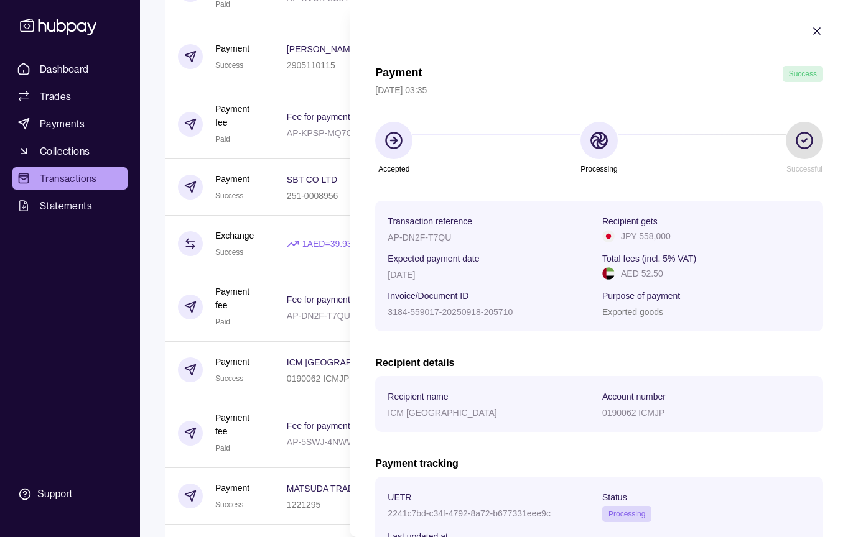
click at [816, 31] on icon "button" at bounding box center [816, 31] width 6 height 6
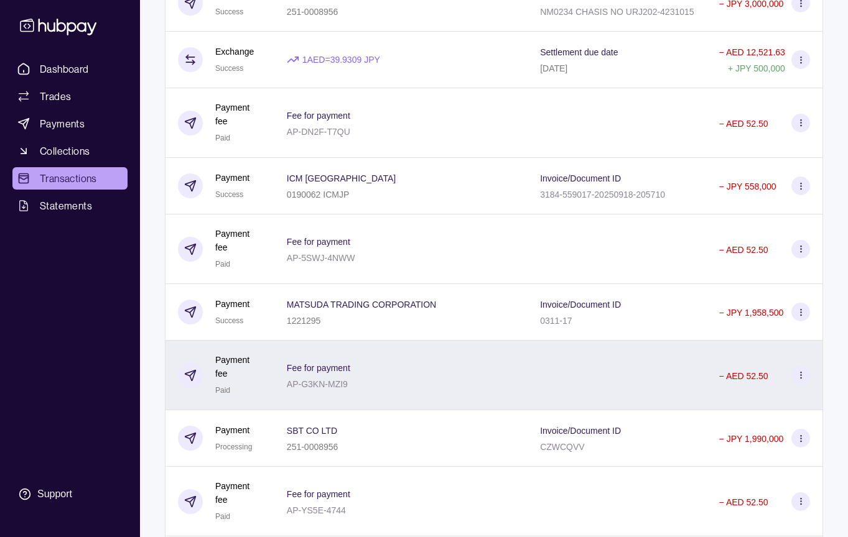
scroll to position [1260, 0]
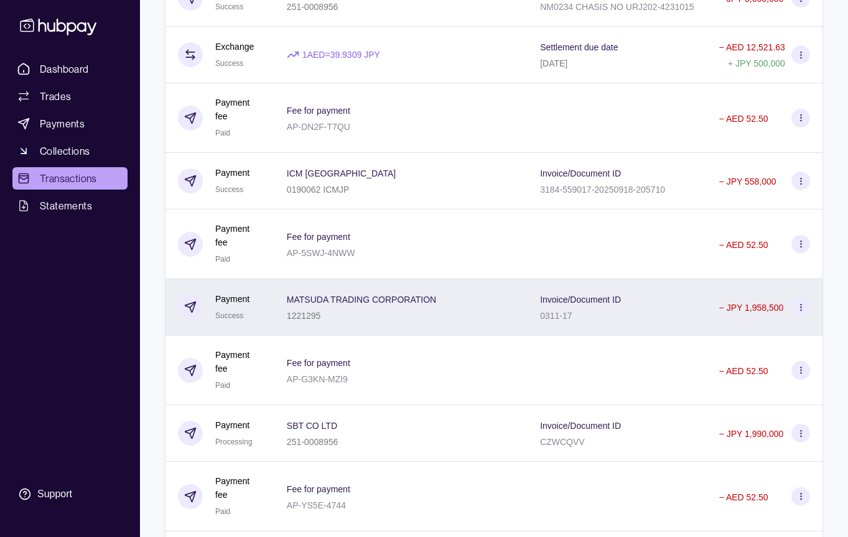
click at [676, 323] on div "Invoice/Document ID 0311-17" at bounding box center [617, 307] width 154 height 31
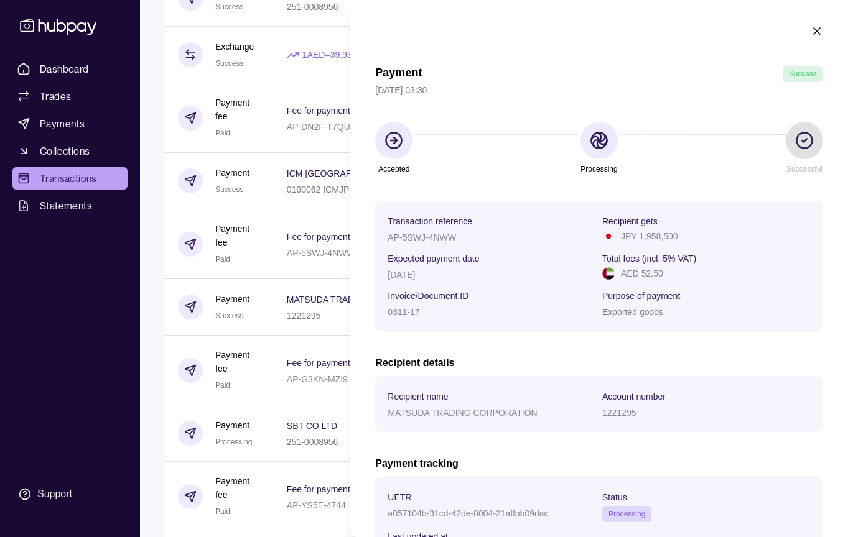
click at [816, 32] on icon "button" at bounding box center [816, 31] width 6 height 6
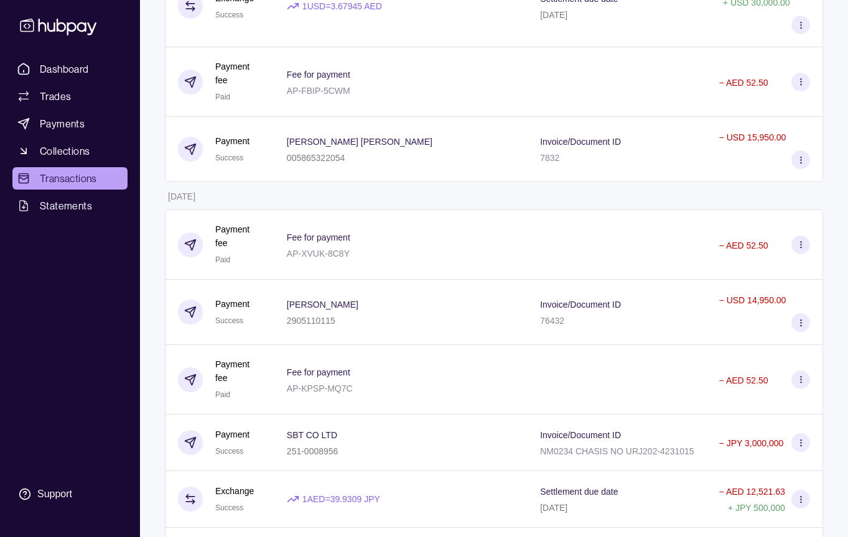
scroll to position [730, 0]
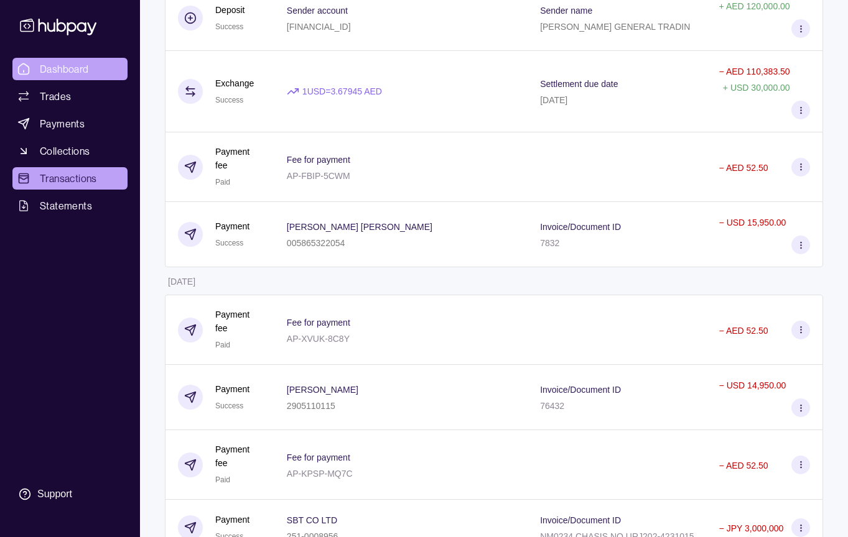
click at [70, 80] on link "Dashboard" at bounding box center [69, 69] width 115 height 22
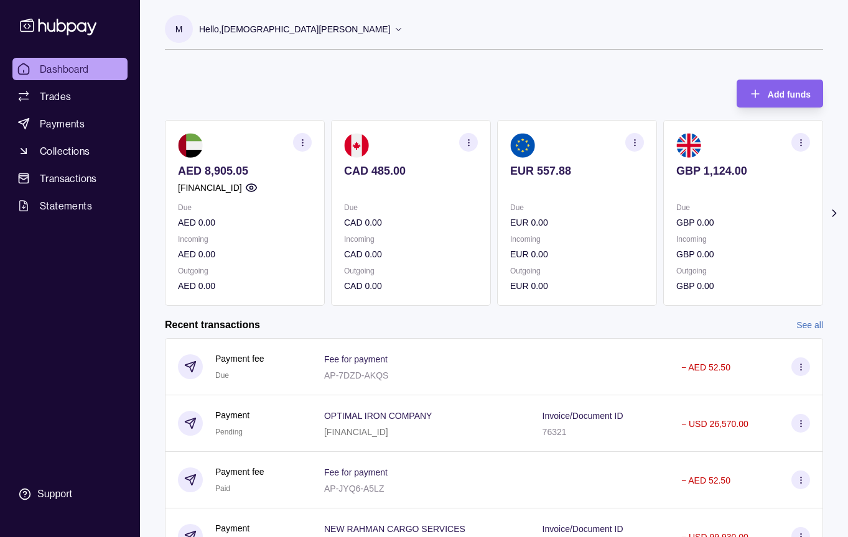
scroll to position [124, 0]
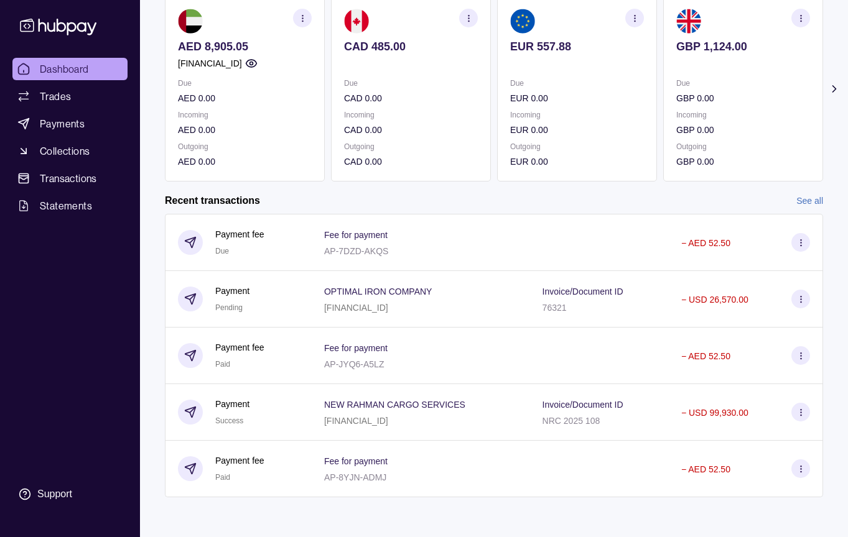
click at [816, 202] on link "See all" at bounding box center [809, 201] width 27 height 14
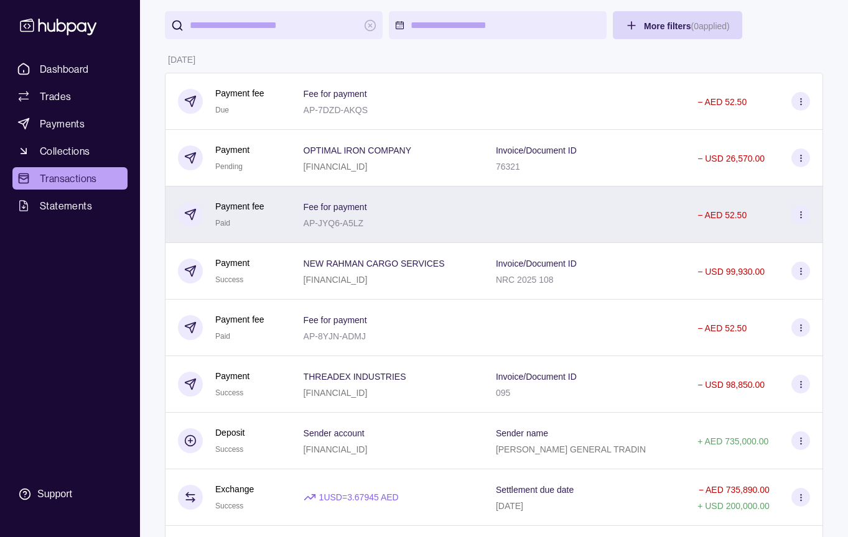
scroll to position [93, 0]
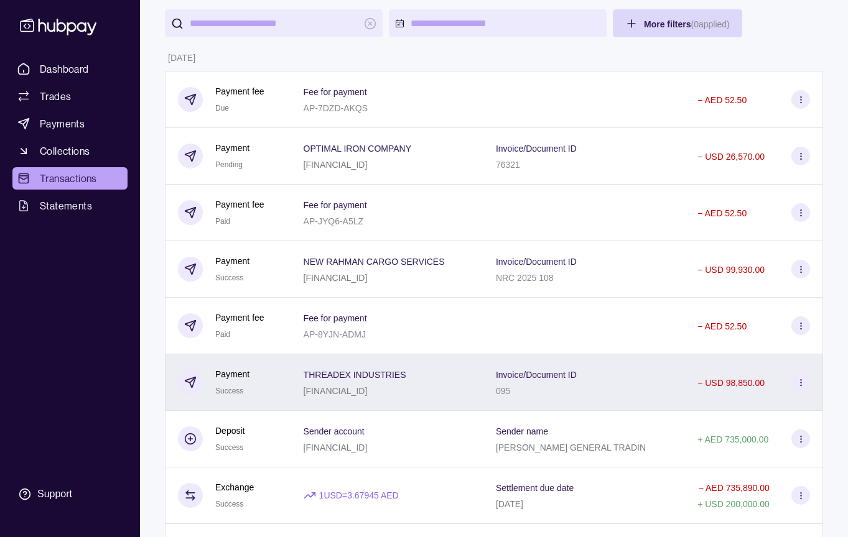
click at [660, 374] on div "Invoice/Document ID 095" at bounding box center [584, 382] width 177 height 31
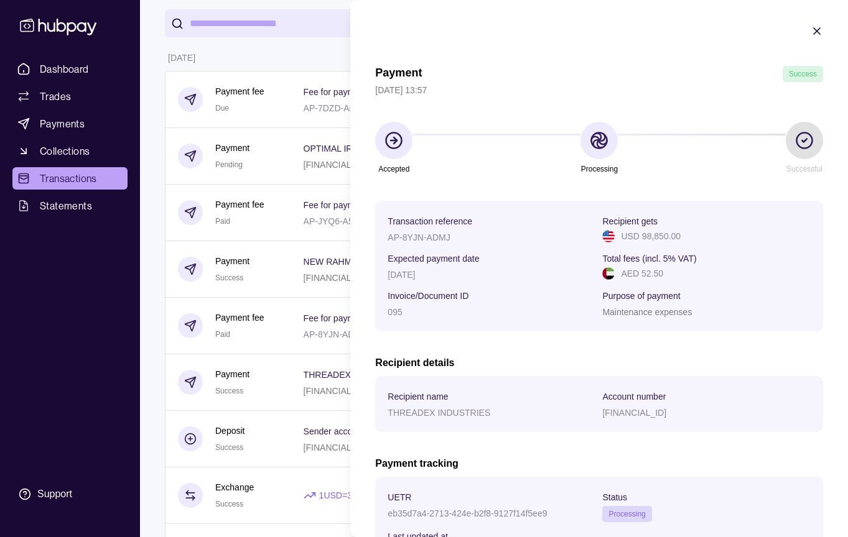
click at [819, 30] on icon "button" at bounding box center [816, 31] width 12 height 12
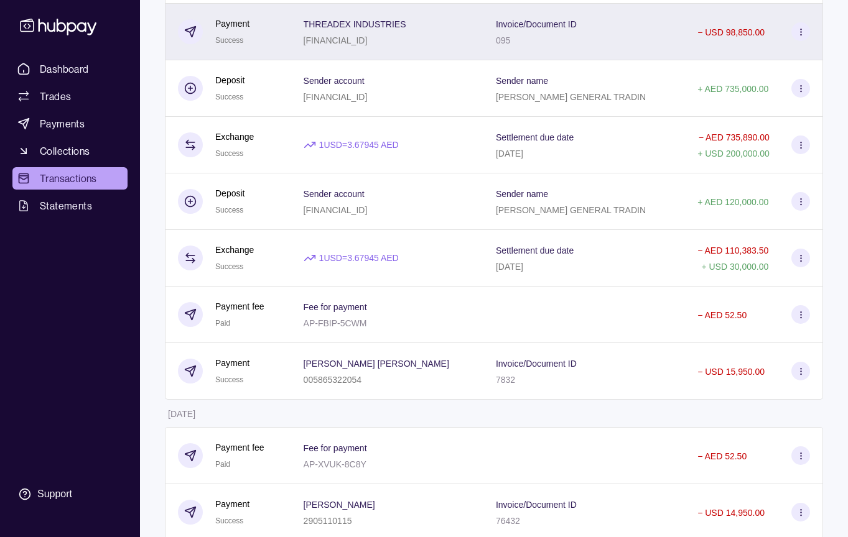
scroll to position [446, 0]
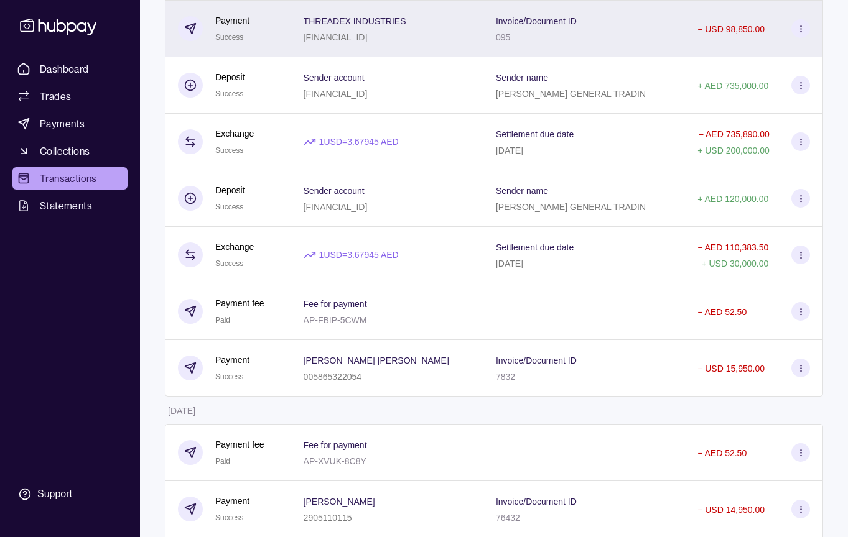
click at [711, 378] on div "− USD 15,950.00" at bounding box center [754, 368] width 138 height 57
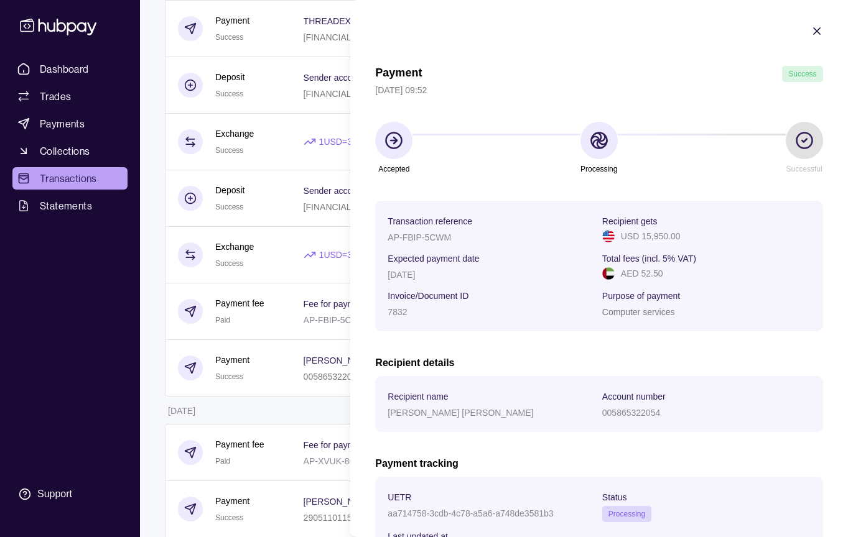
click at [816, 34] on icon "button" at bounding box center [816, 31] width 12 height 12
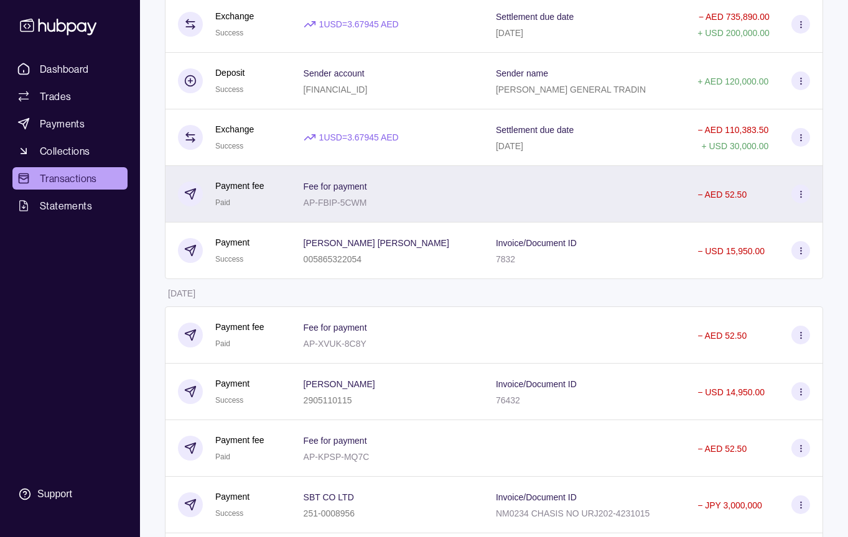
scroll to position [628, 0]
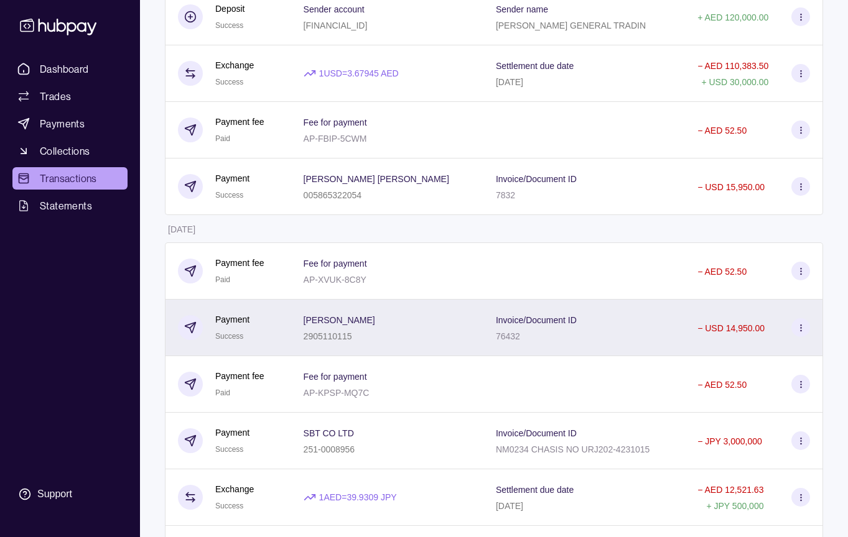
click at [751, 320] on div "− USD 14,950.00" at bounding box center [730, 327] width 67 height 15
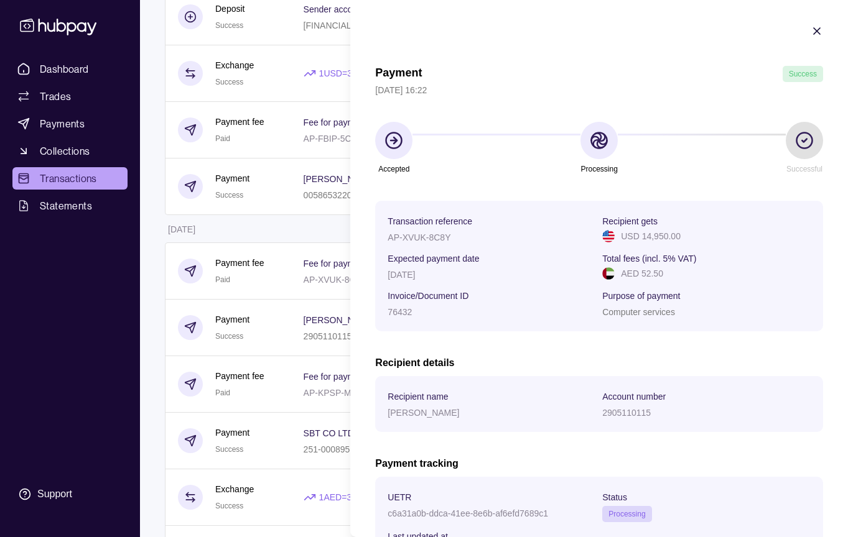
click at [209, 109] on html "Dashboard Trades Payments Collections Transactions Statements Support M Hello, …" at bounding box center [424, 46] width 848 height 1349
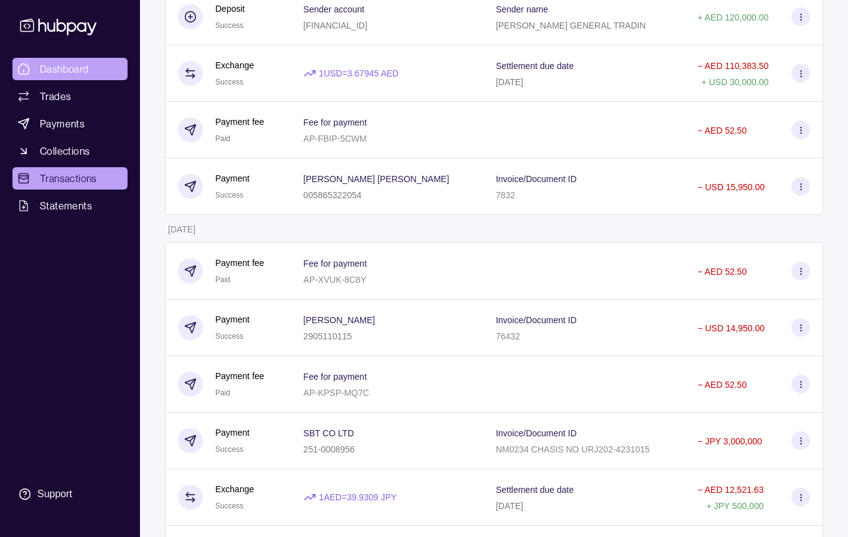
click at [55, 64] on span "Dashboard" at bounding box center [64, 69] width 49 height 15
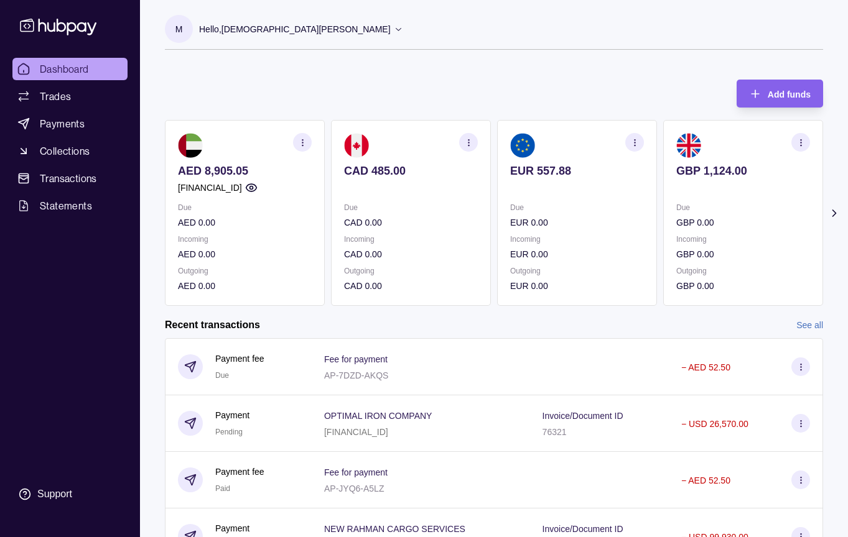
click at [468, 150] on section "button" at bounding box center [468, 142] width 19 height 19
click at [419, 170] on link "View account details" at bounding box center [405, 174] width 79 height 14
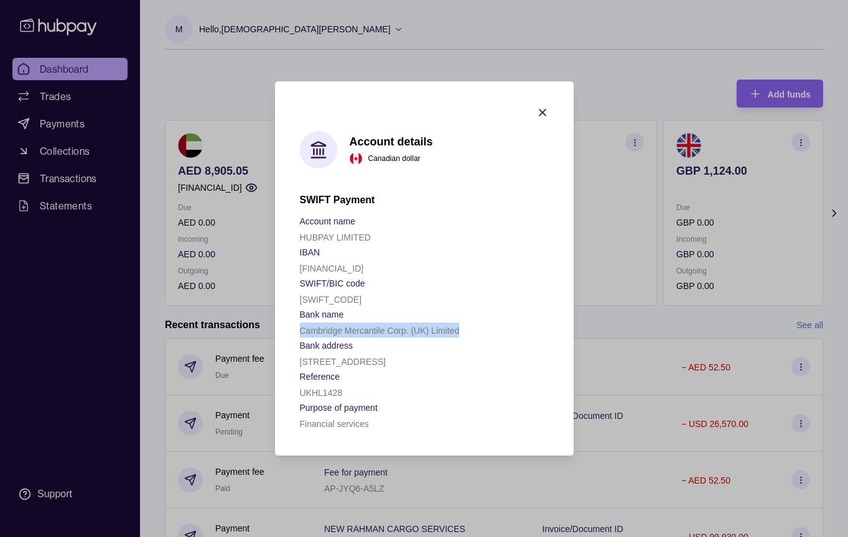
drag, startPoint x: 300, startPoint y: 307, endPoint x: 461, endPoint y: 305, distance: 160.4
click at [461, 323] on div "Cambridge Mercantile Corp. (UK) Limited" at bounding box center [424, 330] width 249 height 15
copy p "Cambridge Mercantile Corp. (UK) Limited"
click at [536, 81] on section "Account details Canadian dollar SWIFT Payment Account name HUBPAY LIMITED IBAN …" at bounding box center [424, 268] width 298 height 374
click at [536, 106] on icon "button" at bounding box center [542, 112] width 12 height 12
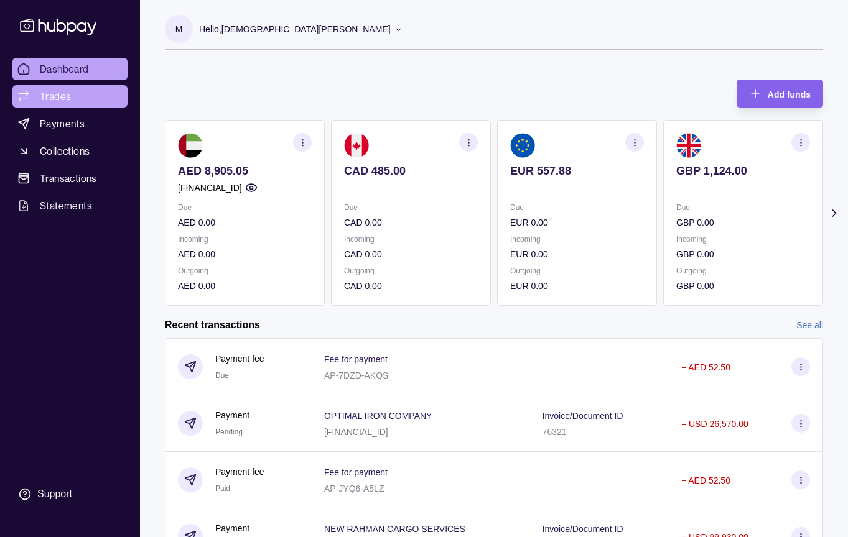
click at [62, 91] on span "Trades" at bounding box center [55, 96] width 31 height 15
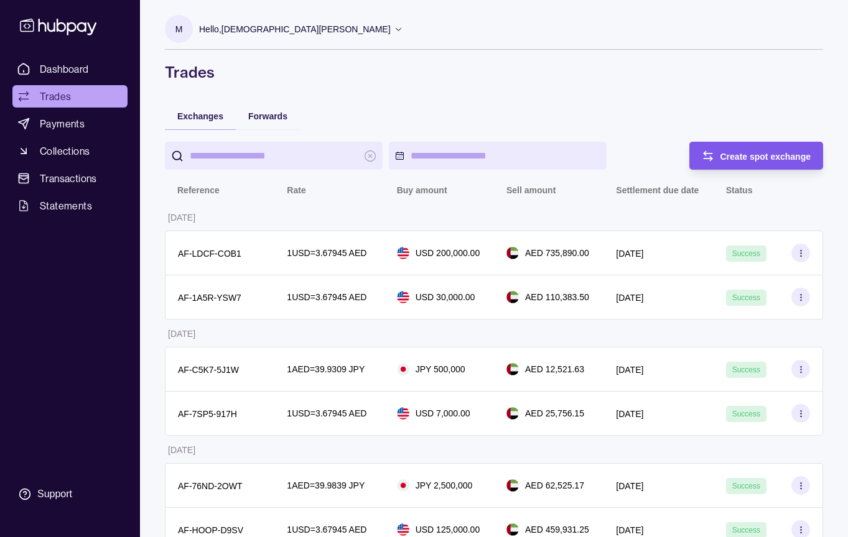
click at [751, 164] on div "Create spot exchange" at bounding box center [747, 156] width 128 height 28
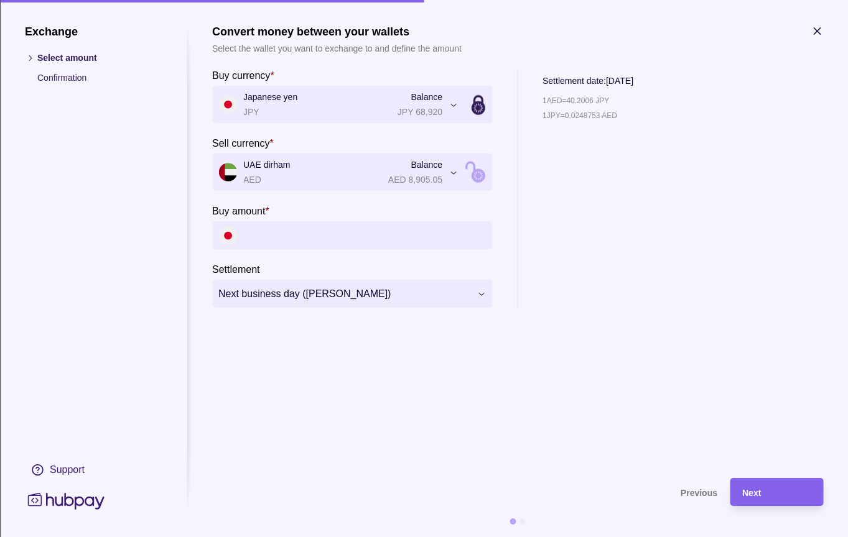
click at [816, 30] on icon "button" at bounding box center [816, 31] width 6 height 6
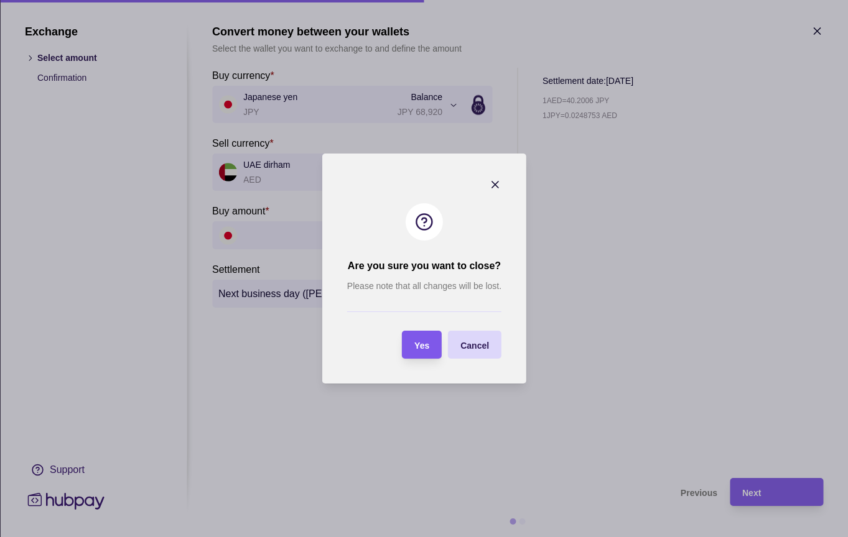
click at [411, 348] on div "Yes" at bounding box center [412, 345] width 34 height 28
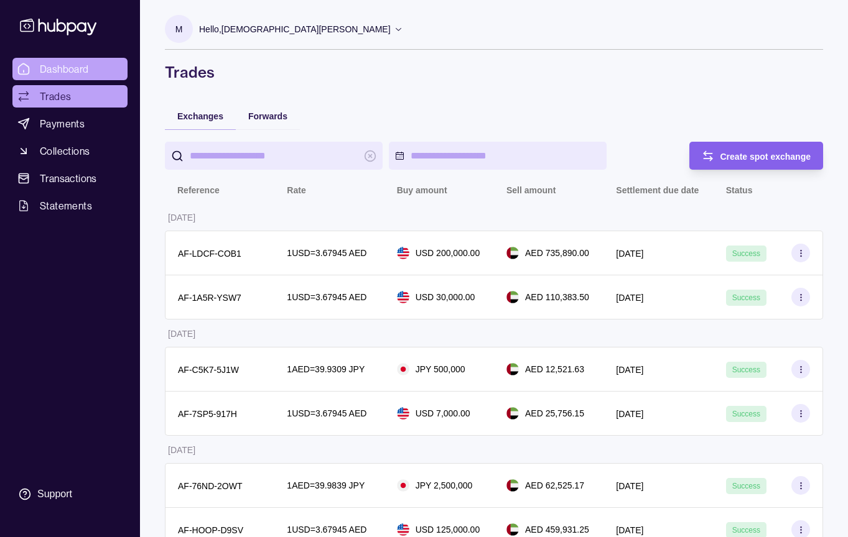
click at [51, 68] on span "Dashboard" at bounding box center [64, 69] width 49 height 15
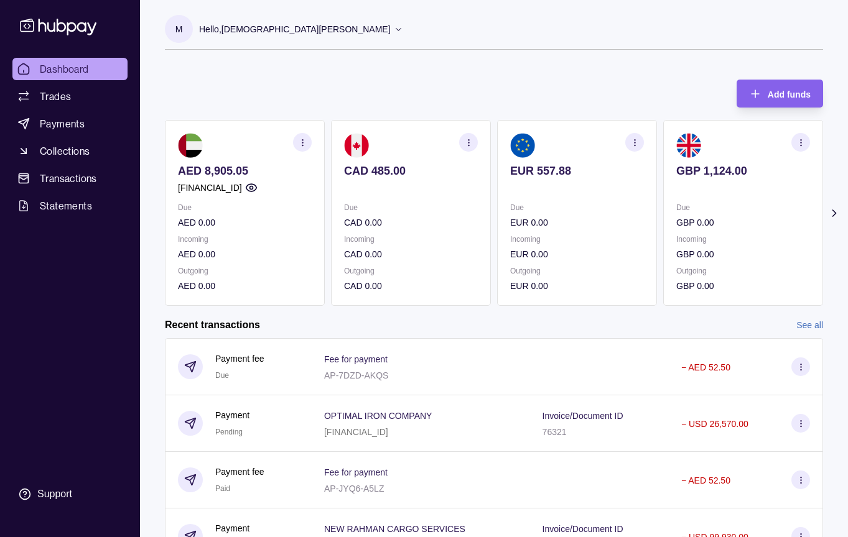
click at [835, 216] on icon at bounding box center [834, 213] width 12 height 12
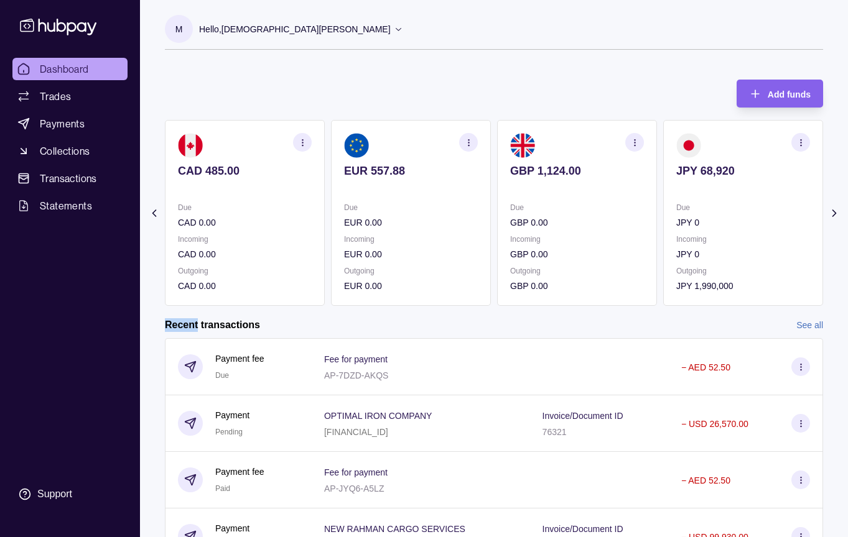
click at [835, 216] on icon at bounding box center [834, 213] width 12 height 12
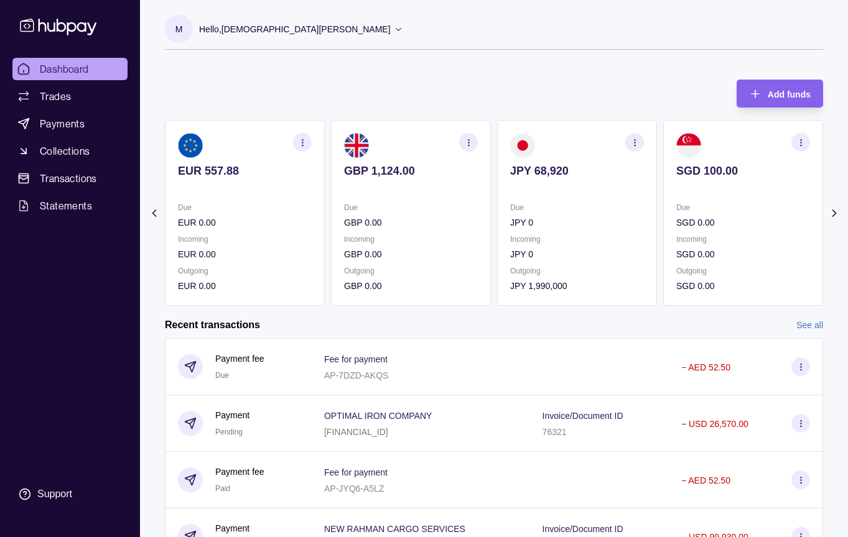
click at [835, 216] on icon at bounding box center [834, 213] width 12 height 12
